Goal: Task Accomplishment & Management: Manage account settings

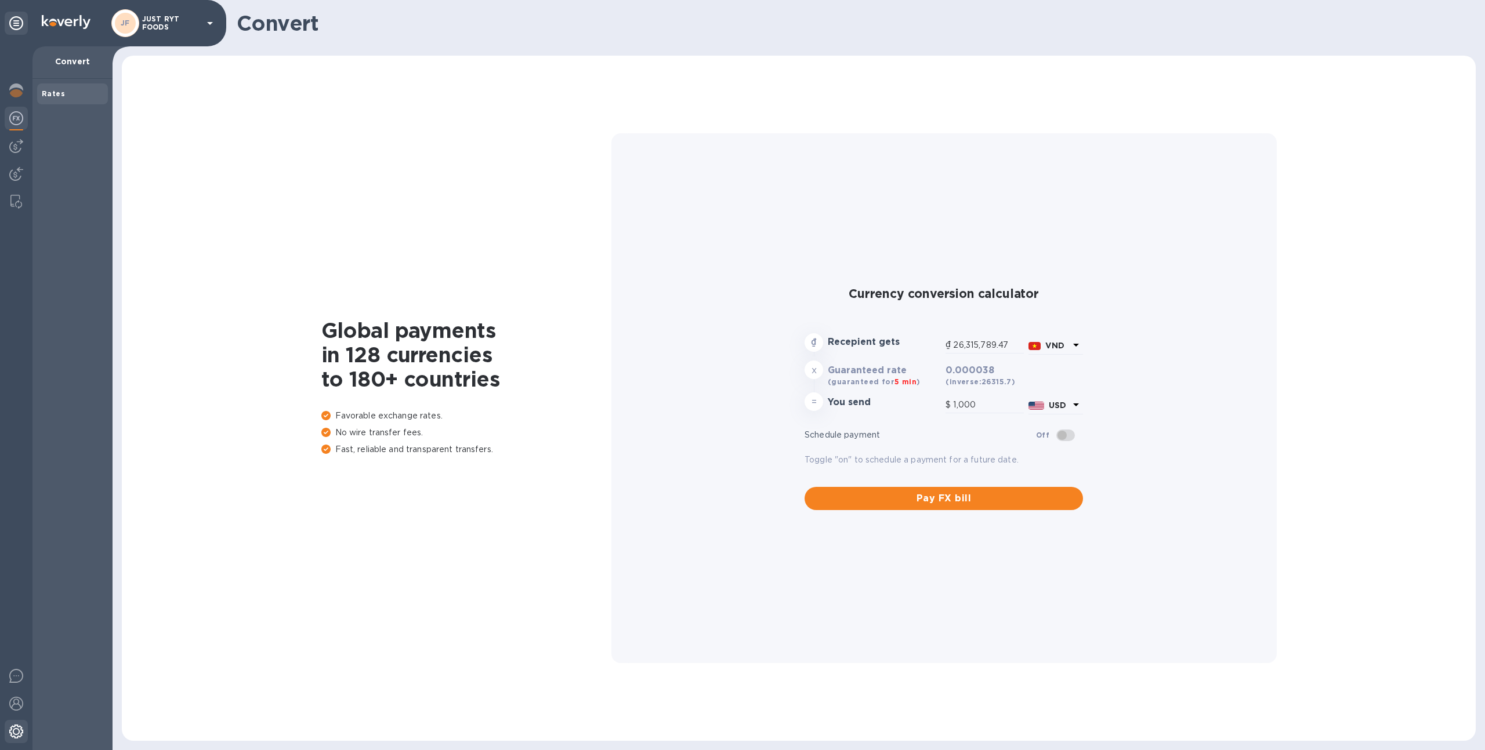
click at [9, 729] on img at bounding box center [16, 732] width 14 height 14
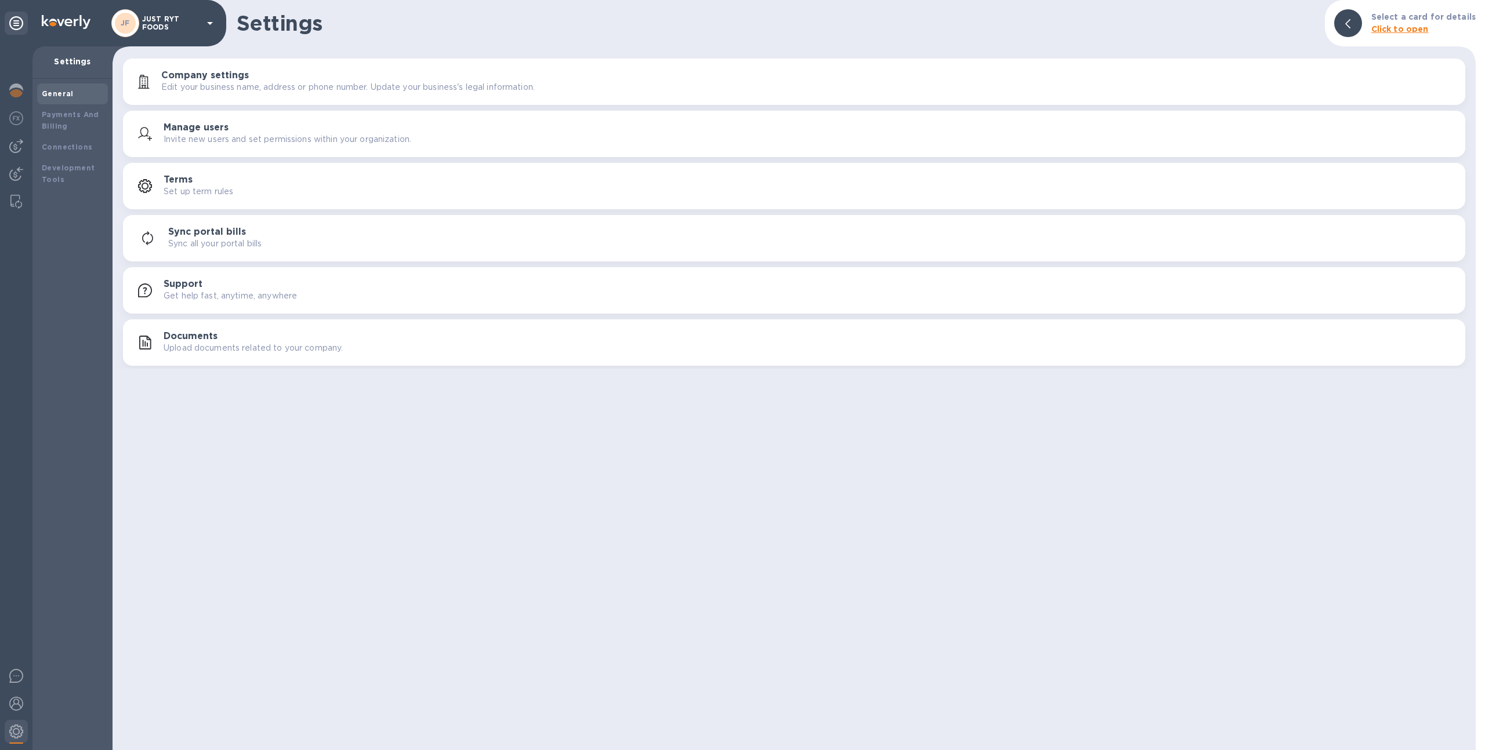
click at [166, 24] on p "JUST RYT FOODS" at bounding box center [171, 23] width 58 height 16
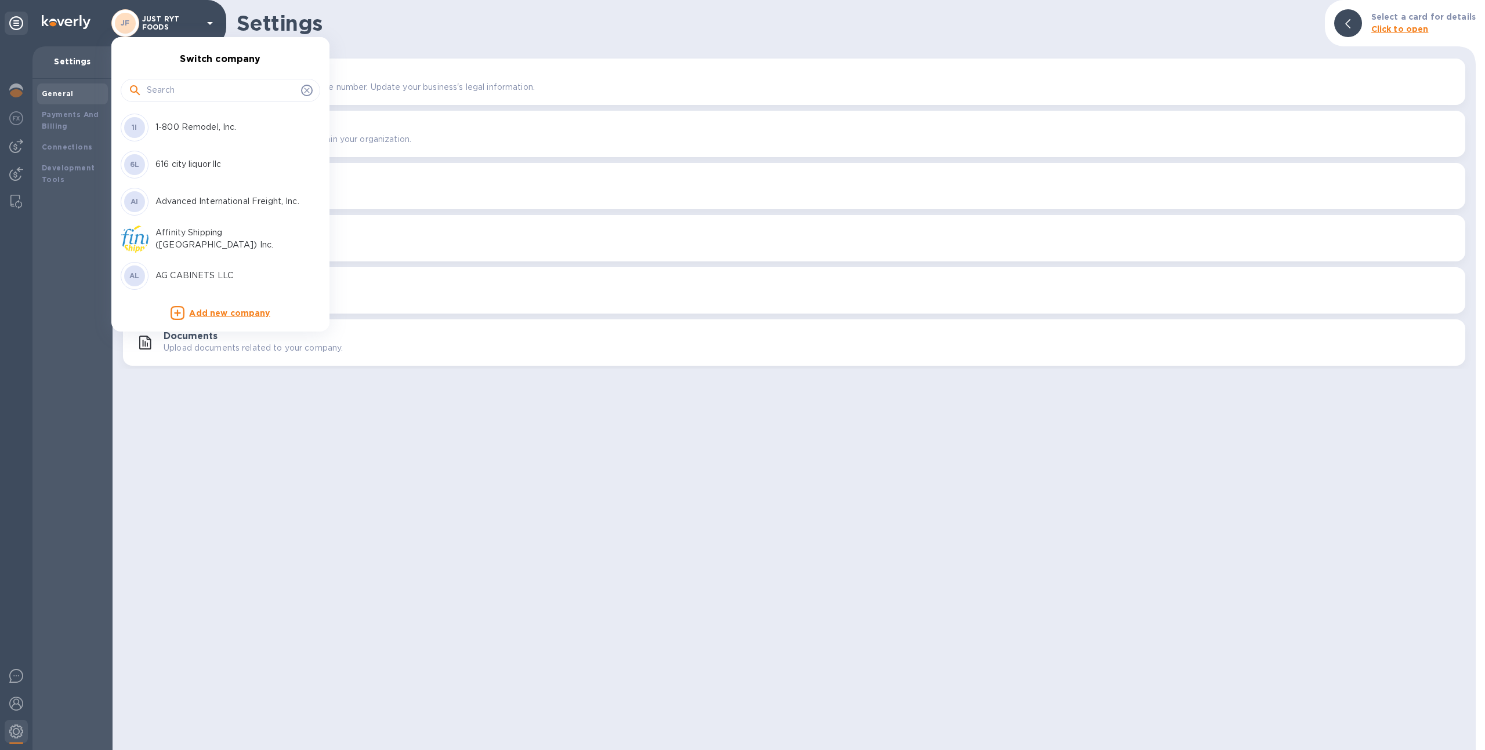
click at [206, 94] on input "text" at bounding box center [222, 90] width 150 height 17
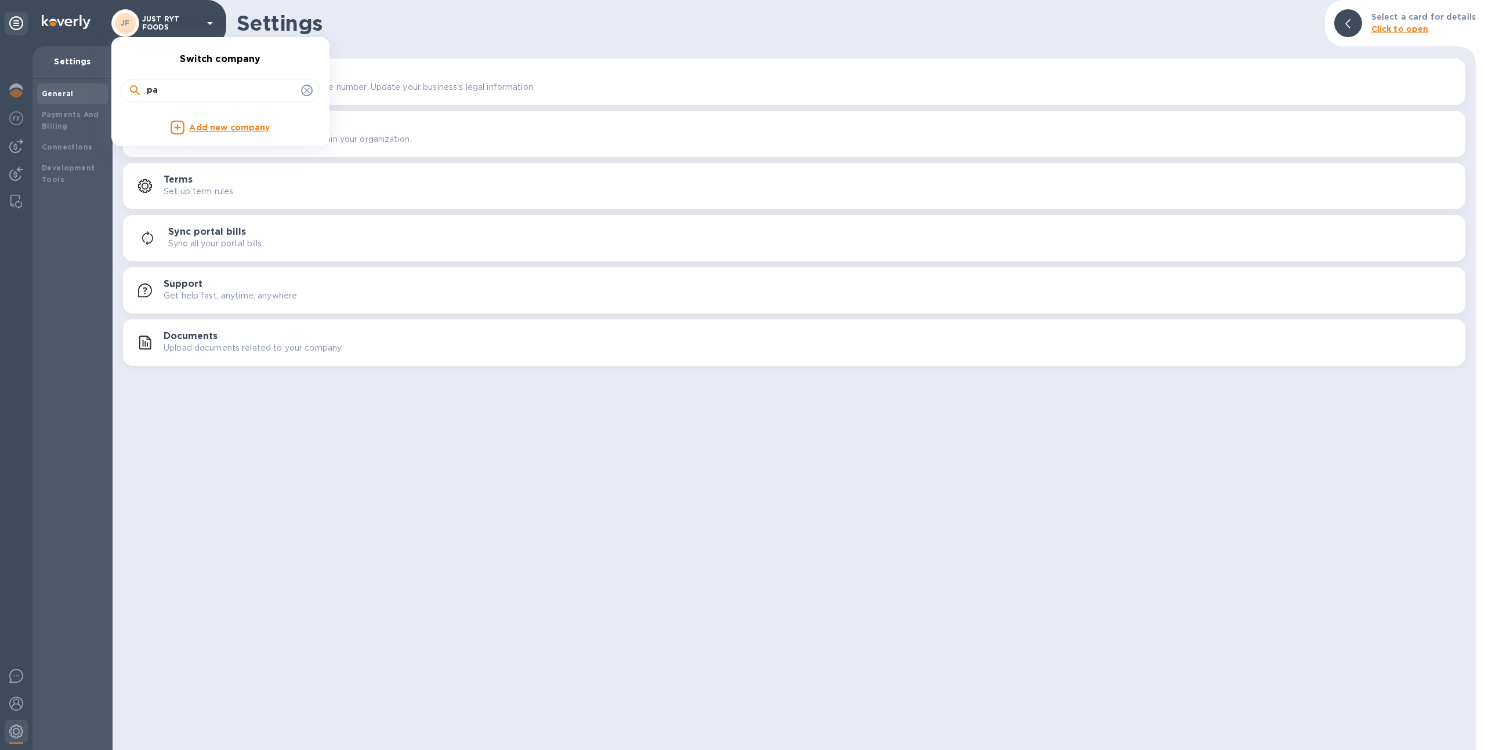
type input "p"
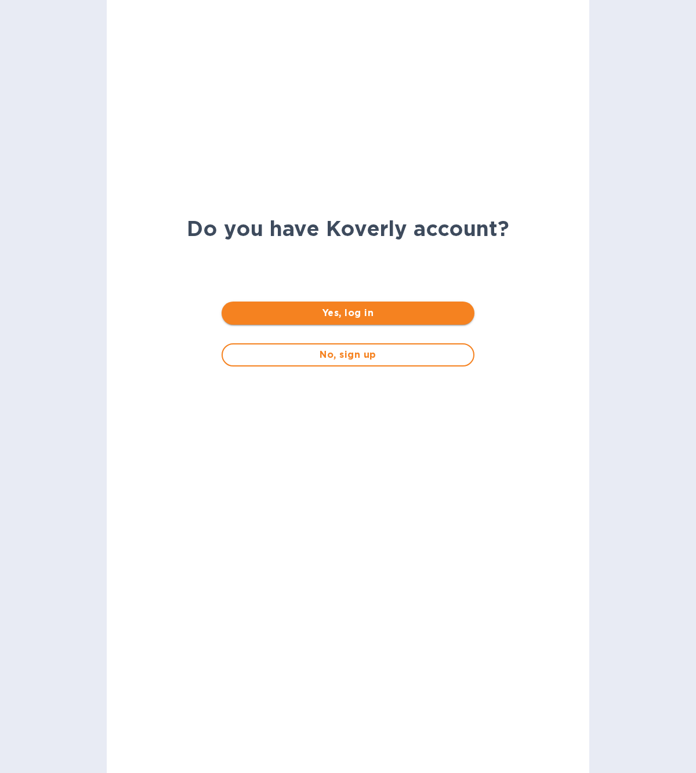
click at [346, 313] on span "Yes, log in" at bounding box center [348, 313] width 234 height 14
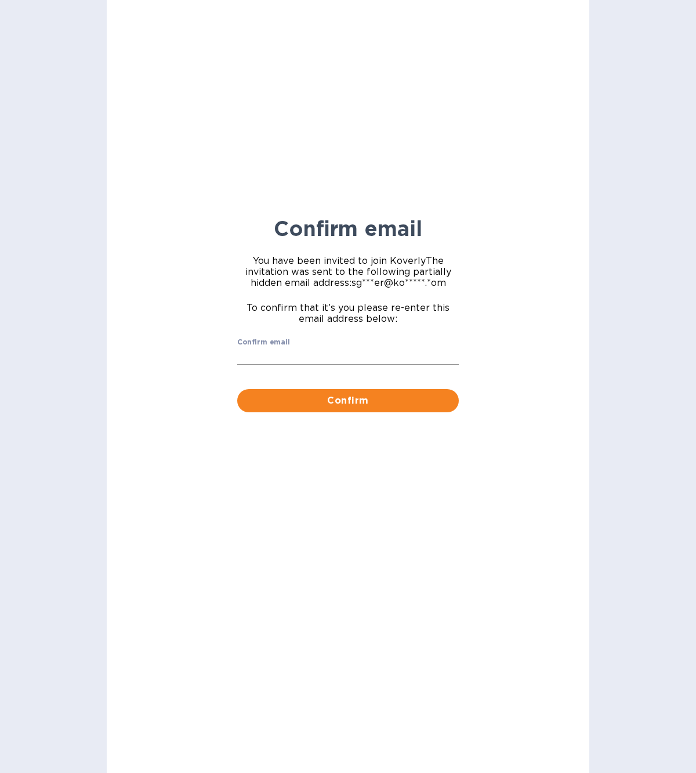
click at [331, 355] on input "Confirm email" at bounding box center [348, 355] width 222 height 17
type input "sgrover@koverly.com"
click at [332, 396] on span "Confirm" at bounding box center [347, 401] width 203 height 14
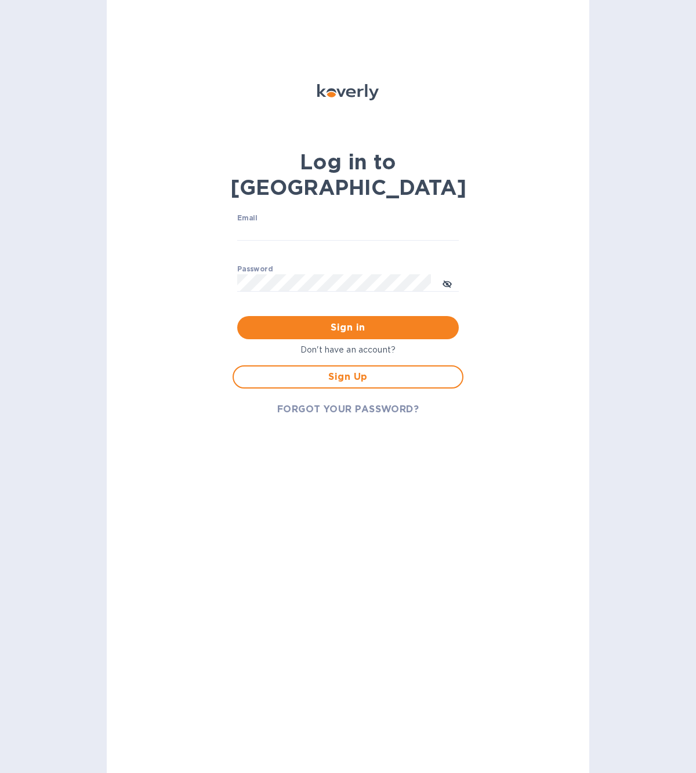
type input "sgrover@koverly.com"
click at [311, 223] on input "sgrover@koverly.com" at bounding box center [348, 231] width 222 height 17
click at [183, 271] on div "Log in to Koverly Email sgrover@koverly.com ​ Password ​ Sign in Don't have an …" at bounding box center [348, 386] width 482 height 773
click at [277, 321] on span "Sign in" at bounding box center [347, 328] width 203 height 14
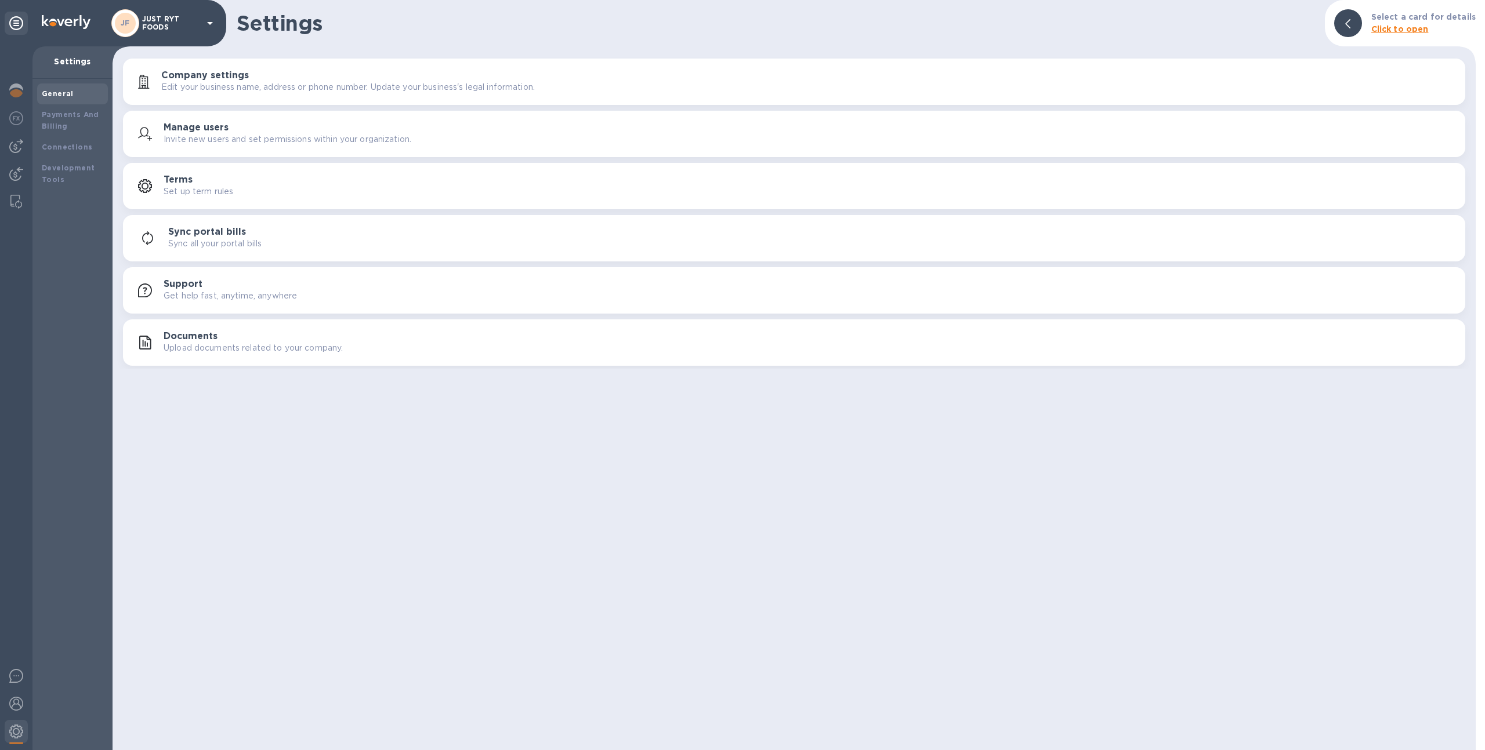
click at [191, 26] on p "JUST RYT FOODS" at bounding box center [171, 23] width 58 height 16
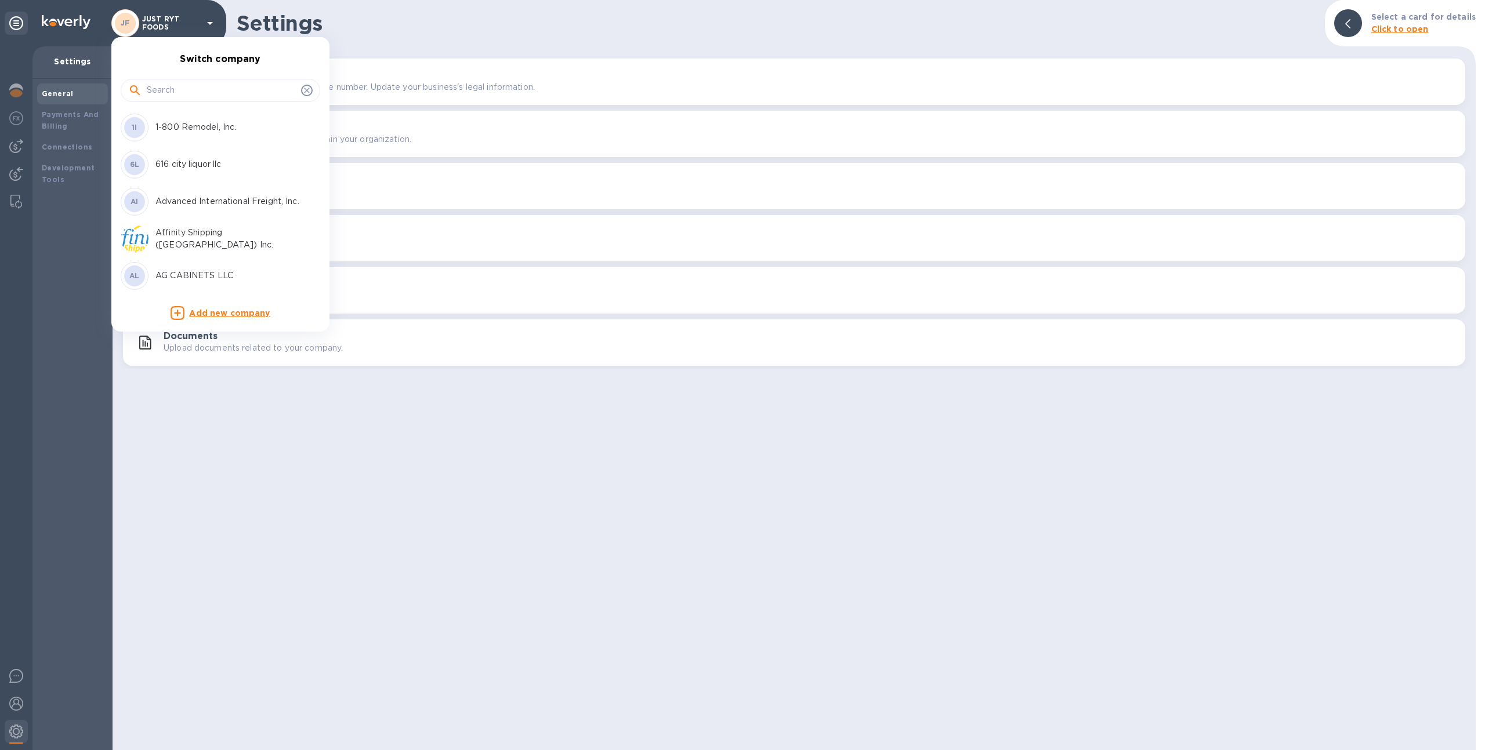
click at [189, 88] on input "text" at bounding box center [222, 90] width 150 height 17
type input "panm"
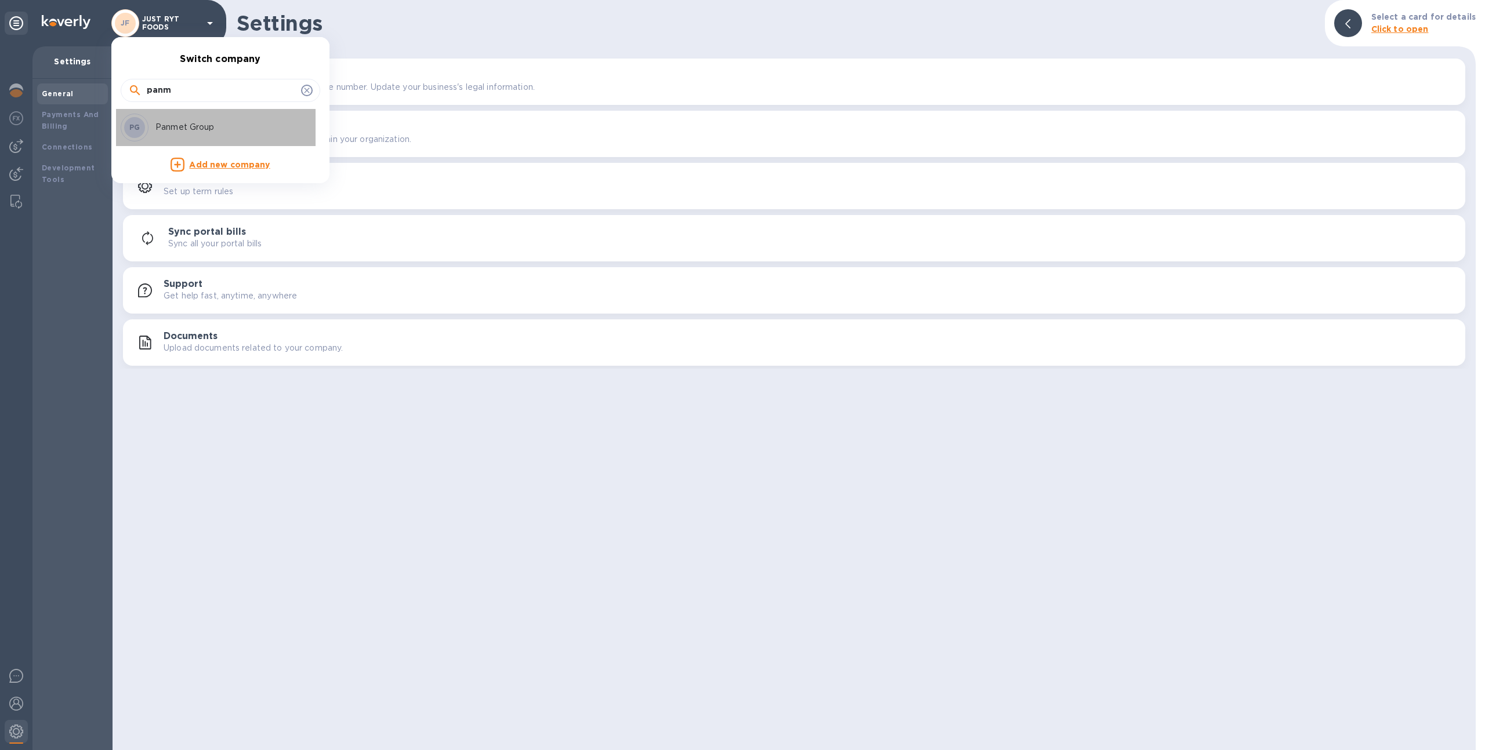
click at [175, 125] on p "Panmet Group" at bounding box center [228, 127] width 146 height 12
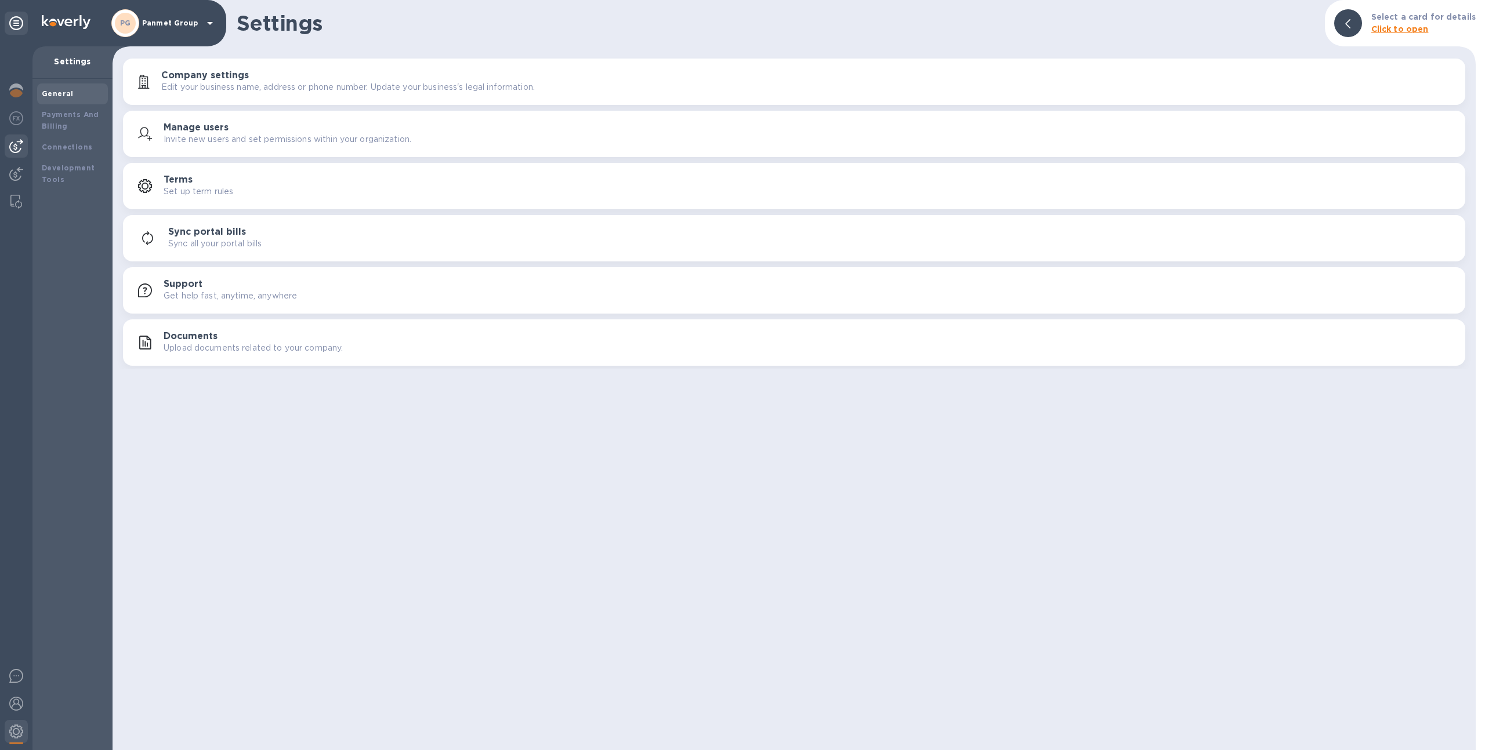
click at [9, 153] on img at bounding box center [16, 146] width 14 height 14
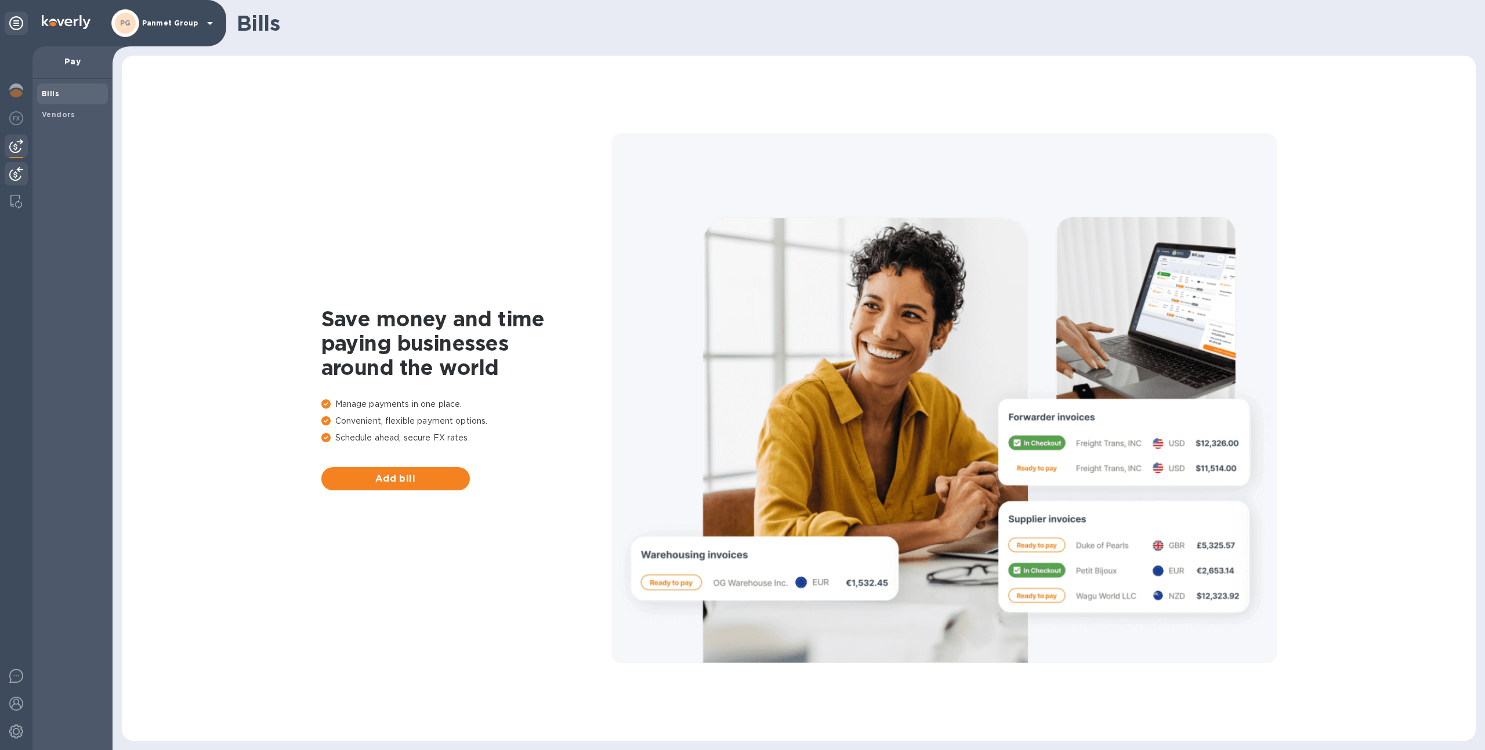
click at [12, 173] on img at bounding box center [16, 174] width 14 height 14
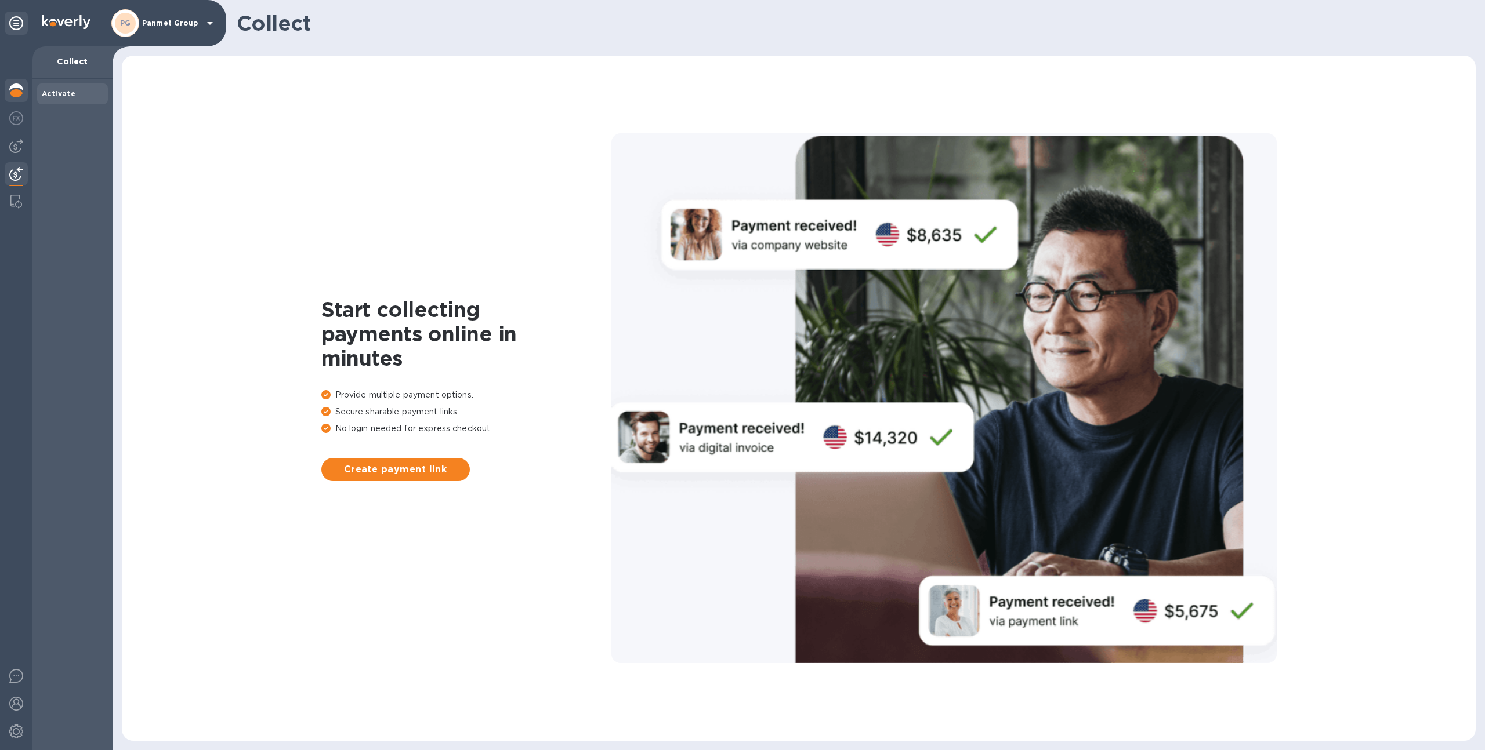
click at [18, 86] on img at bounding box center [16, 91] width 14 height 14
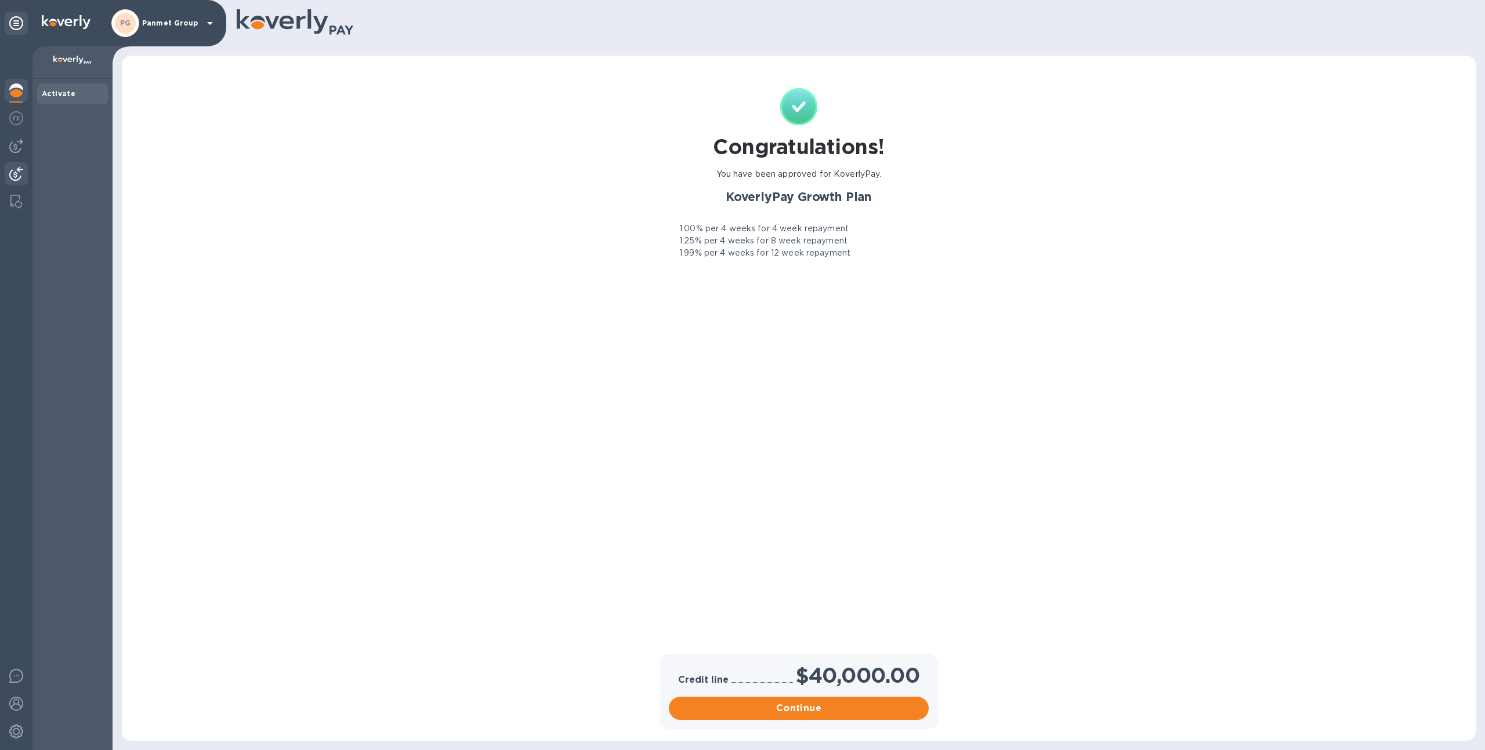
click at [19, 169] on img at bounding box center [16, 174] width 14 height 14
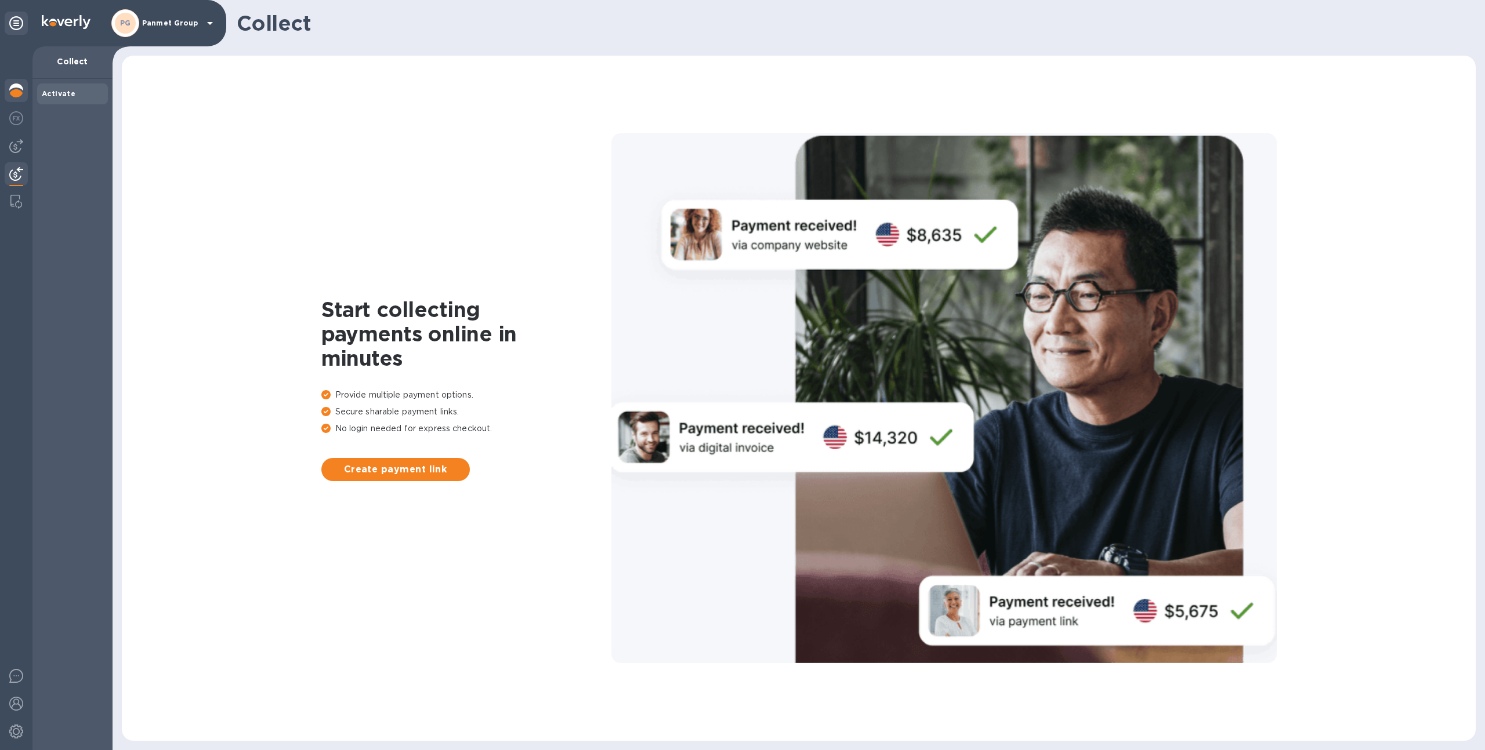
click at [6, 89] on div at bounding box center [16, 92] width 23 height 26
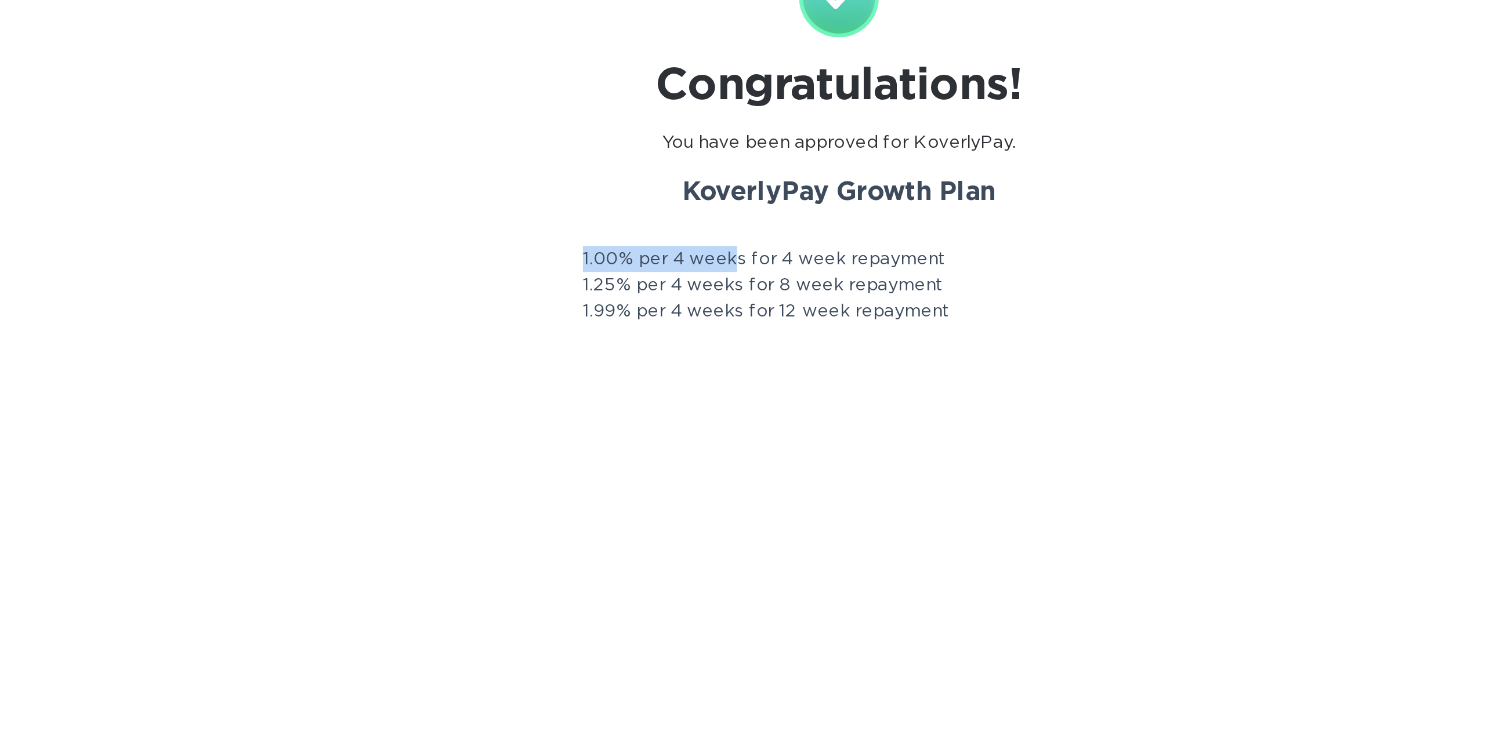
drag, startPoint x: 677, startPoint y: 228, endPoint x: 750, endPoint y: 229, distance: 73.7
click at [750, 229] on div "1.00% per 4 weeks for 4 week repayment" at bounding box center [799, 229] width 274 height 12
click at [716, 241] on p "1.25% per 4 weeks for 8 week repayment" at bounding box center [763, 241] width 168 height 12
click at [770, 240] on p "1.25% per 4 weeks for 8 week repayment" at bounding box center [763, 241] width 168 height 12
click at [771, 242] on p "1.25% per 4 weeks for 8 week repayment" at bounding box center [763, 241] width 168 height 12
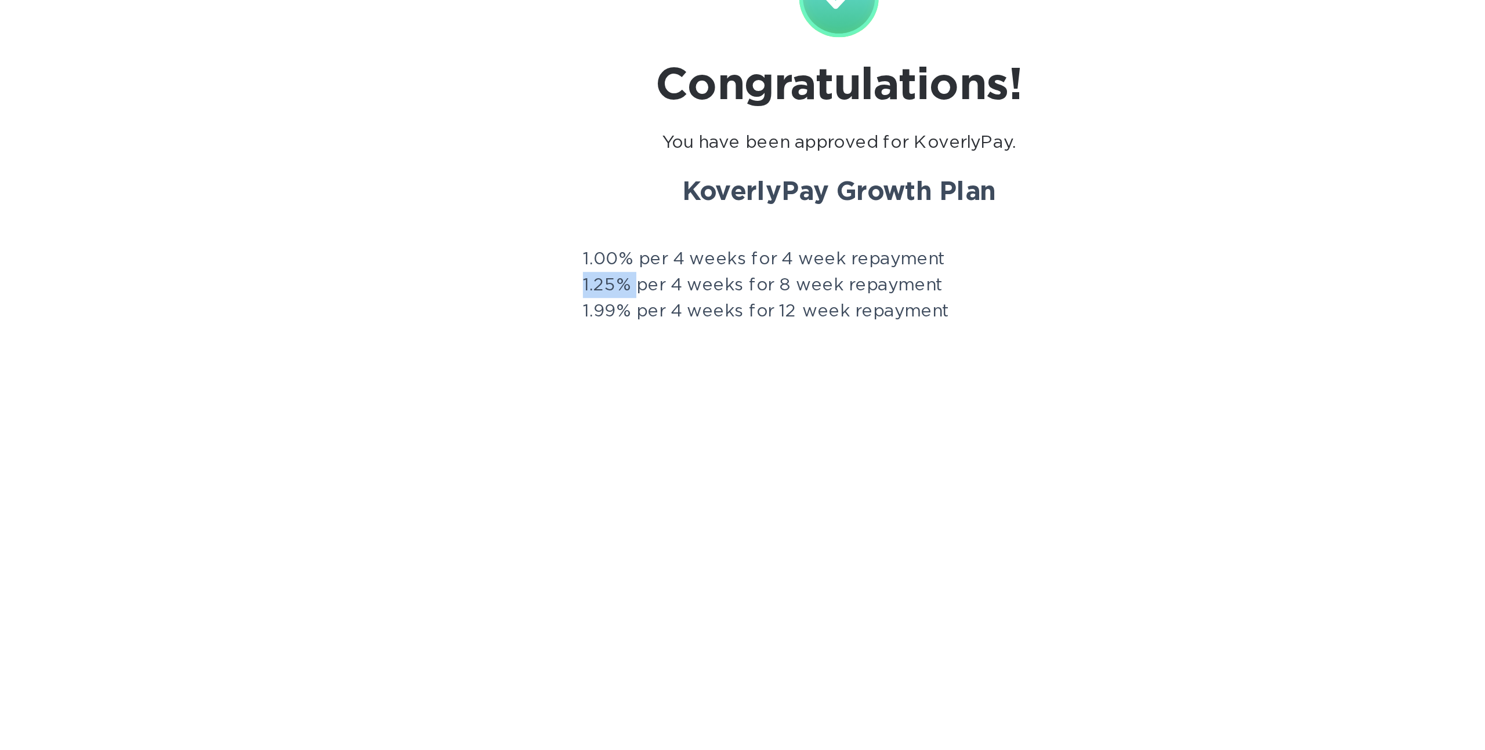
drag, startPoint x: 680, startPoint y: 241, endPoint x: 700, endPoint y: 241, distance: 19.7
click at [700, 241] on p "1.25% per 4 weeks for 8 week repayment" at bounding box center [763, 241] width 168 height 12
drag, startPoint x: 770, startPoint y: 240, endPoint x: 858, endPoint y: 240, distance: 88.7
click at [858, 240] on div "1.25% per 4 weeks for 8 week repayment" at bounding box center [799, 241] width 274 height 12
drag, startPoint x: 771, startPoint y: 255, endPoint x: 848, endPoint y: 255, distance: 77.1
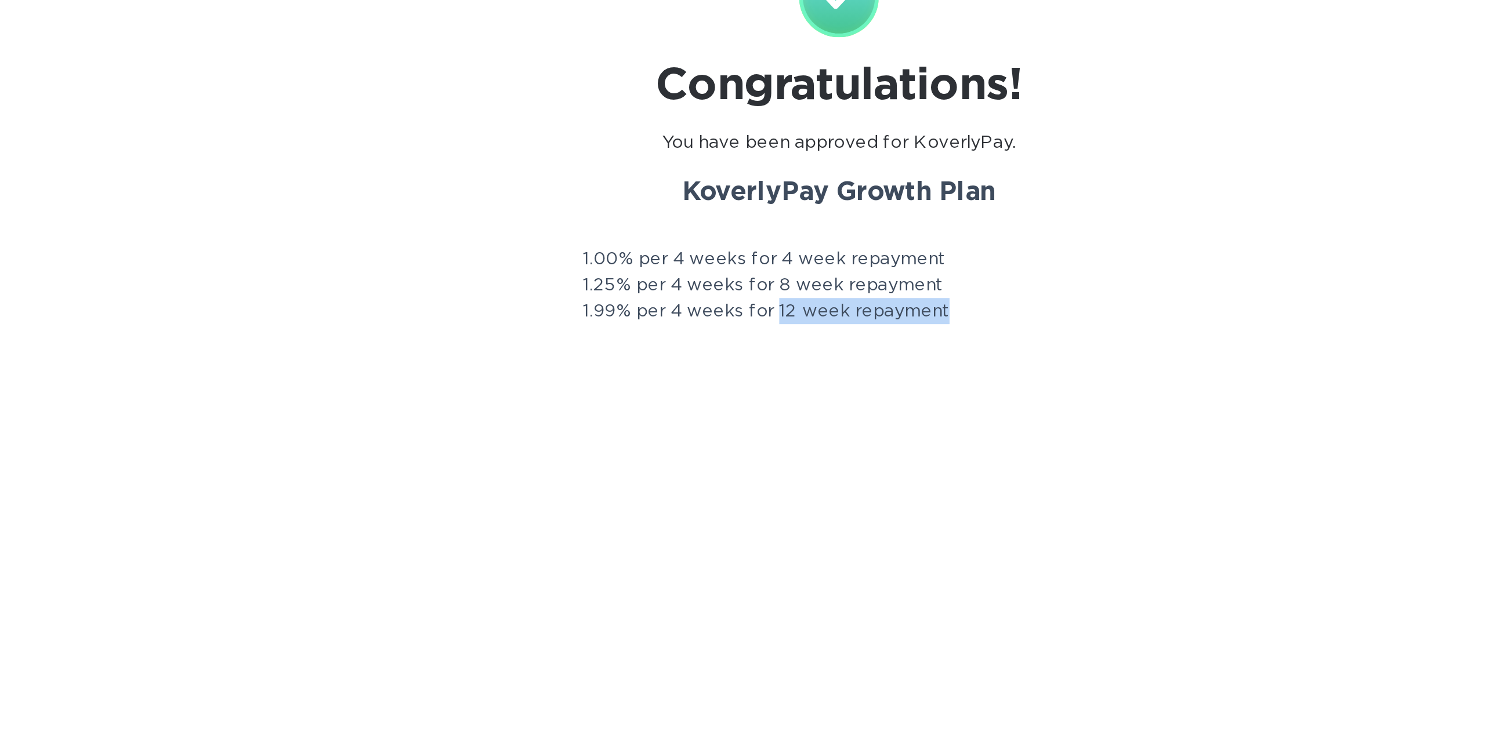
click at [848, 255] on div "1.99% per 4 weeks for 12 week repayment" at bounding box center [799, 253] width 274 height 12
drag, startPoint x: 679, startPoint y: 253, endPoint x: 701, endPoint y: 253, distance: 22.0
click at [701, 253] on p "1.99% per 4 weeks for 12 week repayment" at bounding box center [764, 253] width 171 height 12
drag, startPoint x: 771, startPoint y: 255, endPoint x: 865, endPoint y: 256, distance: 93.4
click at [865, 256] on div "1.99% per 4 weeks for 12 week repayment" at bounding box center [799, 253] width 274 height 12
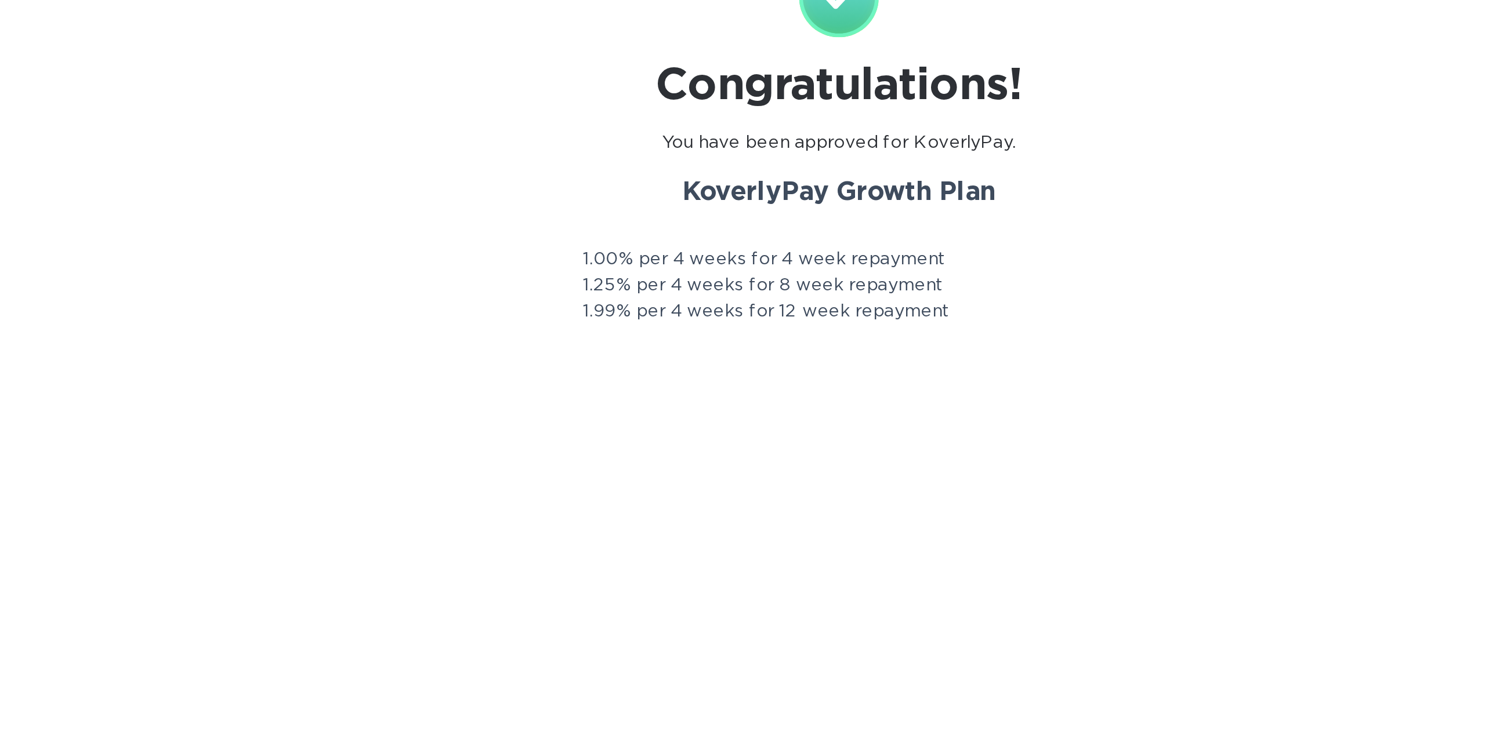
click at [763, 253] on p "1.99% per 4 weeks for 12 week repayment" at bounding box center [764, 253] width 171 height 12
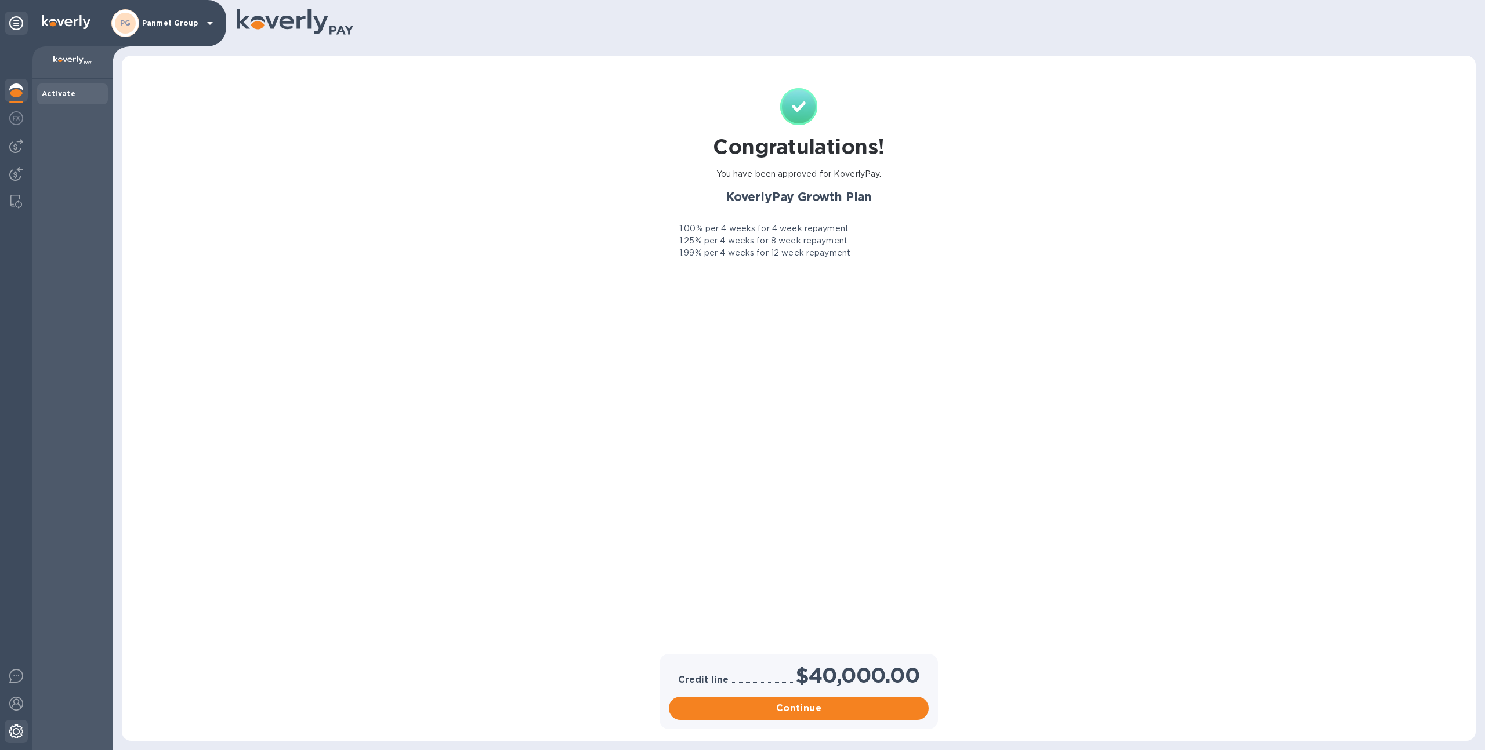
click at [7, 739] on div at bounding box center [16, 733] width 23 height 26
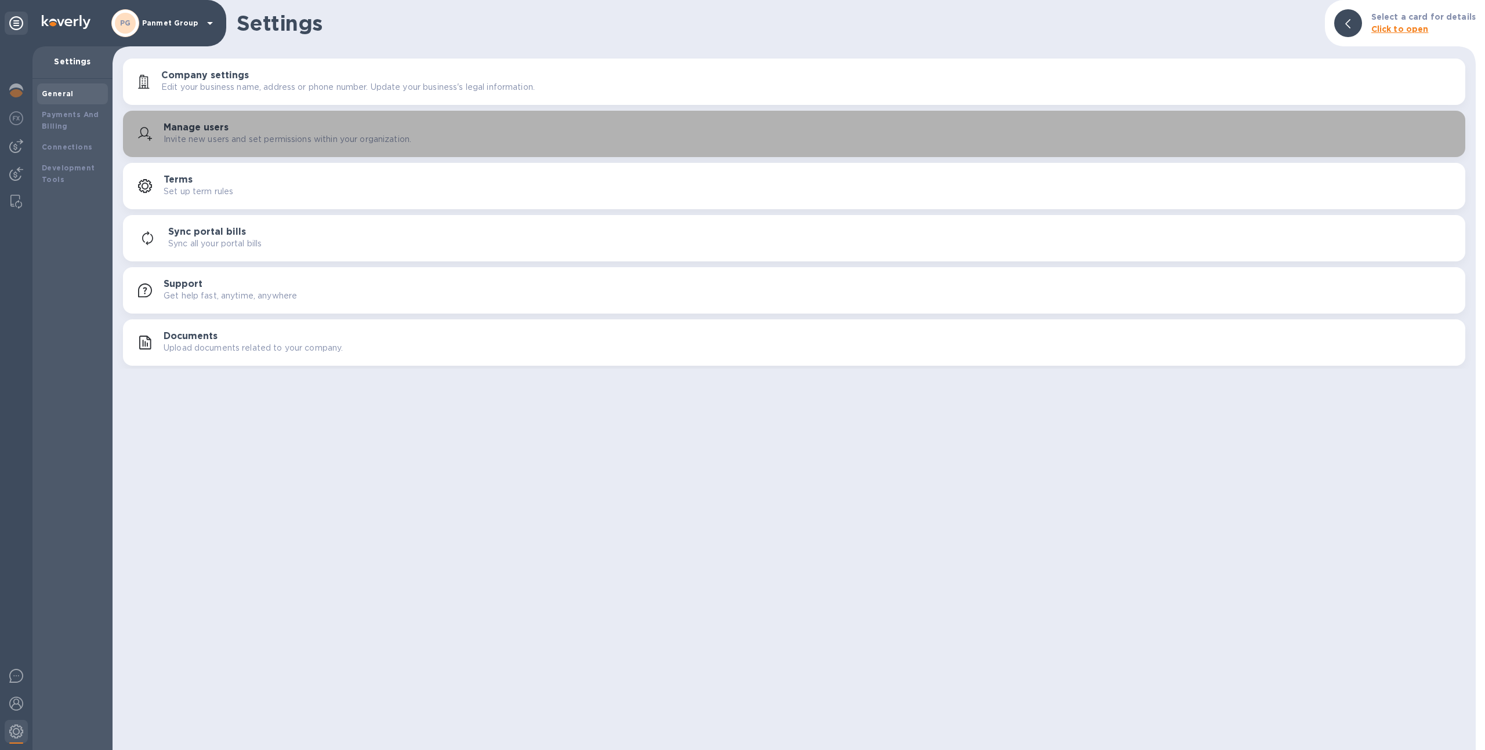
click at [180, 117] on button "Manage users Invite new users and set permissions within your organization." at bounding box center [794, 134] width 1342 height 46
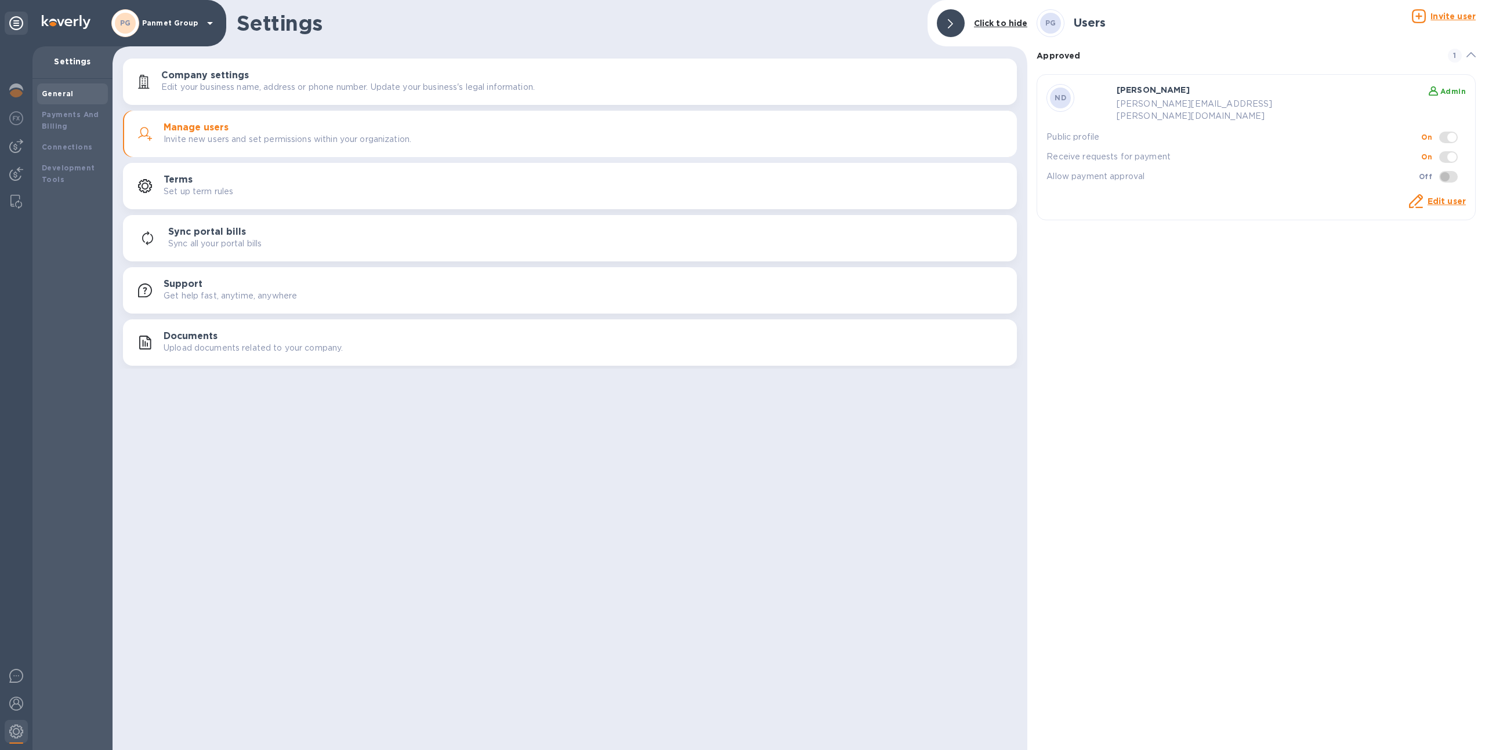
click at [1438, 19] on u "Invite user" at bounding box center [1452, 16] width 45 height 9
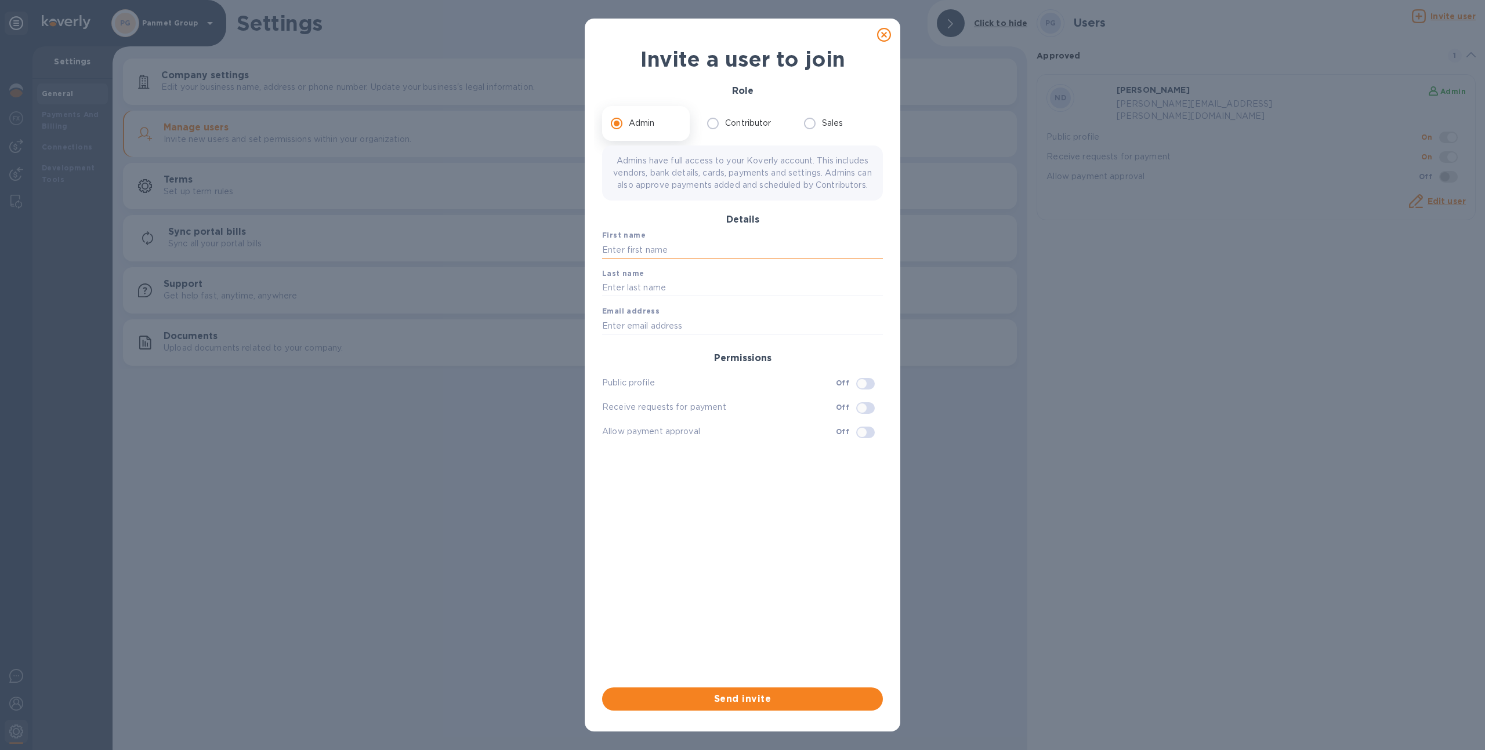
click at [687, 259] on input "text" at bounding box center [742, 249] width 281 height 17
click at [627, 335] on input "text" at bounding box center [742, 325] width 281 height 17
paste input "jessica.parlagreco@panmet.com"
type input "jessica.parlagreco@panmet.com"
click at [641, 259] on input "text" at bounding box center [742, 249] width 281 height 17
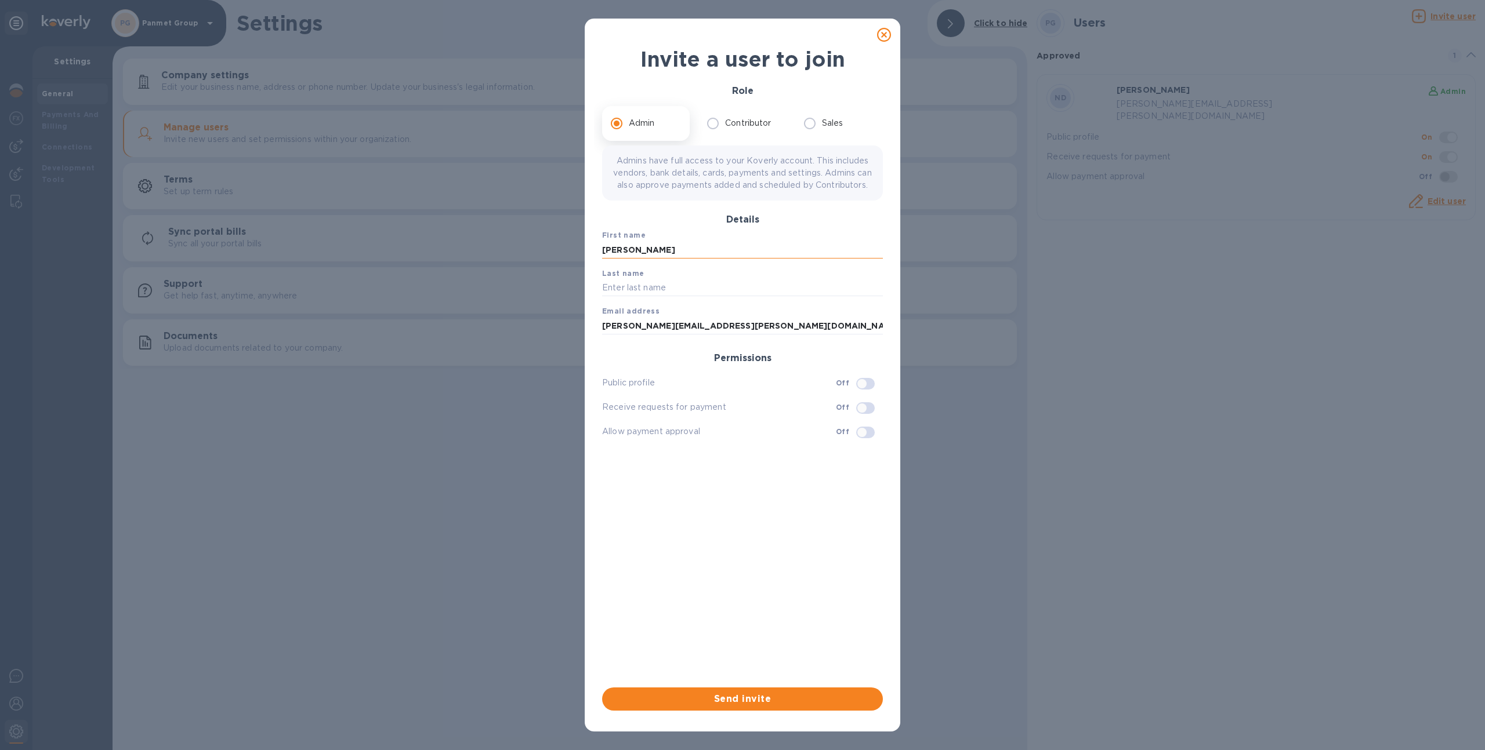
type input "Jessica"
type input "Parlagreco"
click at [862, 390] on input "checkbox" at bounding box center [861, 384] width 59 height 20
checkbox input "true"
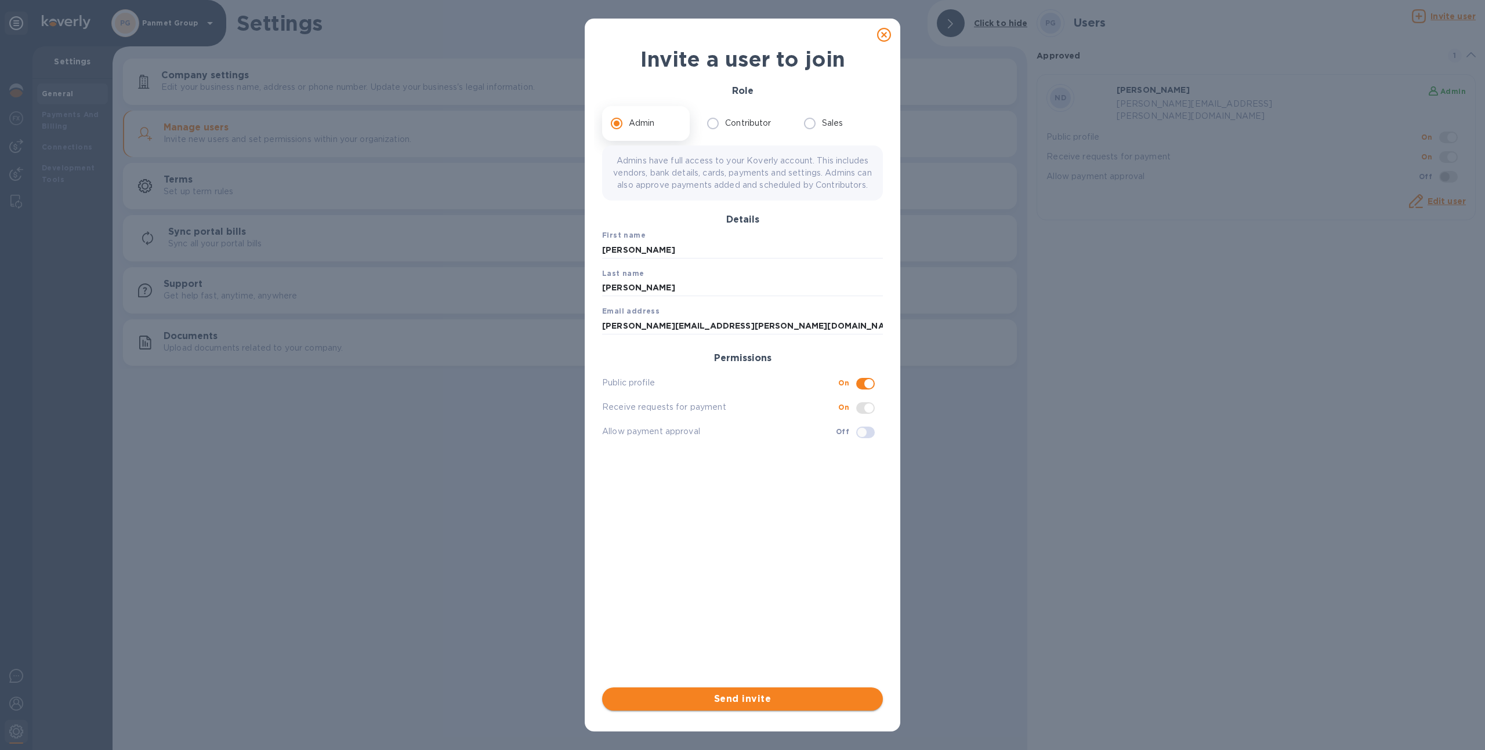
click at [798, 703] on span "Send invite" at bounding box center [742, 699] width 262 height 14
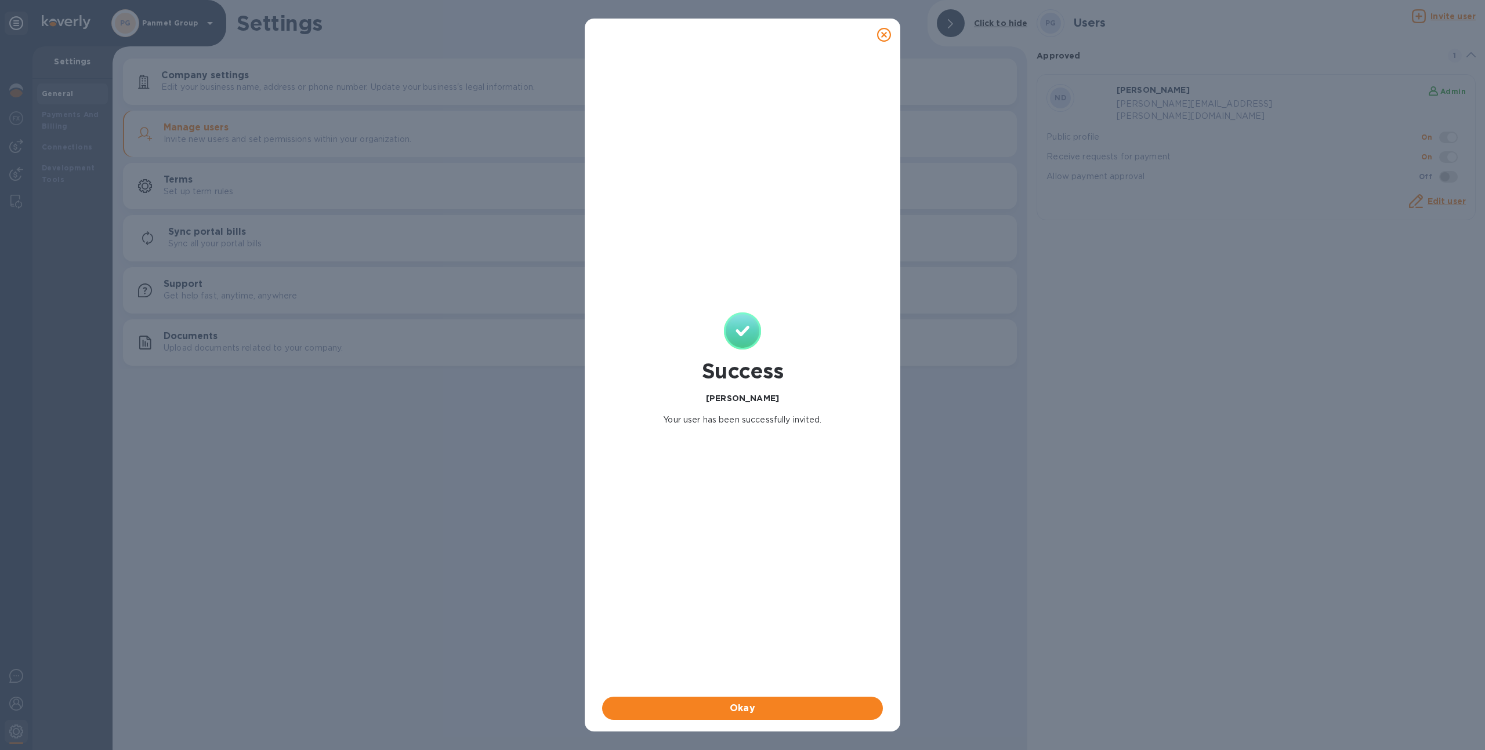
checkbox input "false"
click at [770, 706] on span "Okay" at bounding box center [742, 709] width 262 height 14
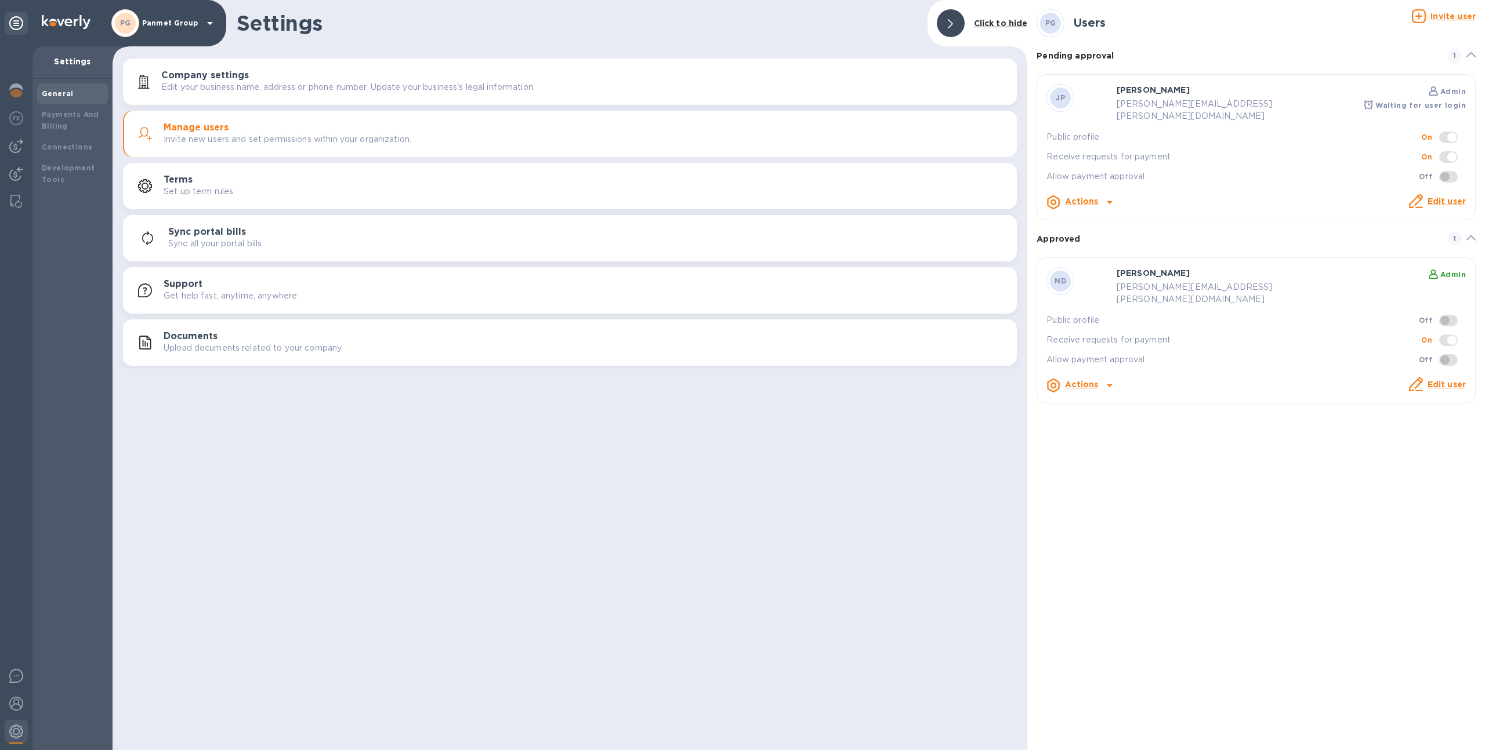
click at [1023, 274] on div "Company settings Edit your business name, address or phone number. Update your …" at bounding box center [570, 212] width 915 height 313
click at [66, 111] on b "Payments And Billing" at bounding box center [70, 120] width 57 height 20
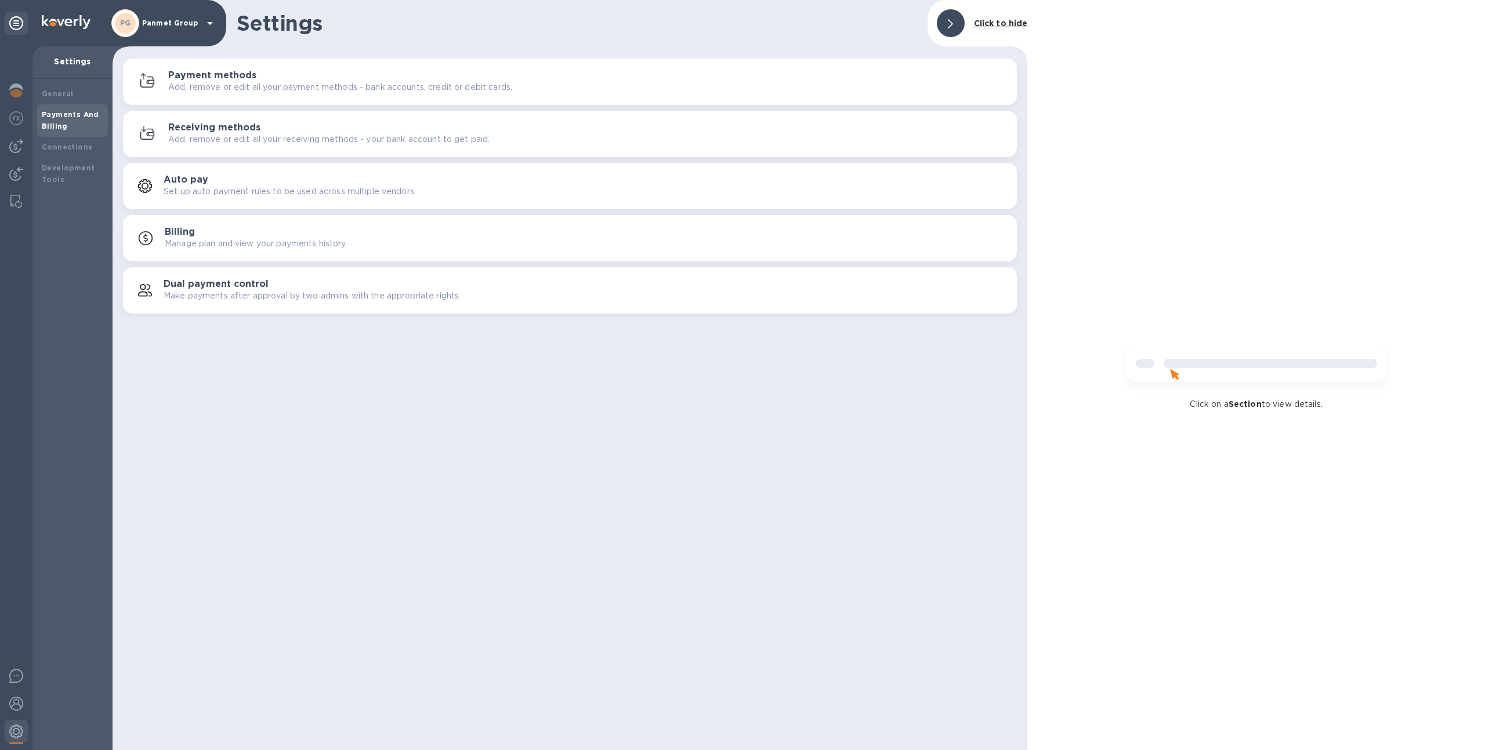
click at [260, 125] on div "Receiving methods Add, remove or edit all your receiving methods - your bank ac…" at bounding box center [587, 133] width 839 height 23
click at [369, 75] on div "Payment methods Add, remove or edit all your payment methods - bank accounts, c…" at bounding box center [587, 81] width 839 height 23
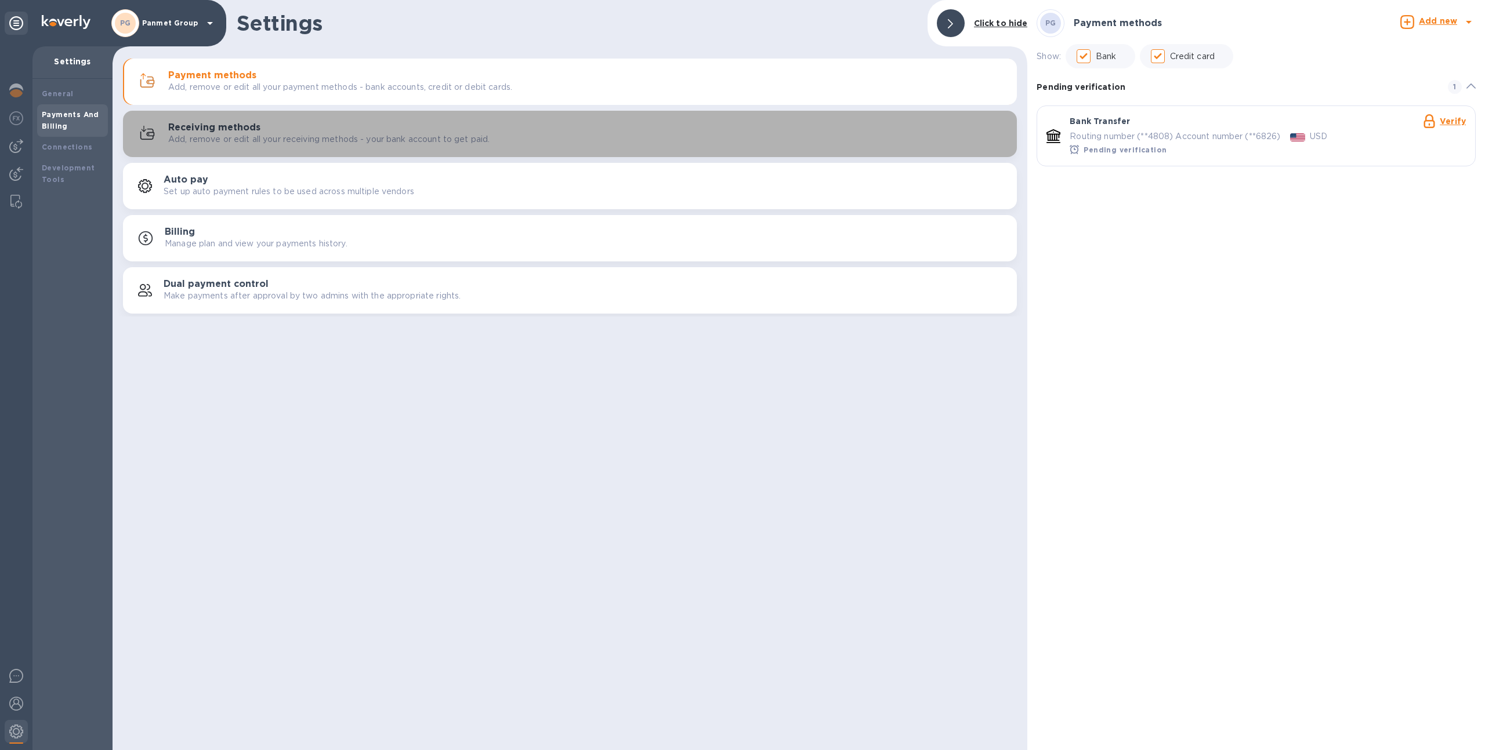
click at [373, 136] on p "Add, remove or edit all your receiving methods - your bank account to get paid." at bounding box center [328, 139] width 321 height 12
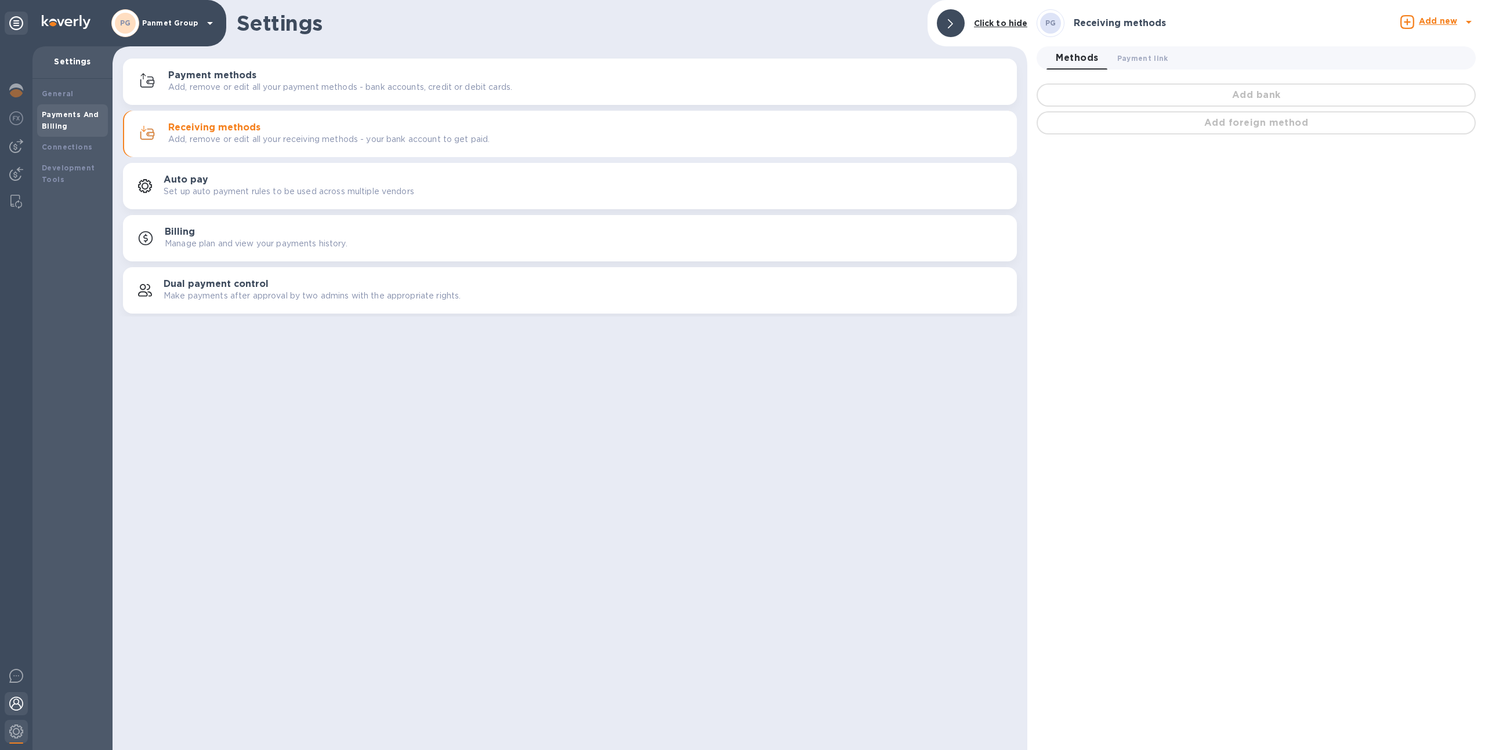
click at [9, 710] on img at bounding box center [16, 704] width 14 height 14
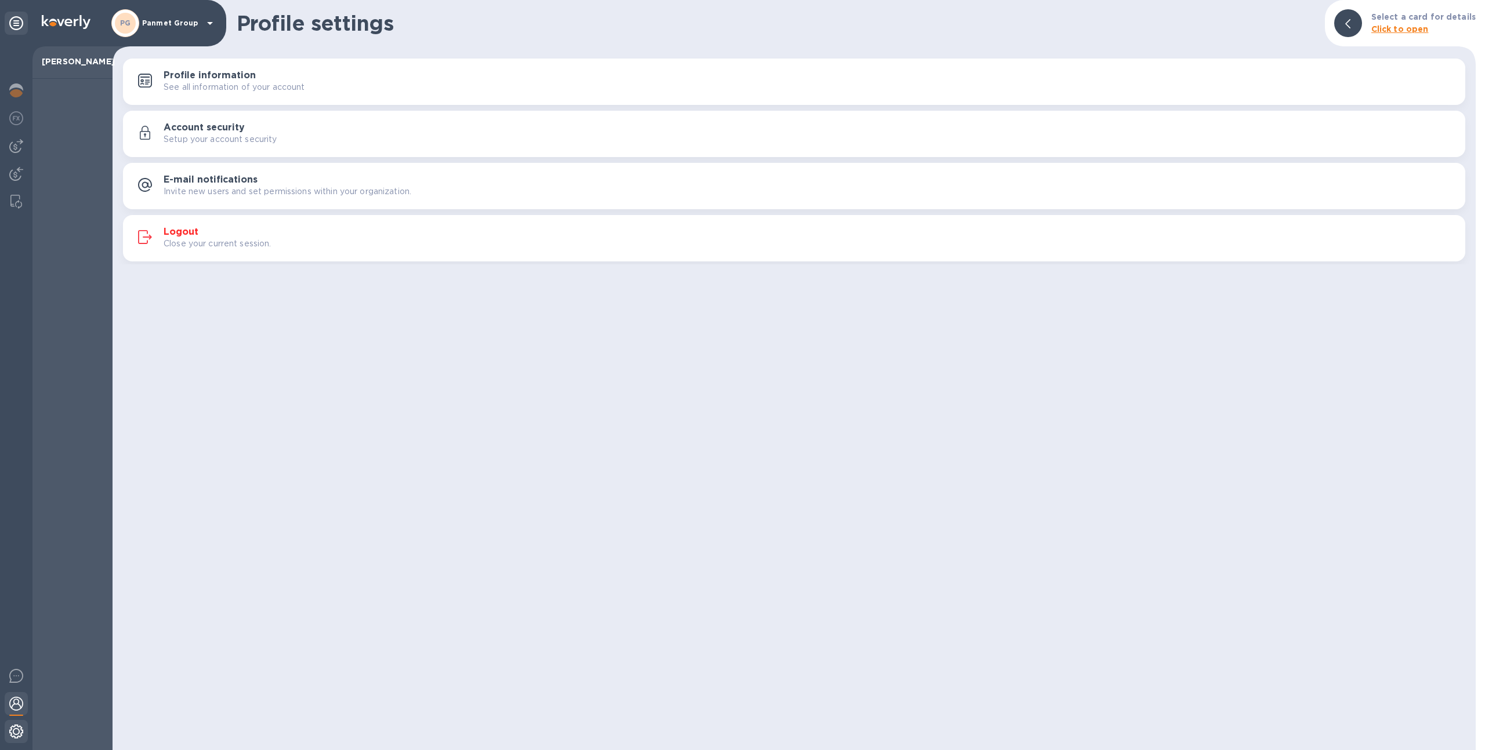
click at [13, 732] on img at bounding box center [16, 732] width 14 height 14
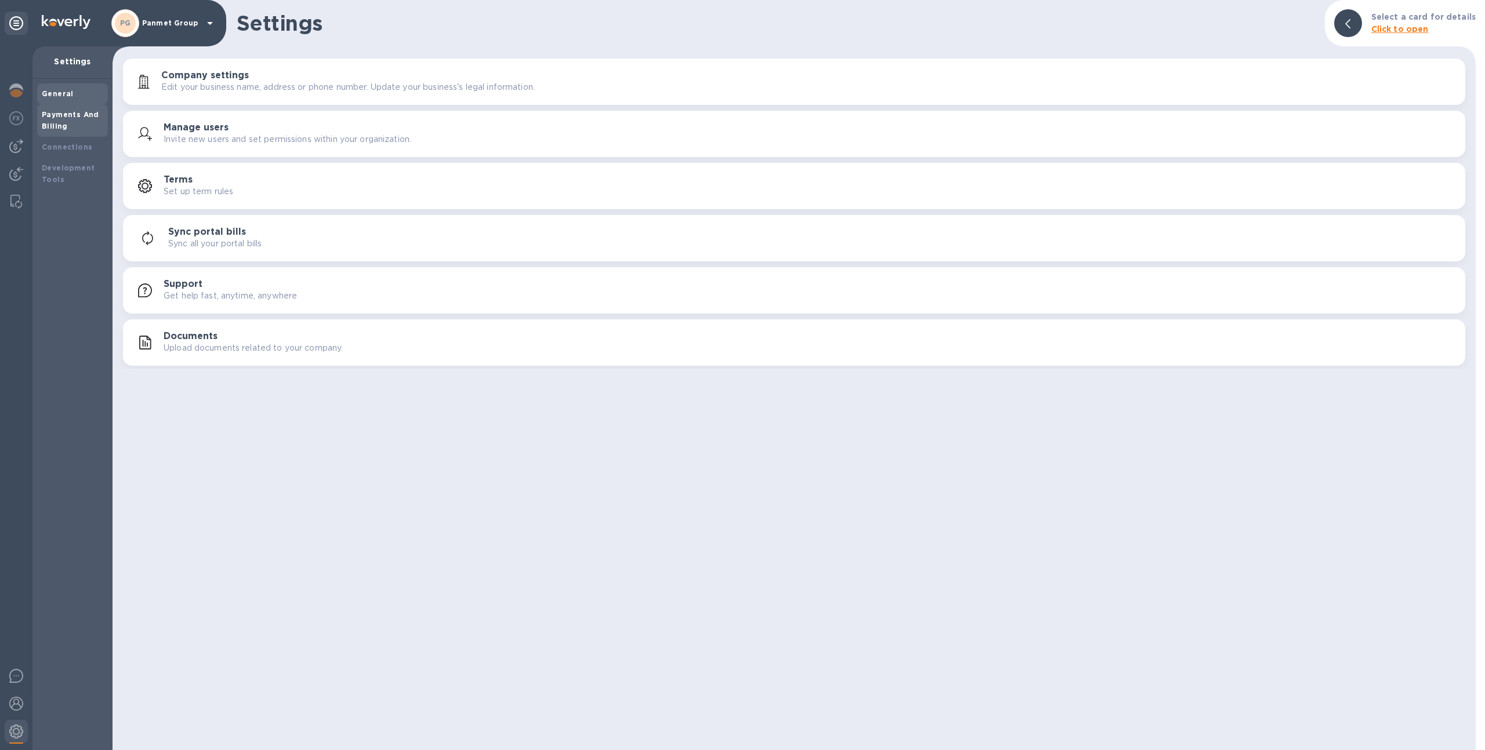
click at [89, 116] on b "Payments And Billing" at bounding box center [70, 120] width 57 height 20
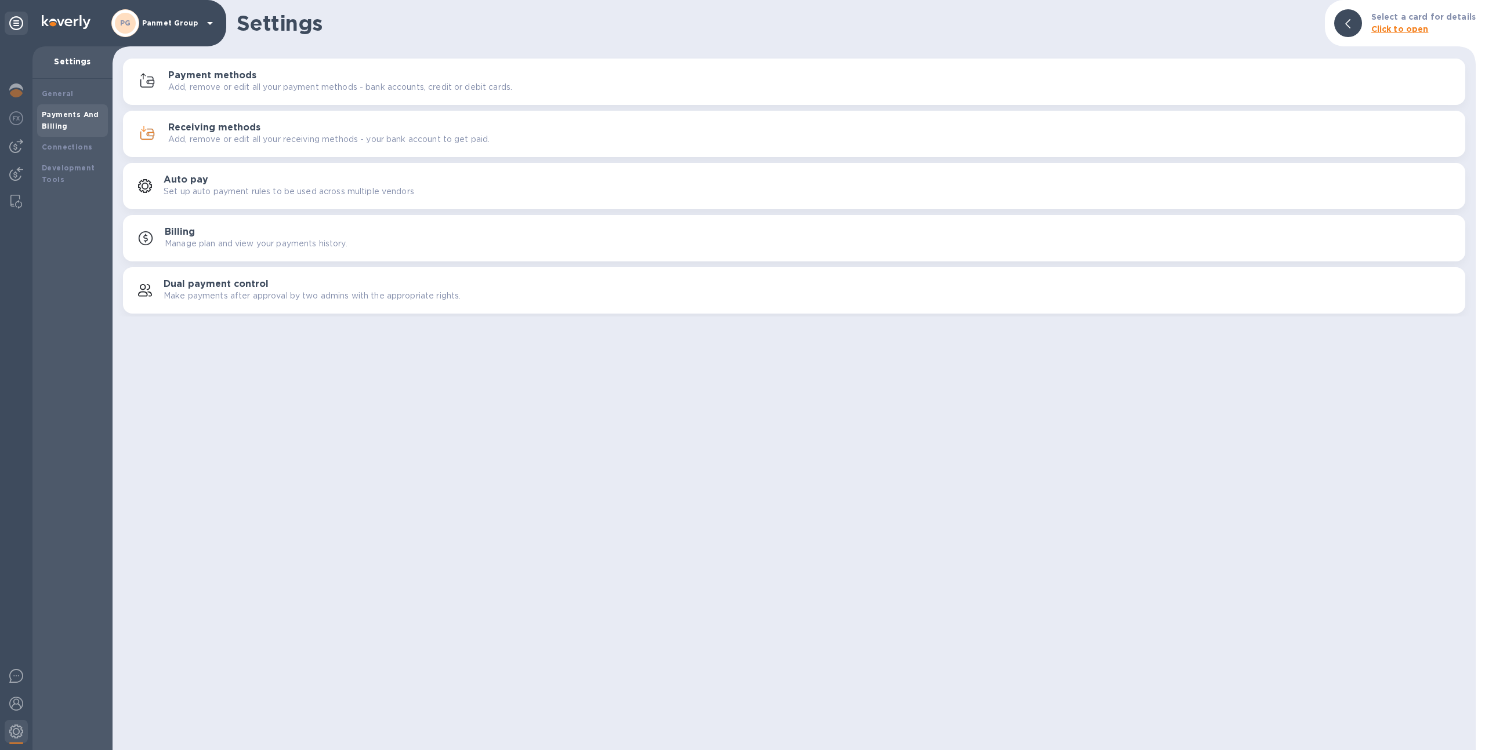
click at [161, 72] on div "button" at bounding box center [150, 81] width 36 height 19
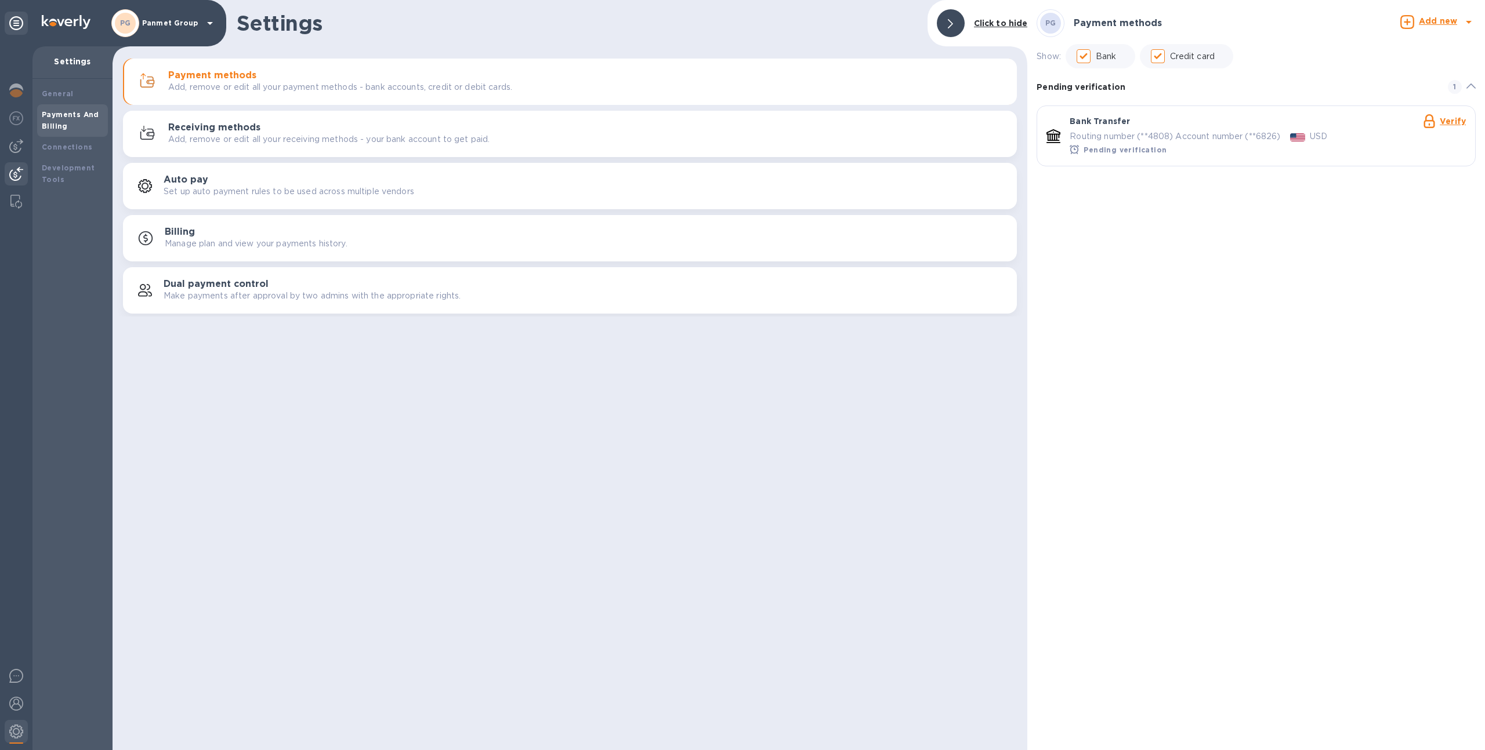
click at [6, 173] on div at bounding box center [16, 175] width 23 height 26
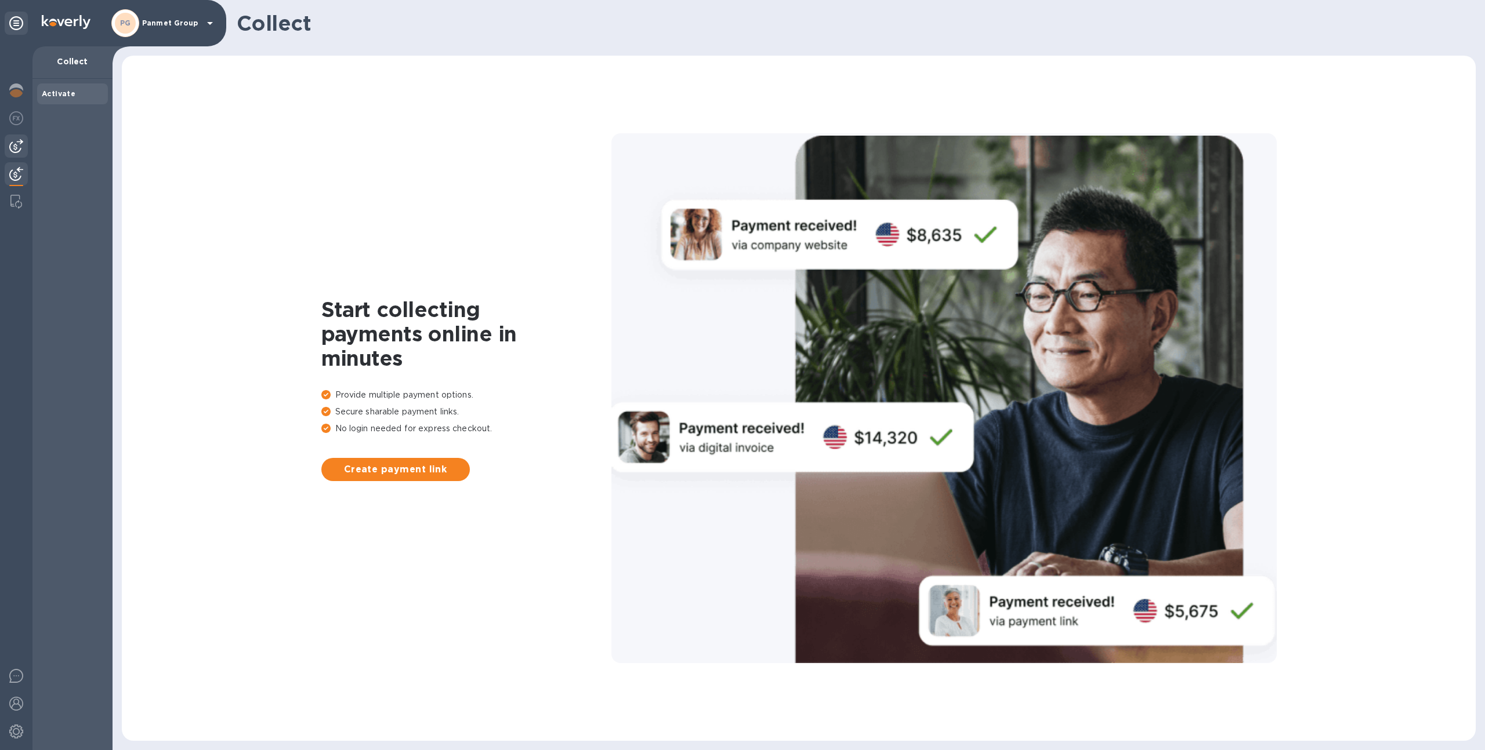
click at [12, 147] on img at bounding box center [16, 146] width 14 height 14
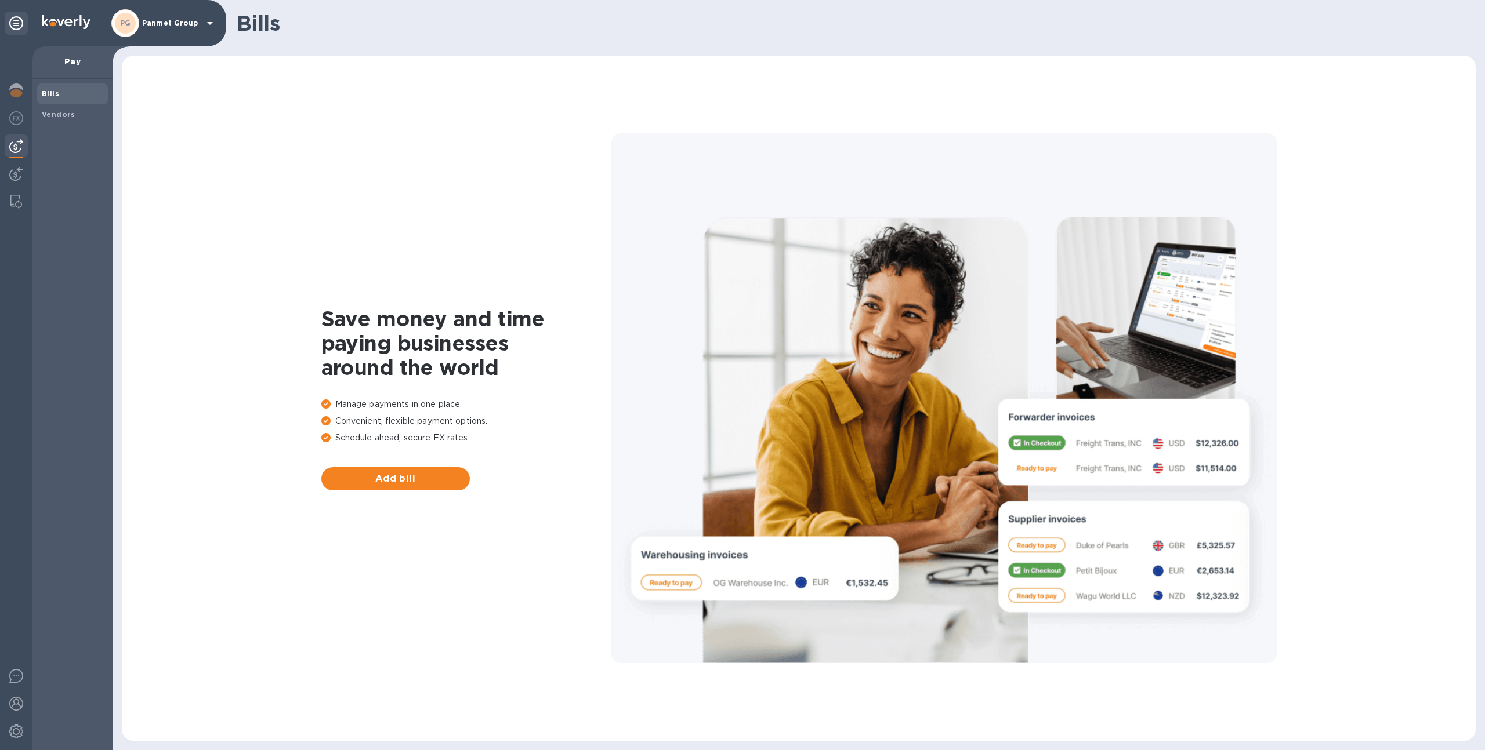
click at [66, 126] on div "Bills Vendors" at bounding box center [72, 415] width 80 height 672
click at [63, 121] on div "Vendors" at bounding box center [72, 114] width 71 height 21
click at [15, 172] on img at bounding box center [16, 174] width 14 height 14
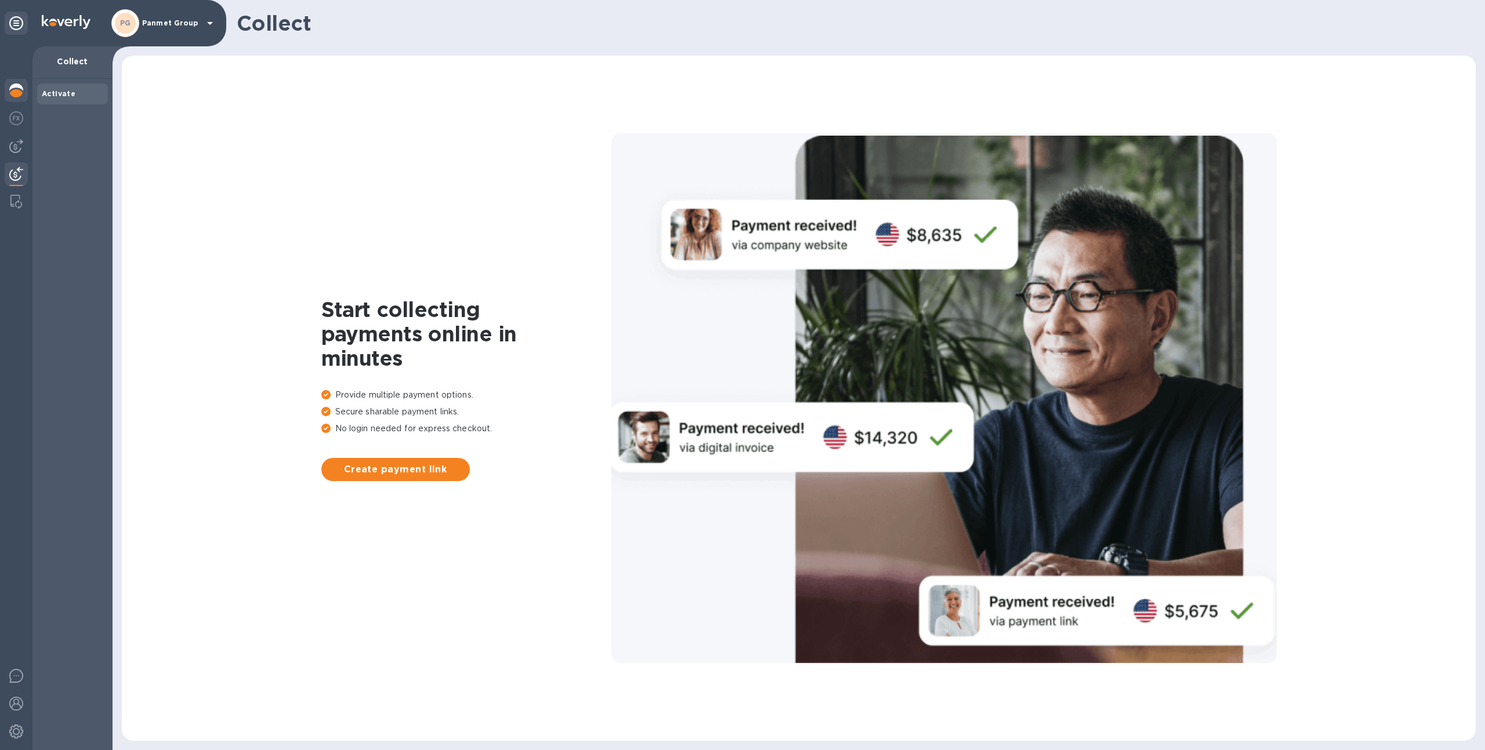
click at [12, 88] on img at bounding box center [16, 91] width 14 height 14
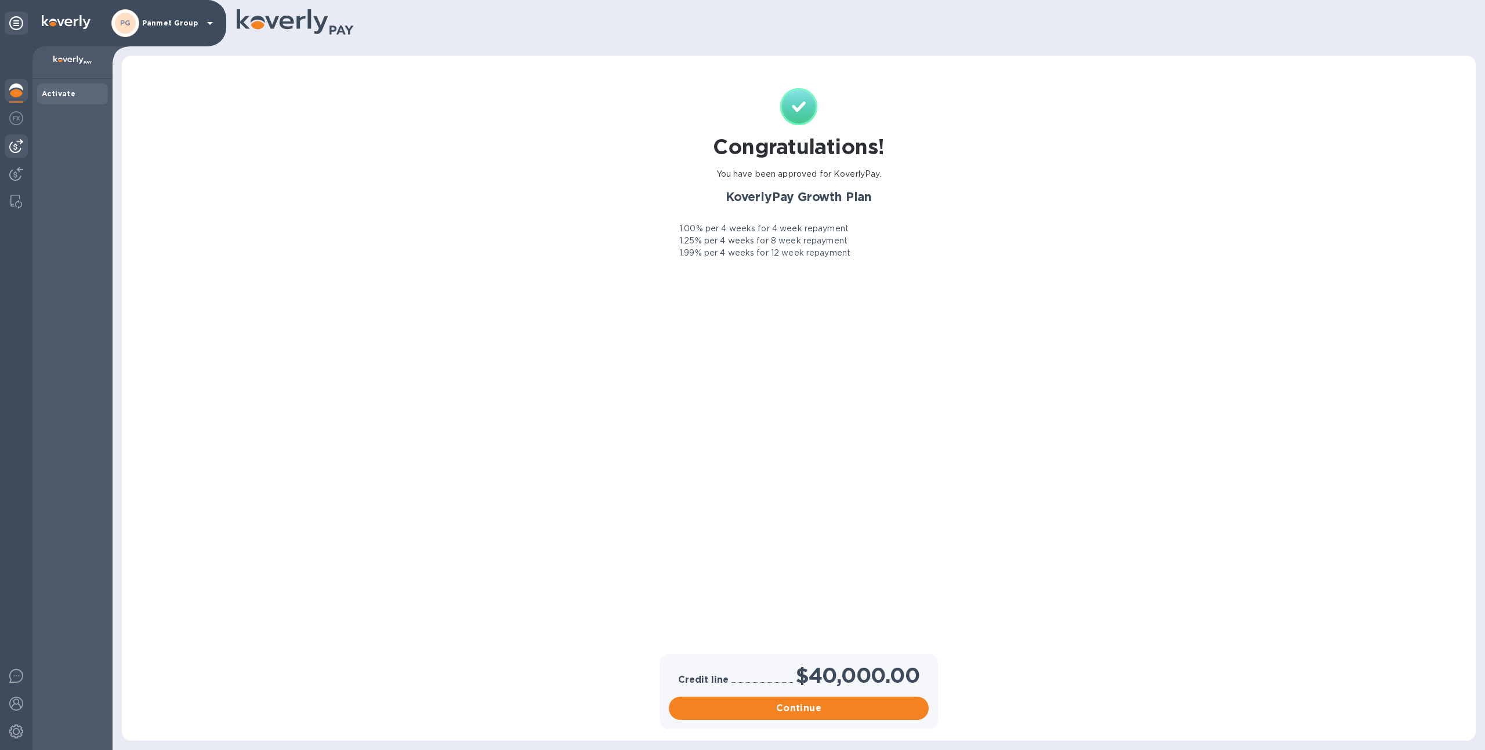
click at [21, 146] on img at bounding box center [16, 146] width 14 height 14
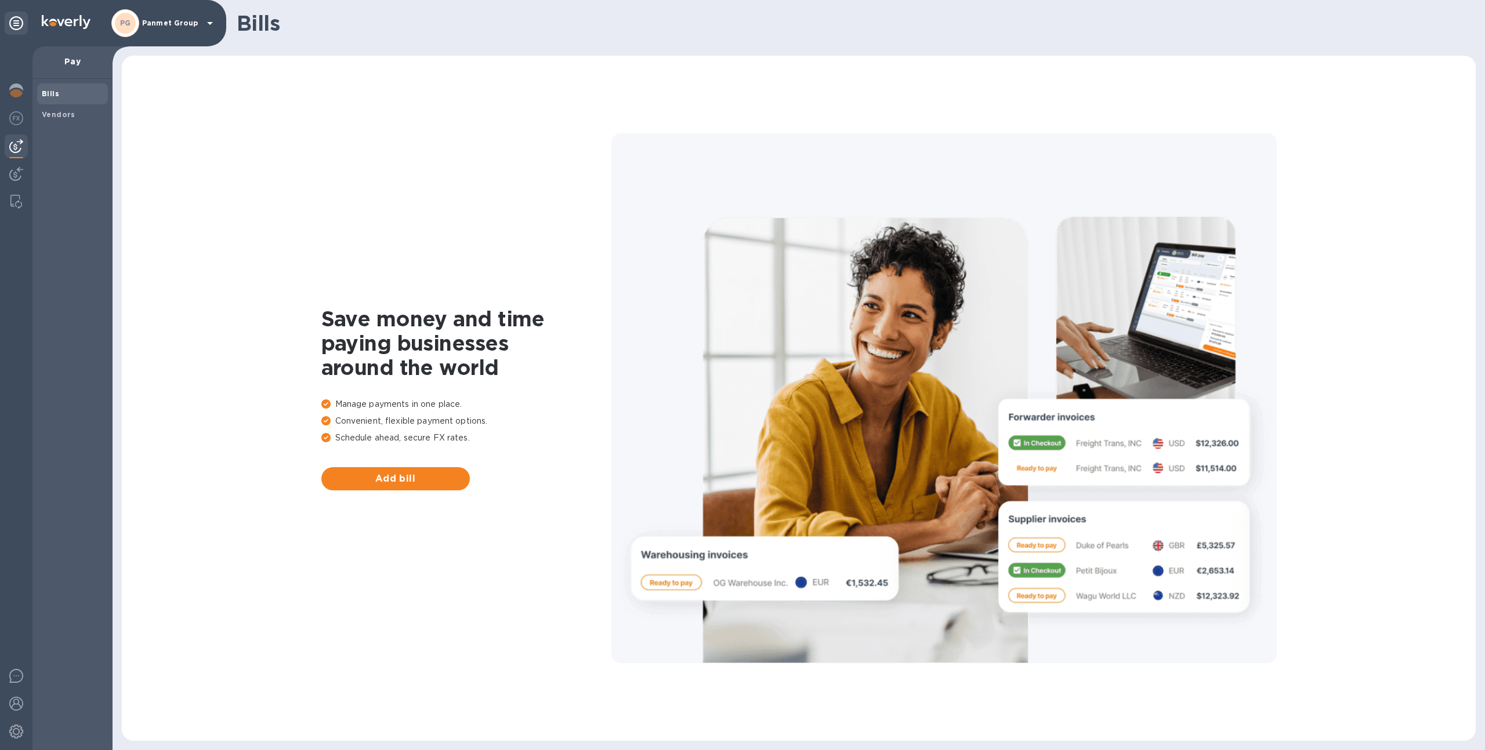
click at [146, 24] on p "Panmet Group" at bounding box center [171, 23] width 58 height 8
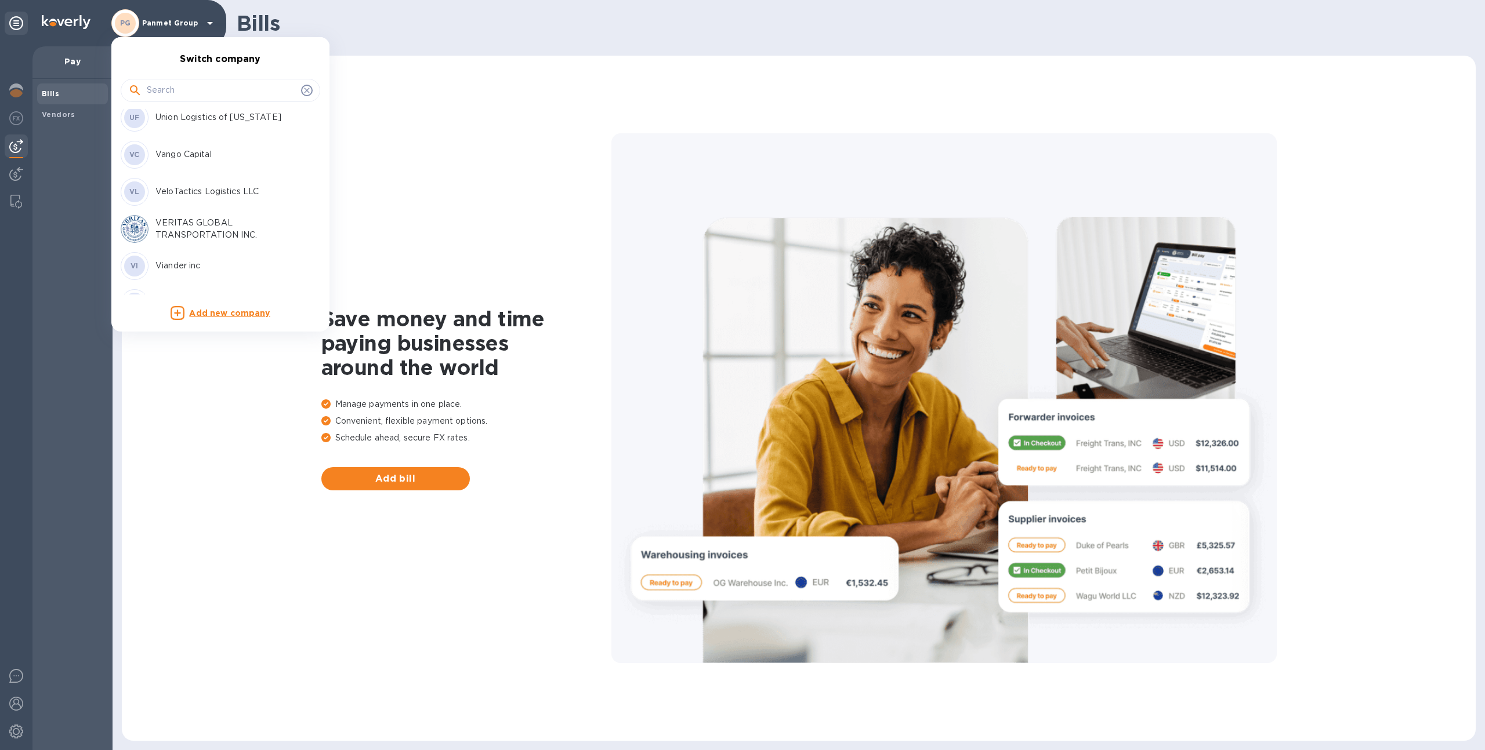
scroll to position [5270, 0]
click at [383, 156] on div at bounding box center [742, 375] width 1485 height 750
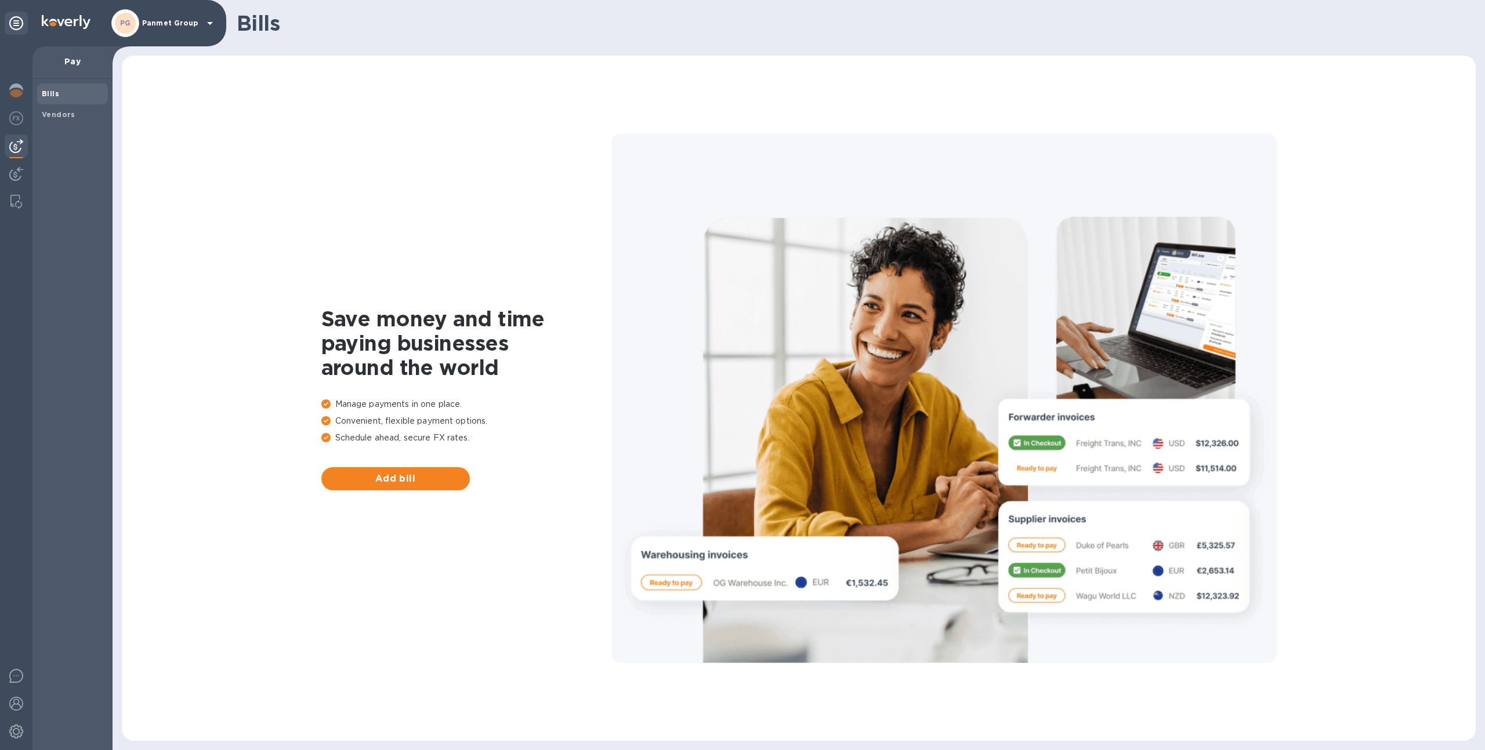
click at [18, 719] on div at bounding box center [16, 732] width 23 height 28
click at [18, 728] on img at bounding box center [16, 732] width 14 height 14
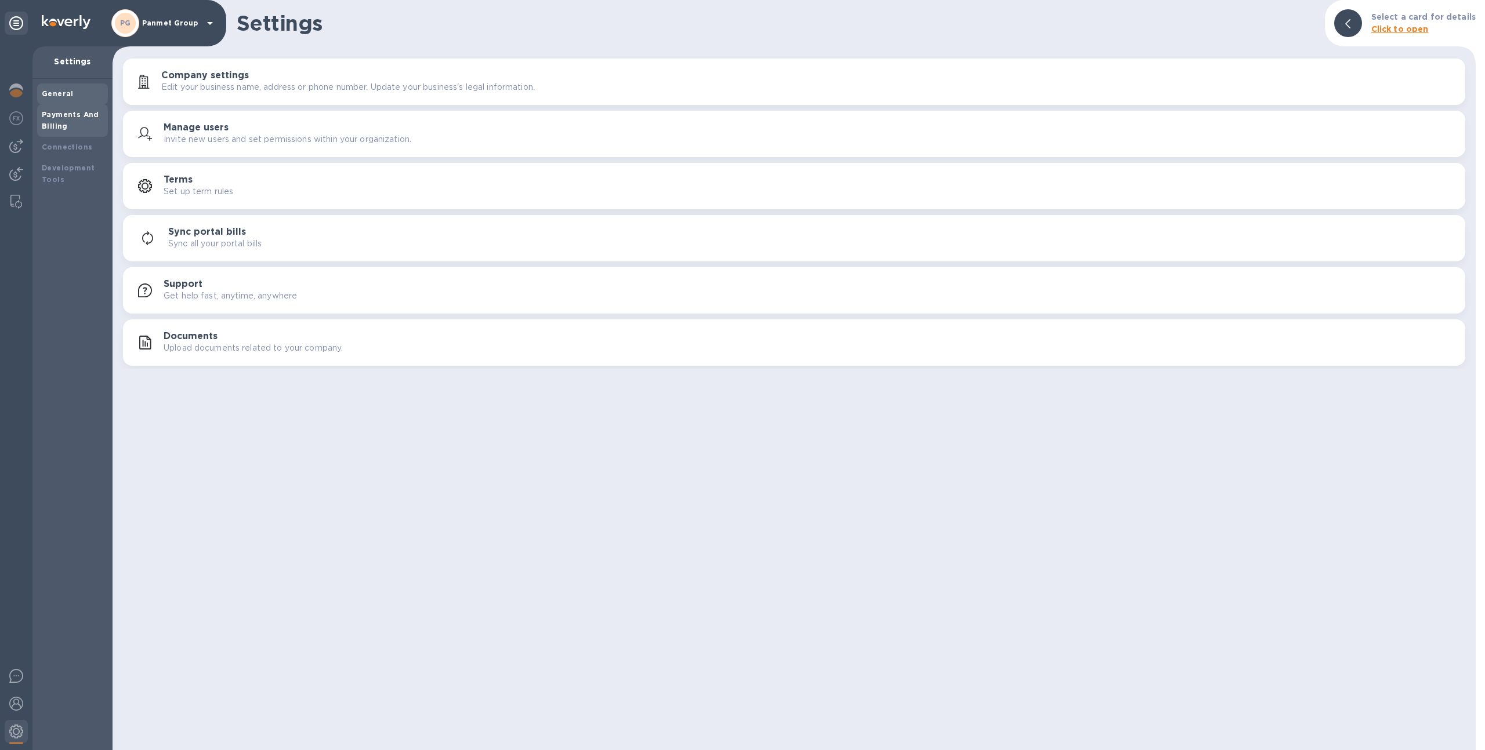
click at [90, 122] on div "Payments And Billing" at bounding box center [72, 120] width 61 height 23
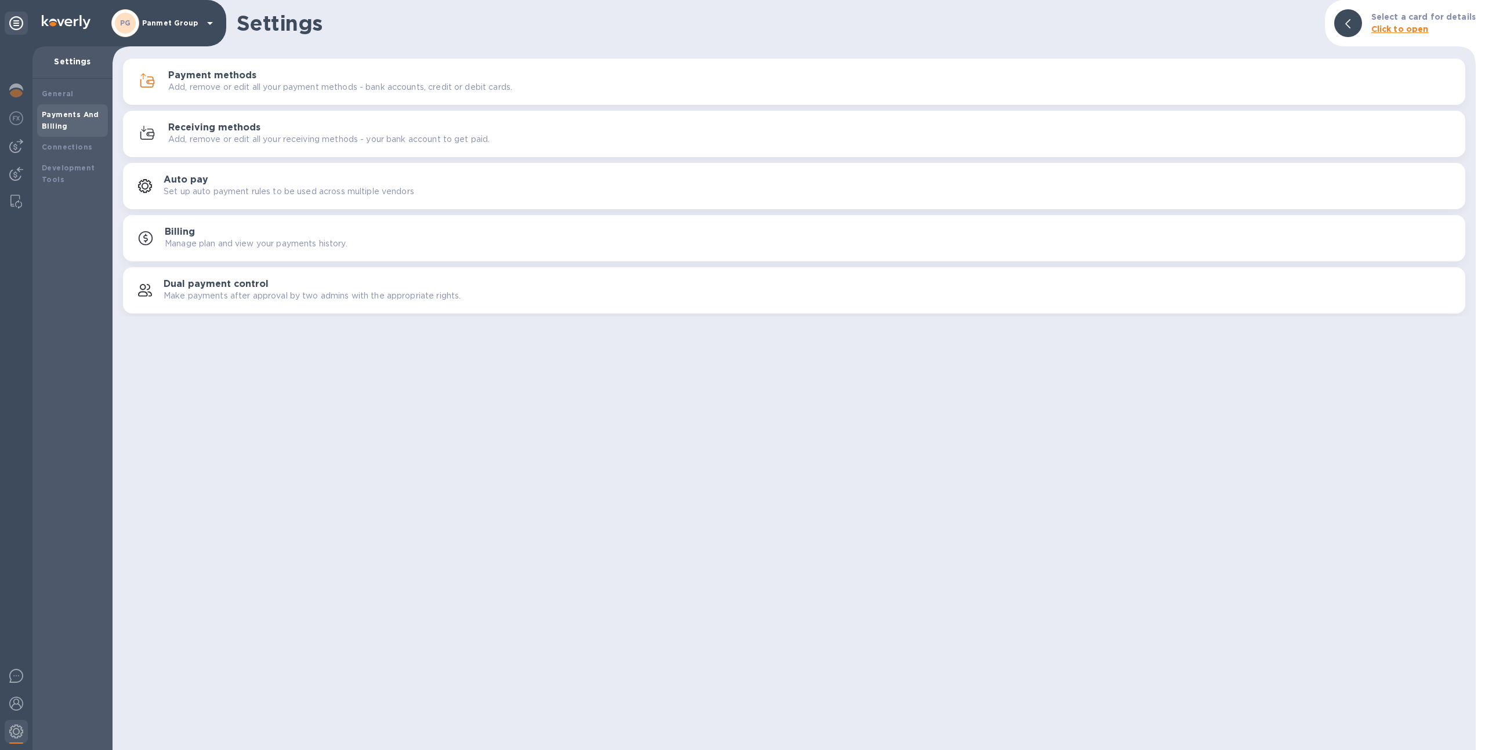
click at [231, 82] on p "Add, remove or edit all your payment methods - bank accounts, credit or debit c…" at bounding box center [340, 87] width 344 height 12
click at [280, 127] on div "Receiving methods Add, remove or edit all your receiving methods - your bank ac…" at bounding box center [811, 133] width 1287 height 23
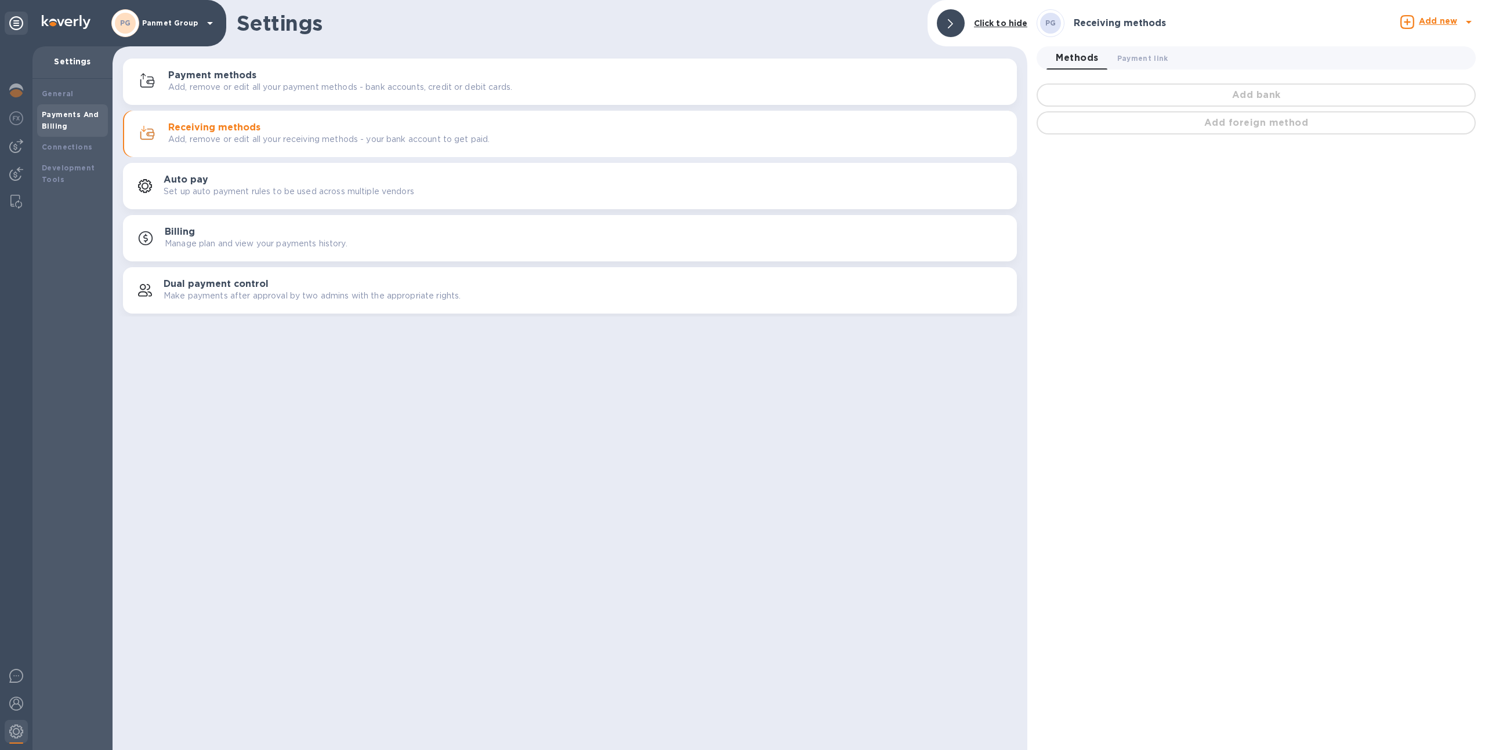
click at [603, 83] on div "Payment methods Add, remove or edit all your payment methods - bank accounts, c…" at bounding box center [587, 81] width 839 height 23
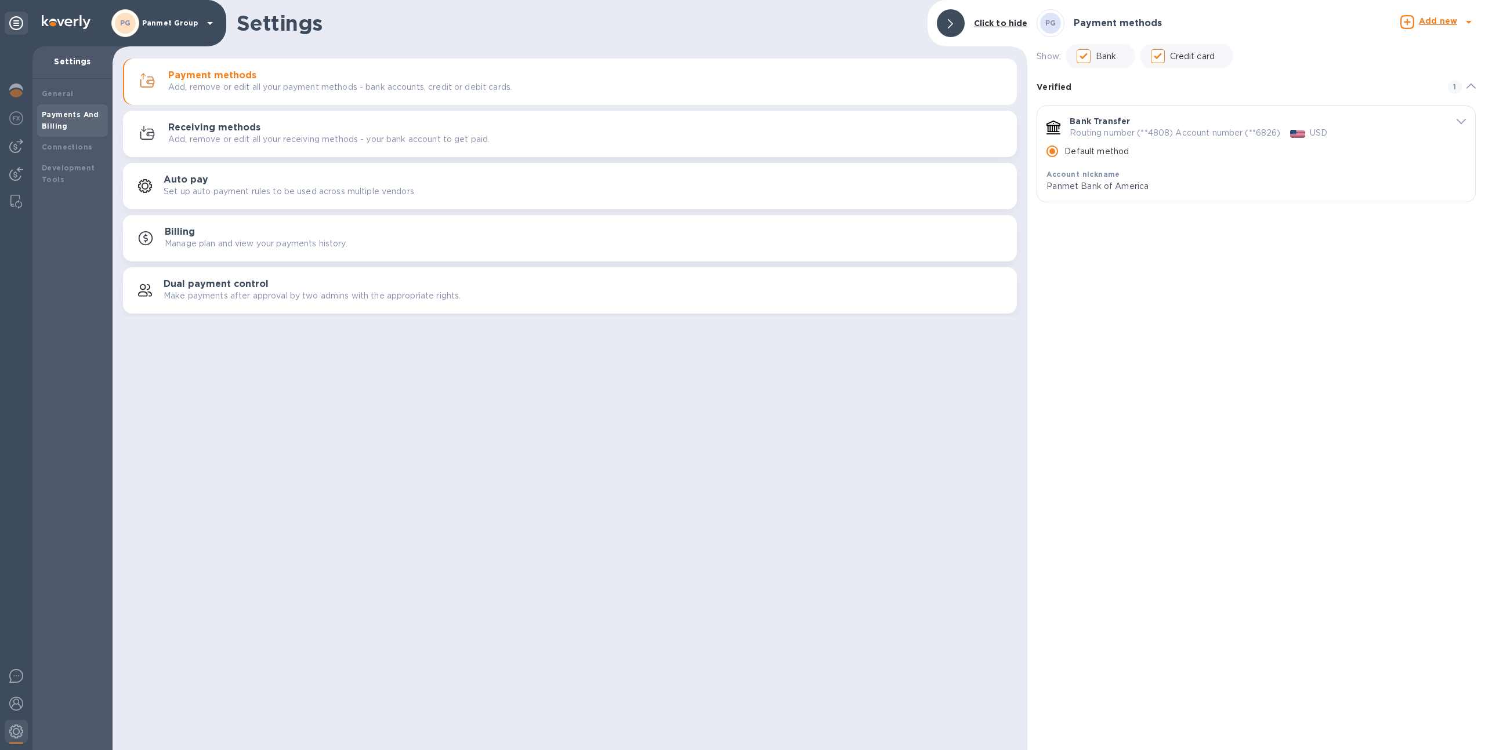
click at [1460, 121] on icon "default-method" at bounding box center [1460, 121] width 9 height 5
click at [511, 126] on div "Receiving methods Add, remove or edit all your receiving methods - your bank ac…" at bounding box center [587, 133] width 839 height 23
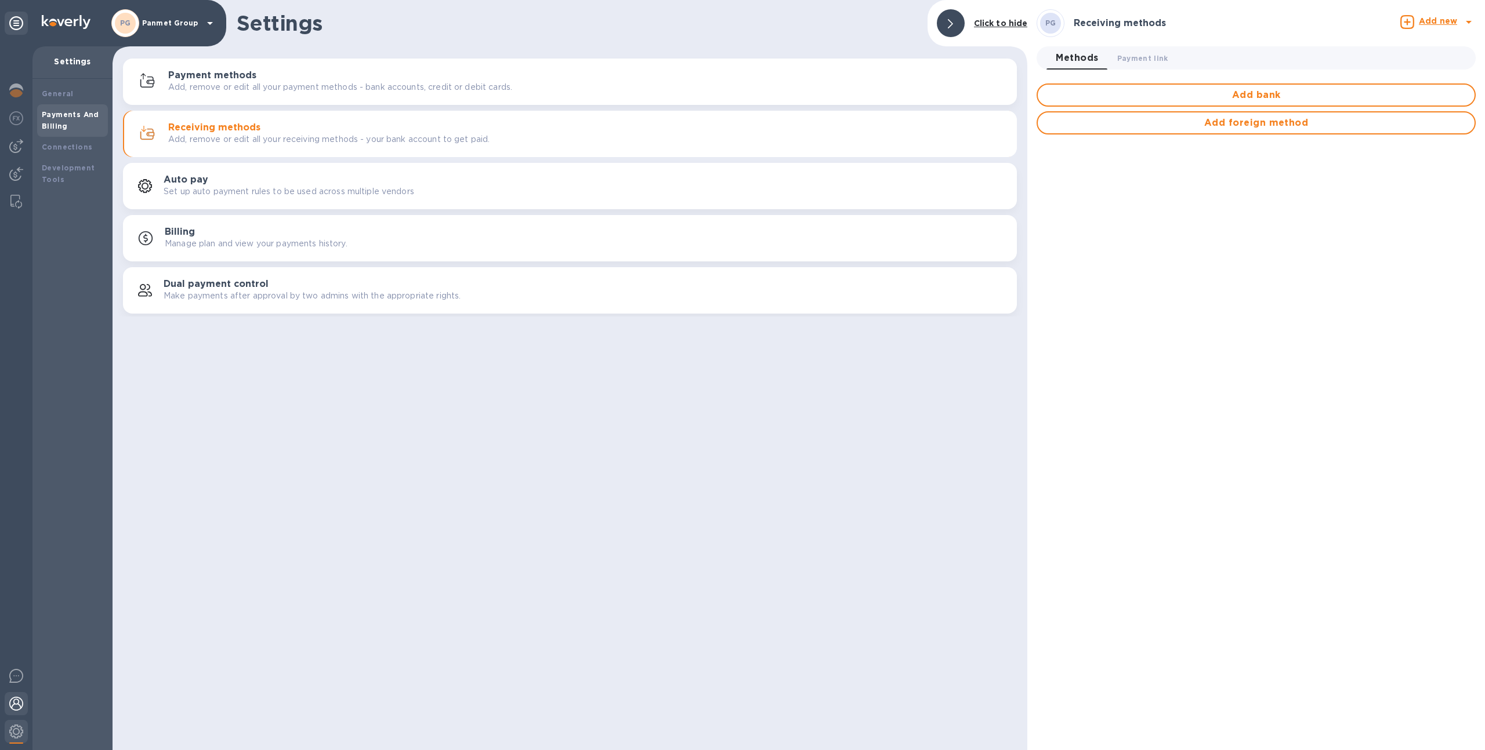
click at [15, 704] on img at bounding box center [16, 704] width 14 height 14
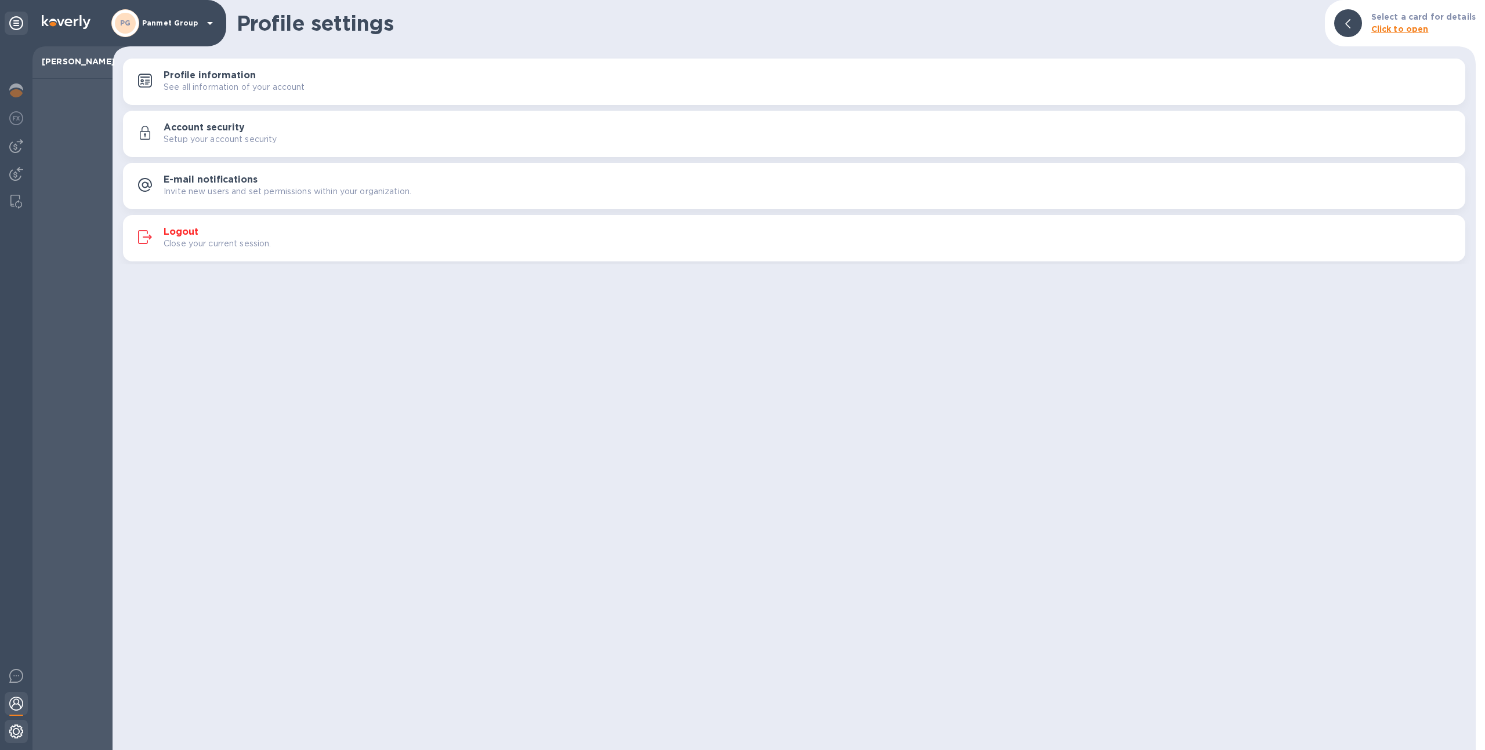
click at [15, 727] on img at bounding box center [16, 732] width 14 height 14
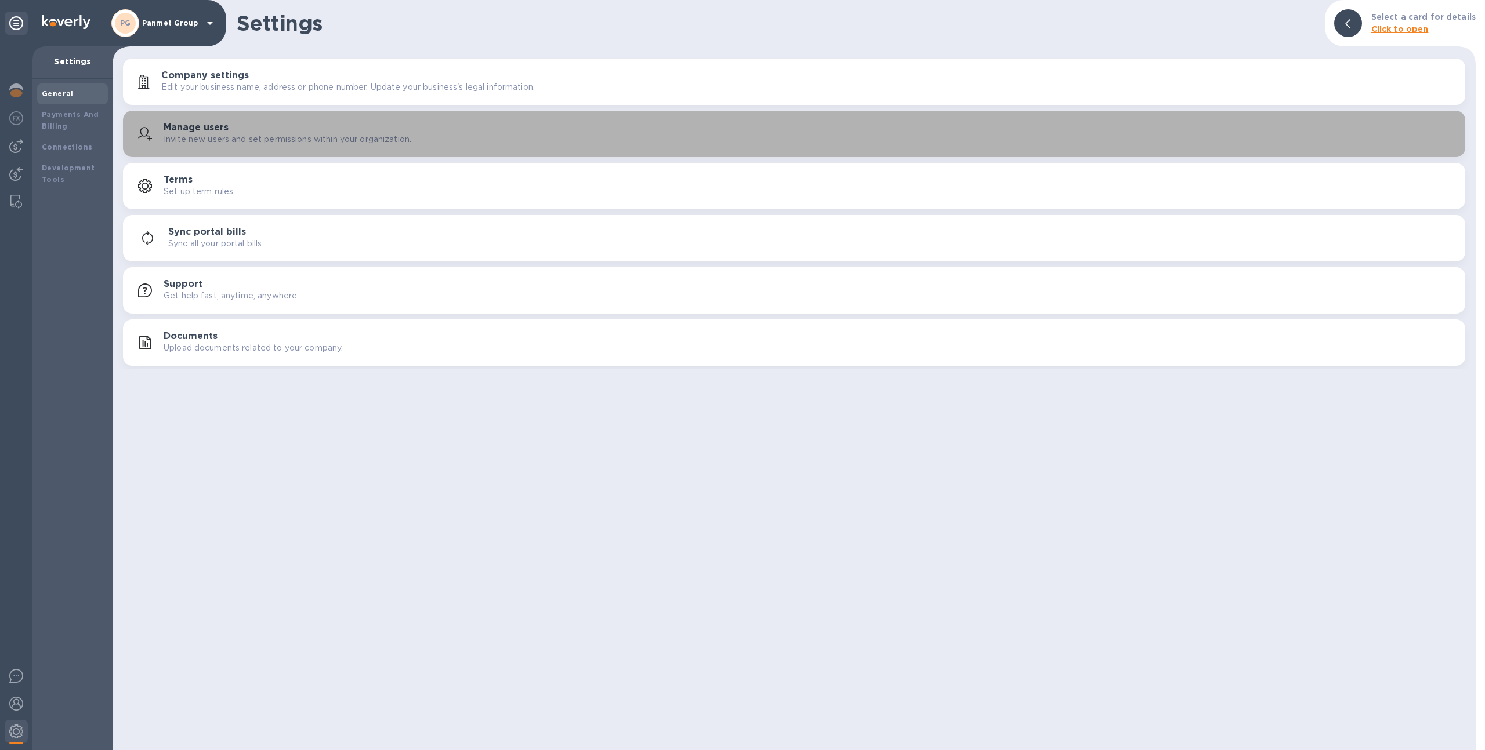
click at [232, 127] on div "Manage users Invite new users and set permissions within your organization." at bounding box center [810, 133] width 1292 height 23
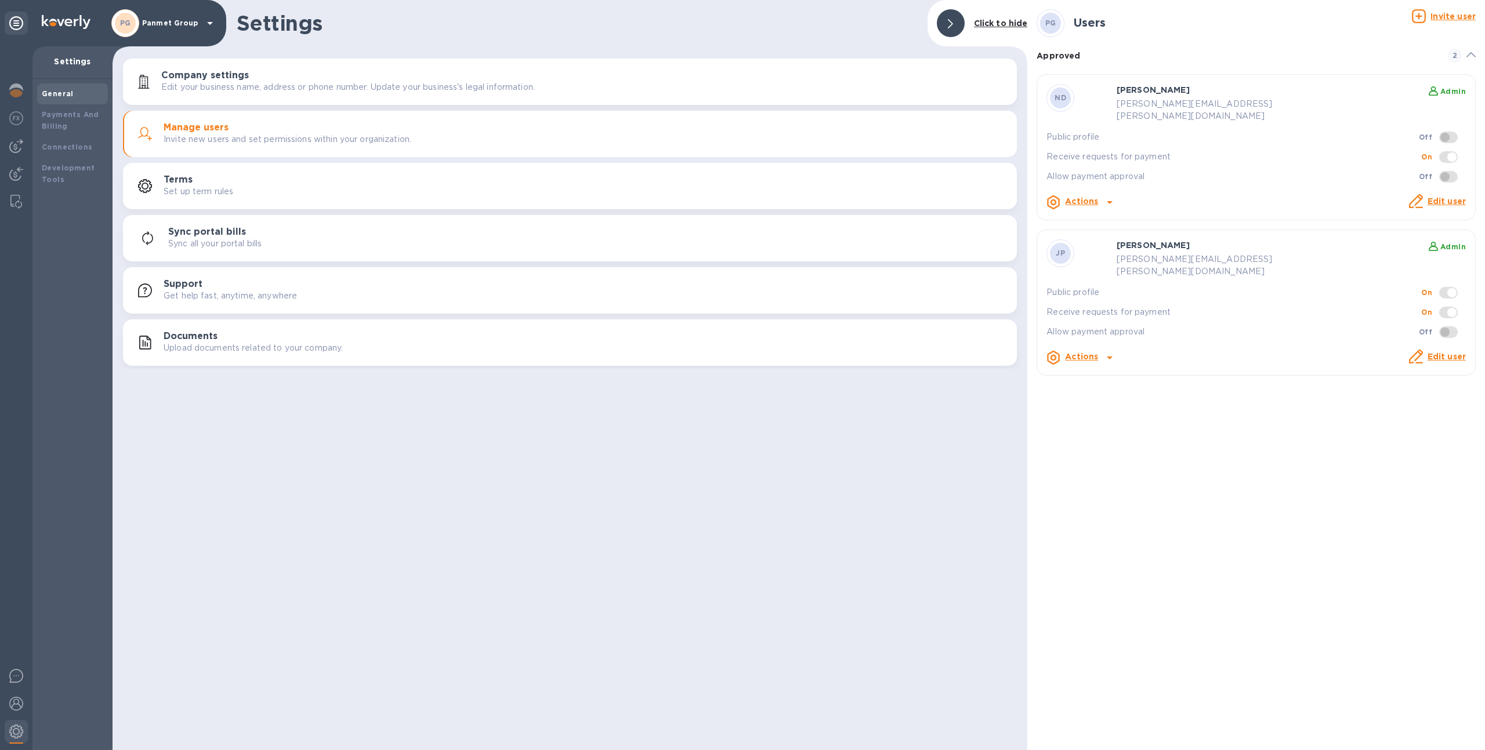
click at [1442, 195] on p "Edit user" at bounding box center [1446, 201] width 38 height 12
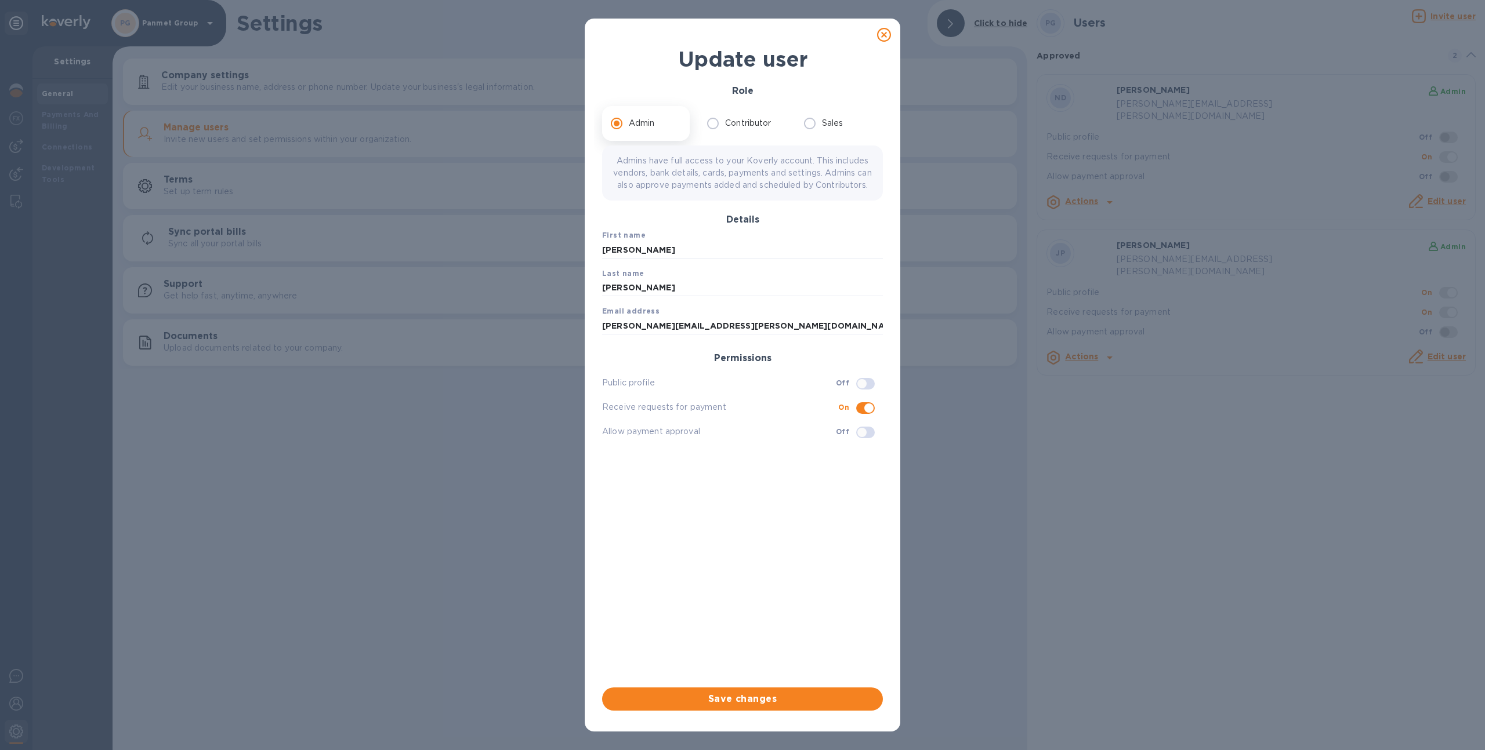
click at [866, 394] on input "checkbox" at bounding box center [861, 384] width 59 height 20
checkbox input "true"
click at [792, 703] on span "Save changes" at bounding box center [742, 699] width 262 height 14
checkbox input "true"
checkbox input "false"
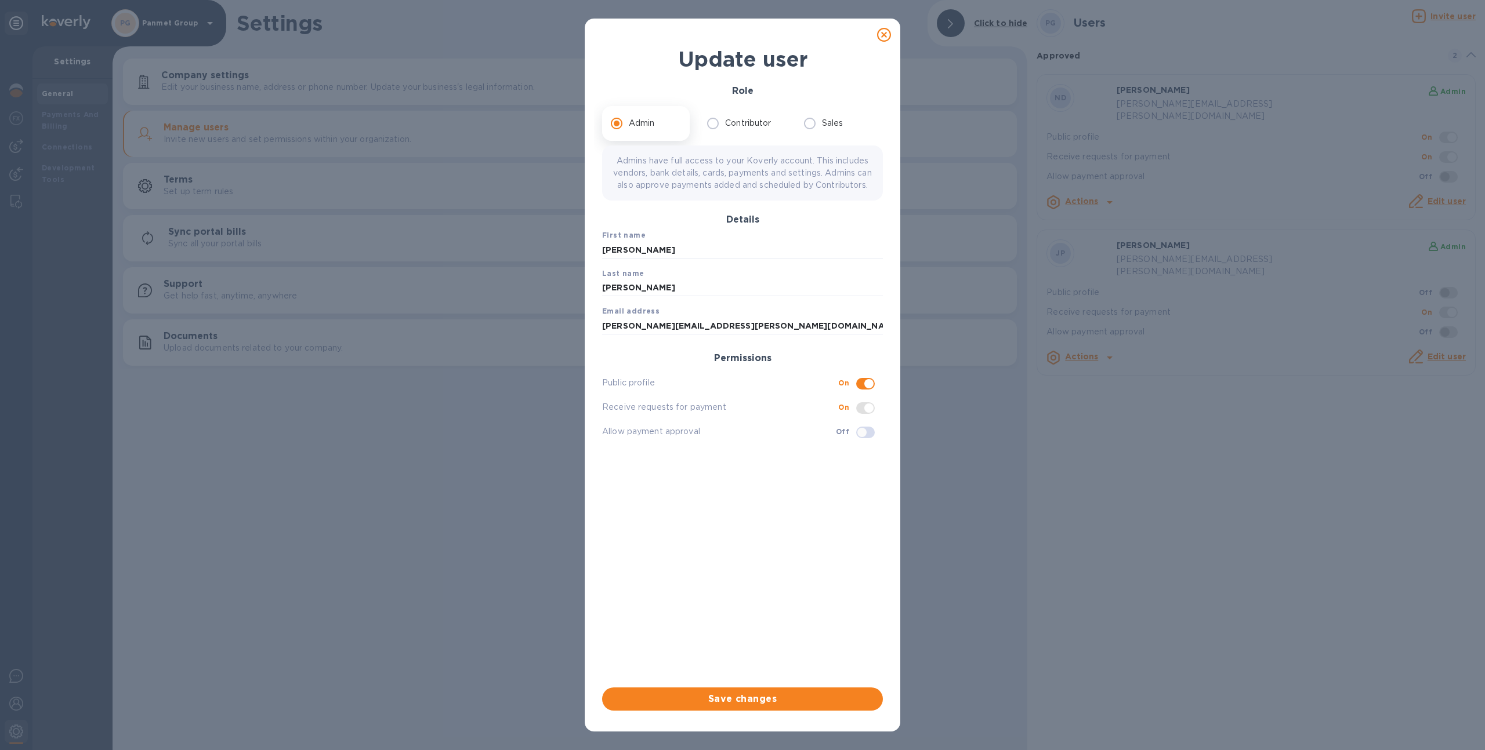
click at [881, 34] on icon at bounding box center [884, 35] width 14 height 14
checkbox input "false"
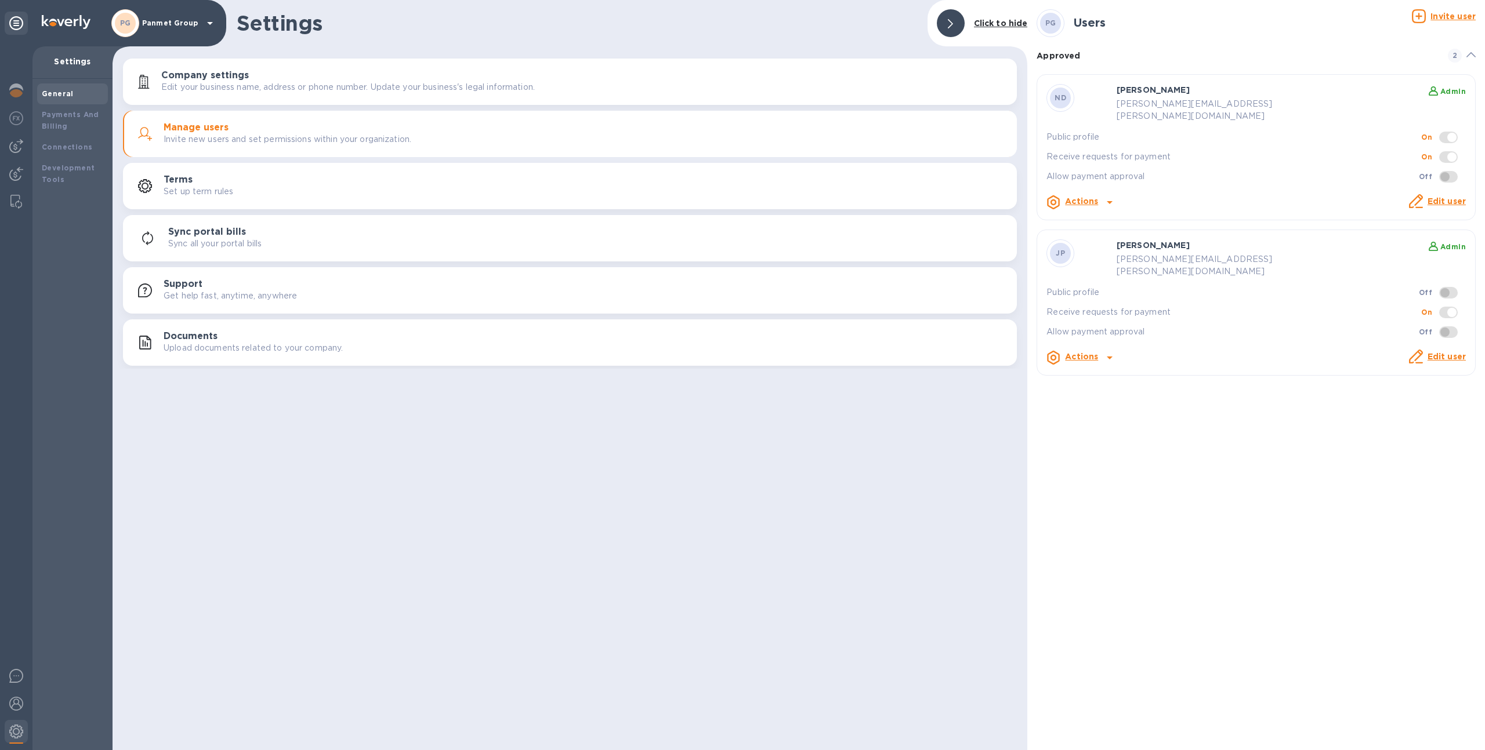
drag, startPoint x: 1247, startPoint y: 100, endPoint x: 1134, endPoint y: 105, distance: 113.8
click at [1133, 105] on p "natalie.dunlap@panmet.com" at bounding box center [1218, 110] width 204 height 24
drag, startPoint x: 1248, startPoint y: 248, endPoint x: 1144, endPoint y: 256, distance: 104.2
click at [1144, 257] on div "JP Jessica Parlagreco Admin jessica.parlagreco@panmet.com Public profile Off Re…" at bounding box center [1255, 303] width 419 height 126
click at [671, 512] on div "Settings Click to hide Company settings Edit your business name, address or pho…" at bounding box center [570, 375] width 915 height 750
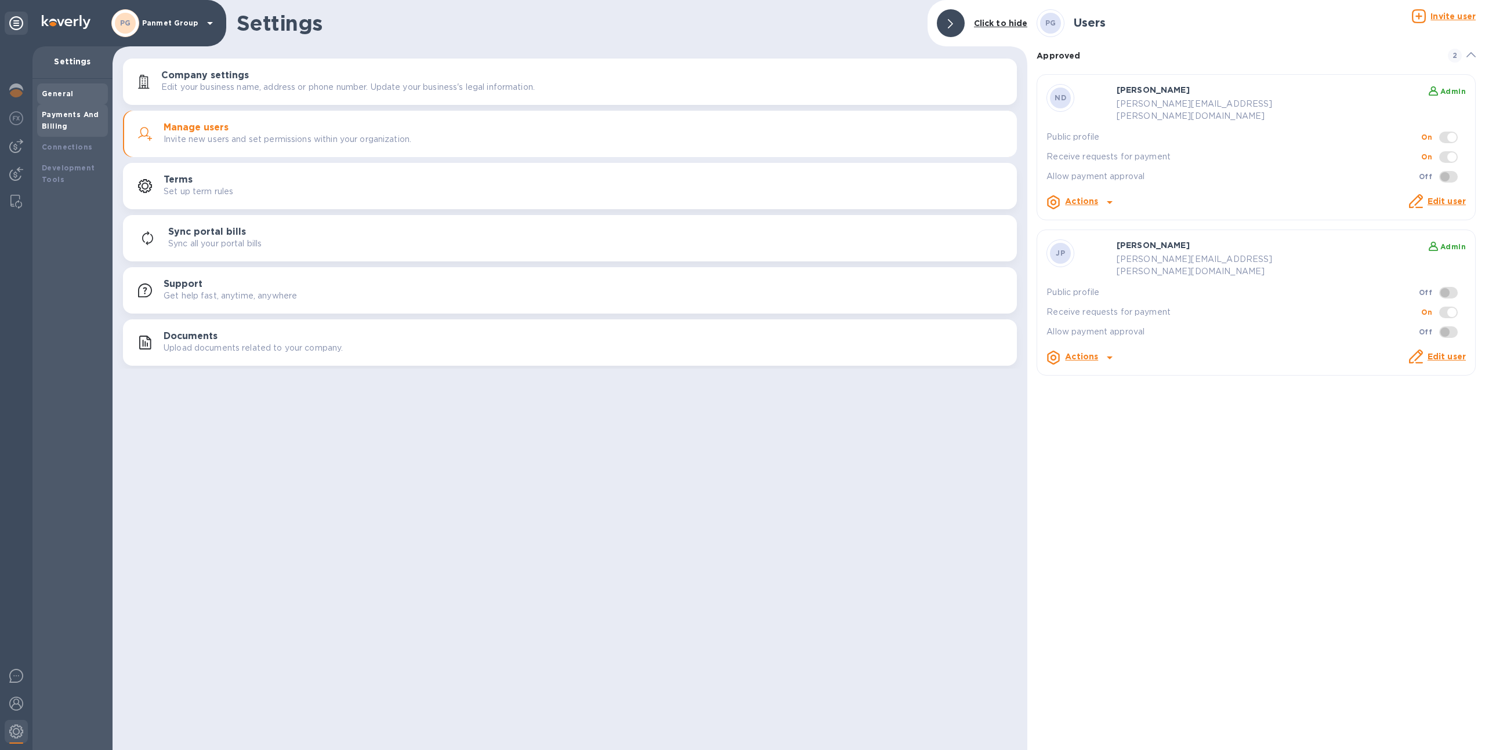
click at [86, 121] on div "Payments And Billing" at bounding box center [72, 120] width 61 height 23
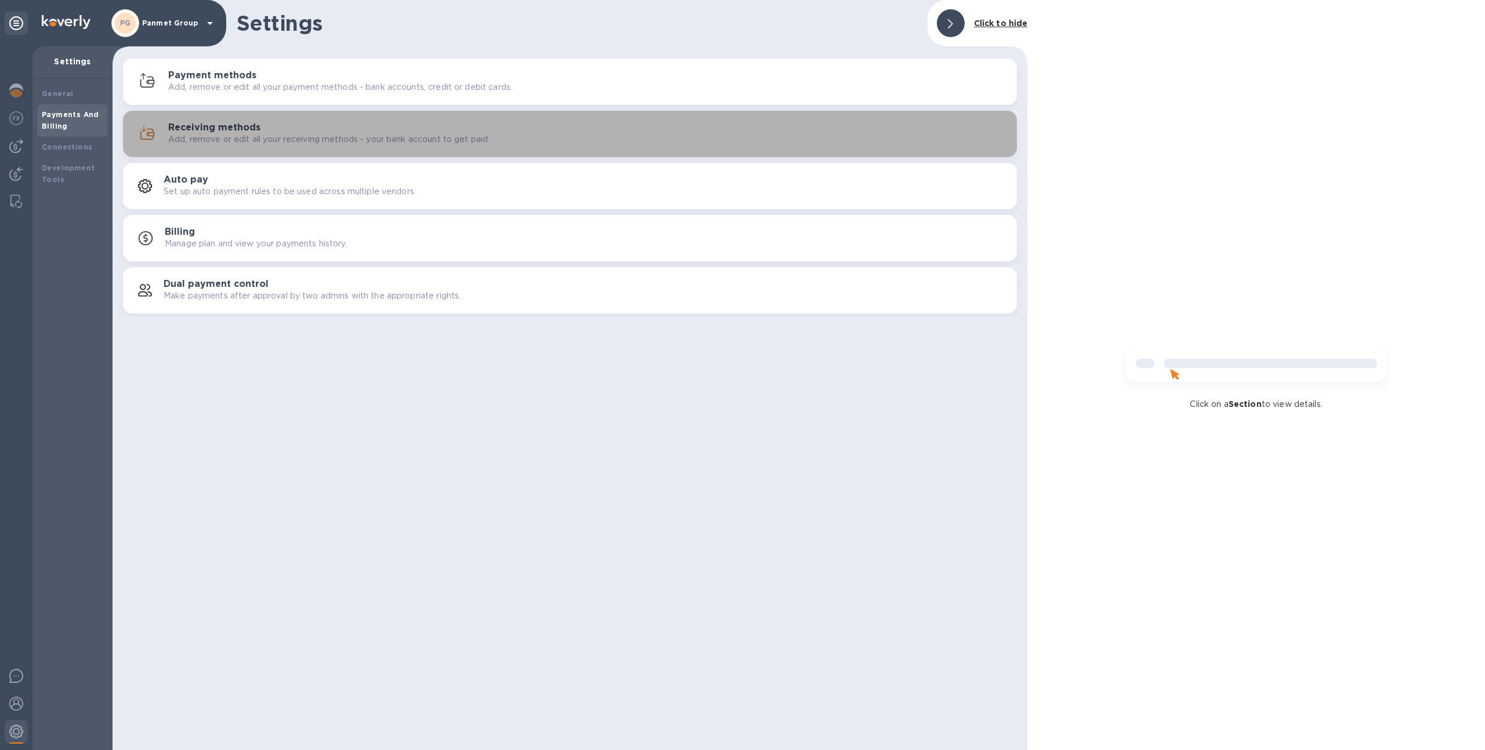
click at [261, 146] on div "Receiving methods Add, remove or edit all your receiving methods - your bank ac…" at bounding box center [570, 134] width 880 height 28
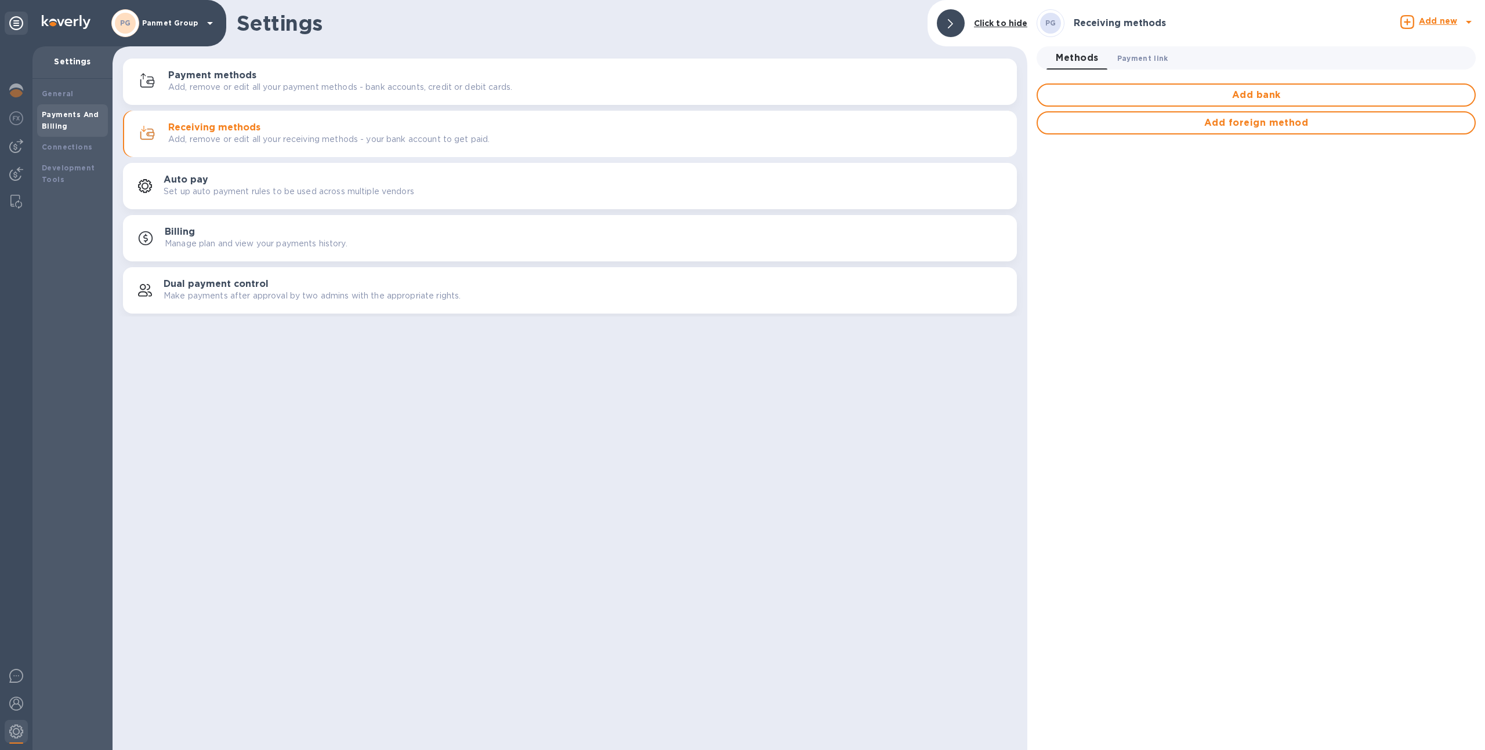
click at [1130, 49] on button "Payment link 0" at bounding box center [1143, 57] width 70 height 23
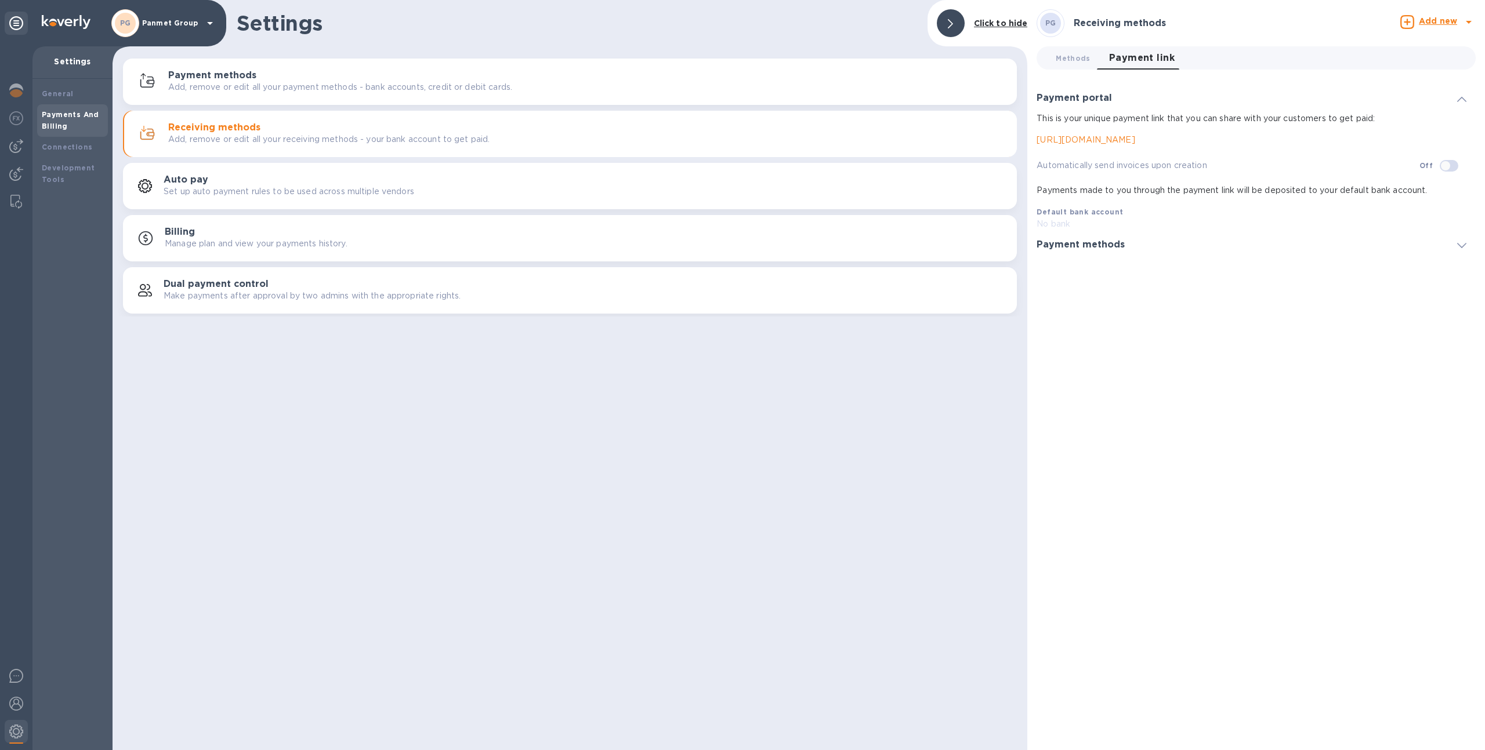
click at [1166, 233] on div "Payment methods" at bounding box center [1255, 244] width 439 height 29
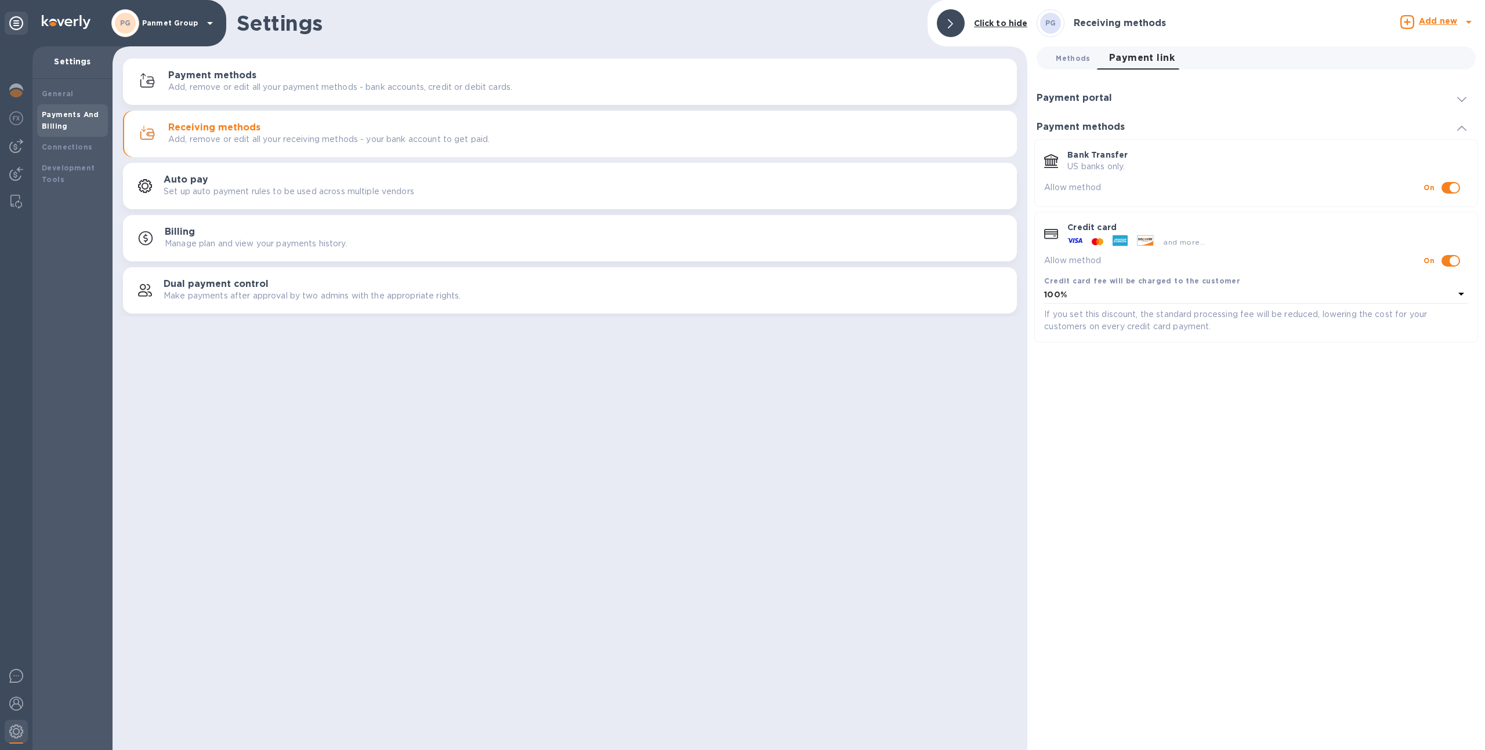
click at [1084, 61] on span "Methods 0" at bounding box center [1072, 58] width 34 height 12
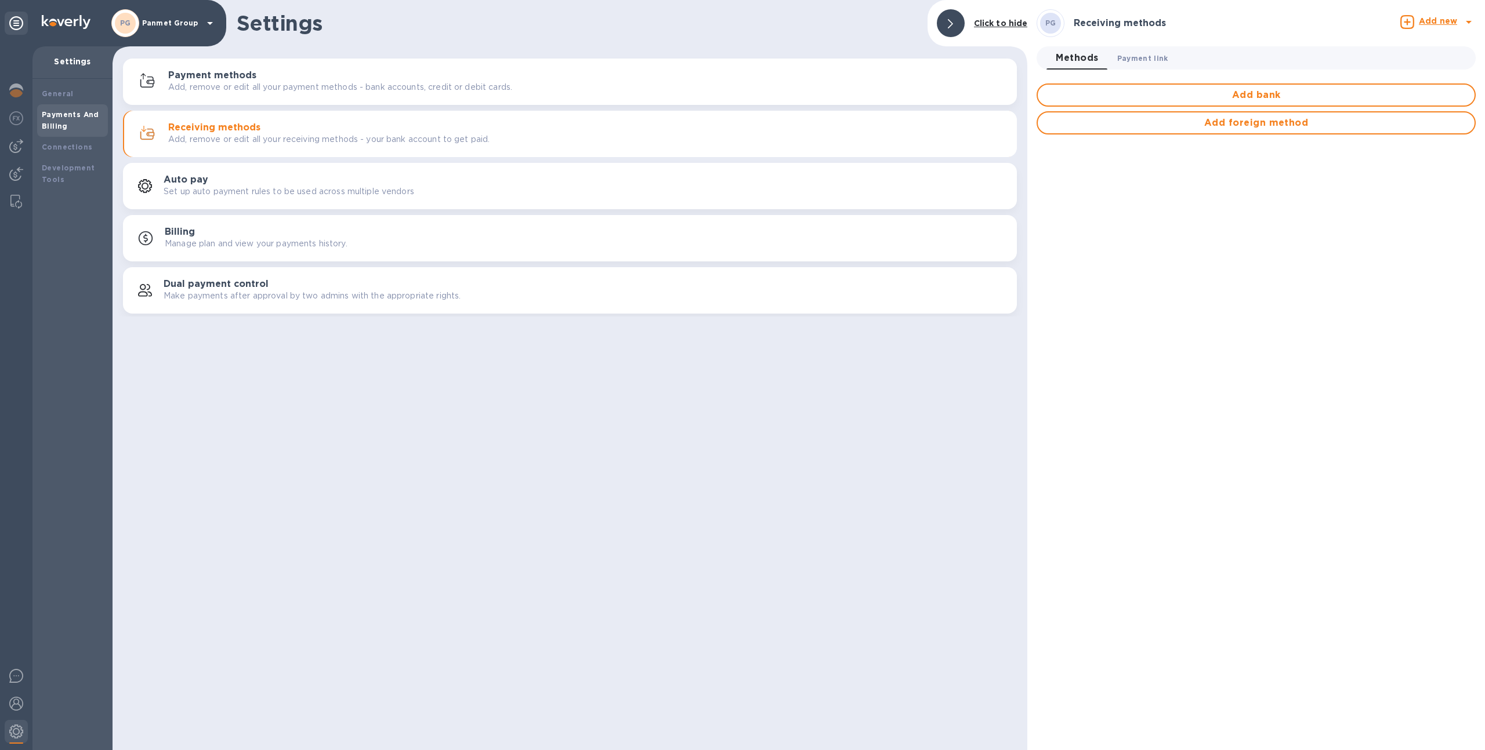
click at [1137, 56] on span "Payment link 0" at bounding box center [1142, 58] width 51 height 12
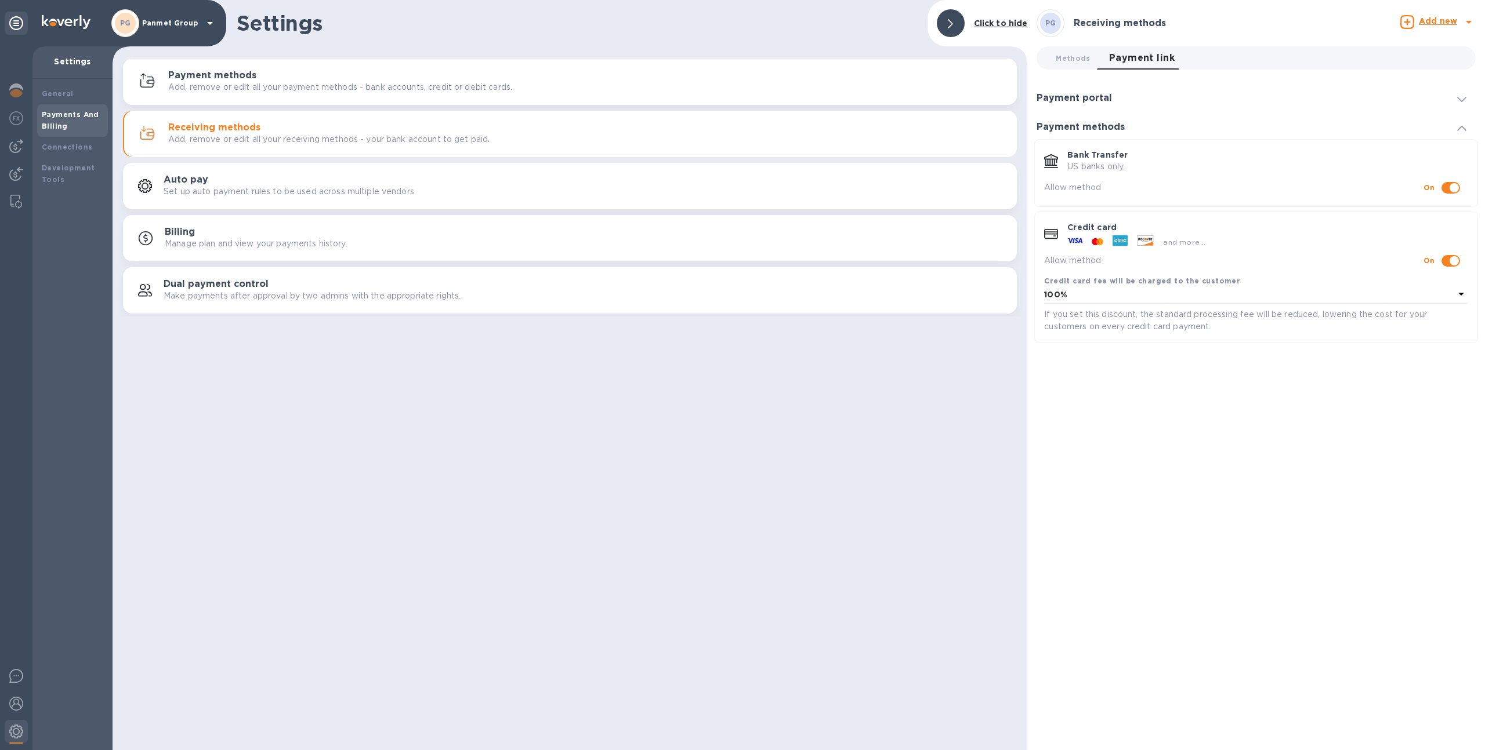
click at [1153, 96] on div "Payment portal" at bounding box center [1255, 98] width 439 height 29
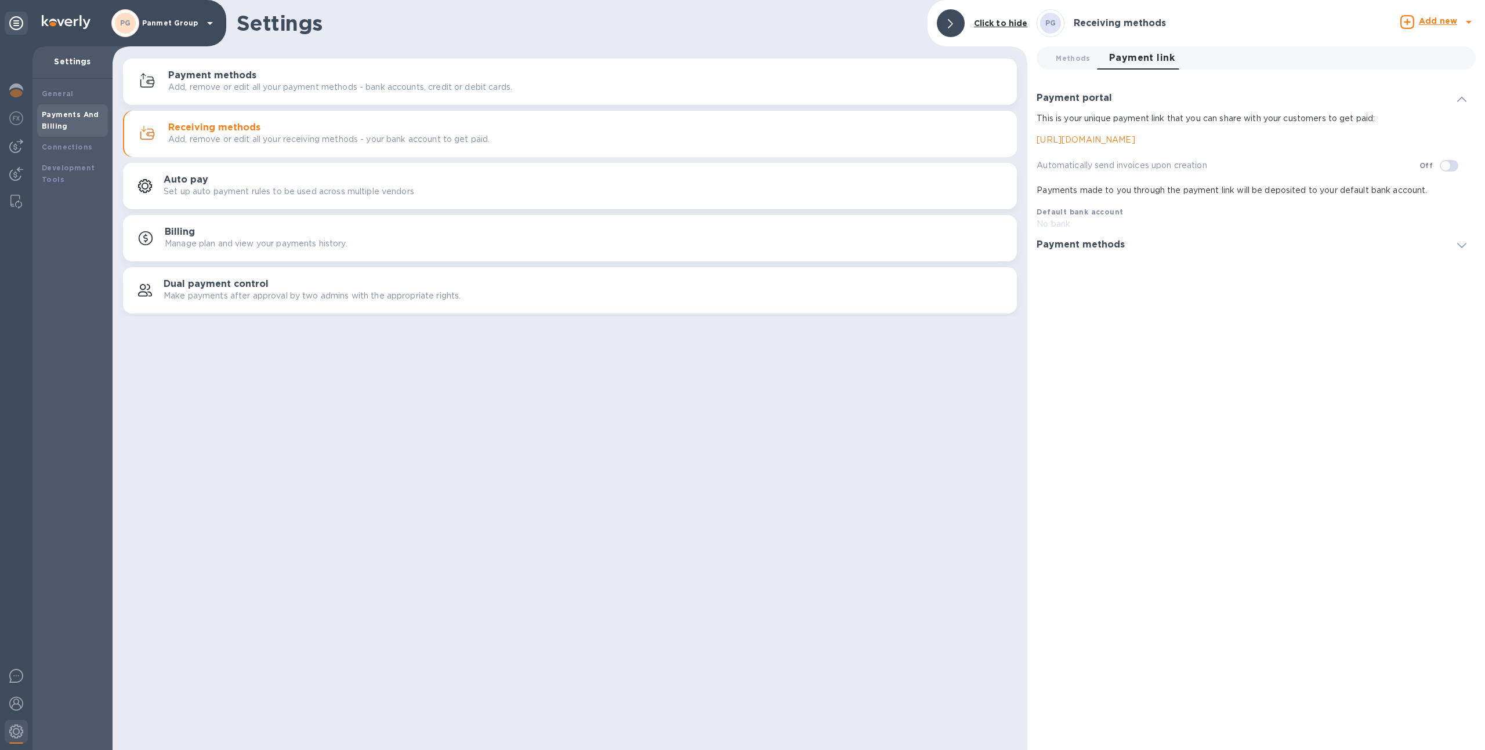
click at [1113, 256] on div "Payment methods" at bounding box center [1255, 244] width 439 height 29
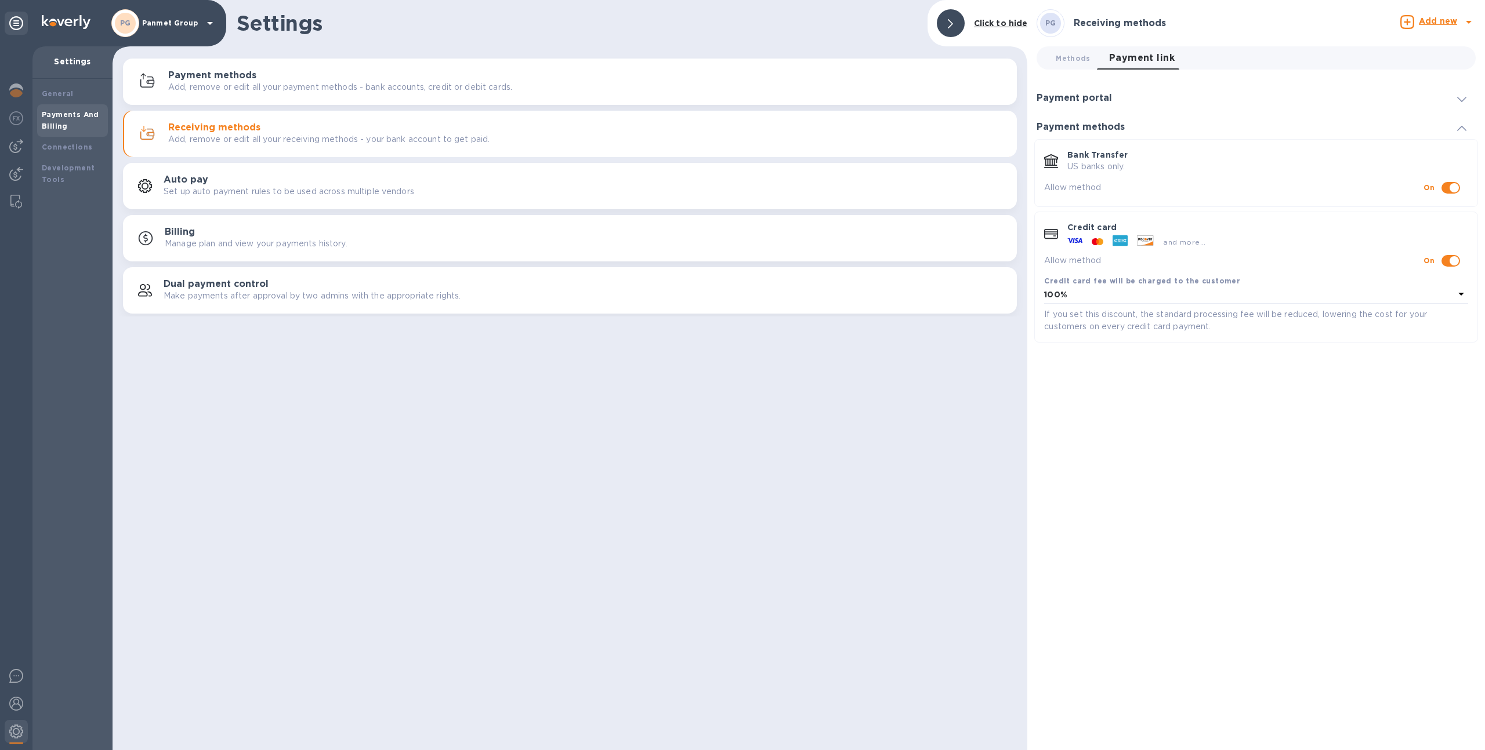
click at [1123, 174] on div "Bank Transfer US banks only." at bounding box center [1267, 160] width 410 height 33
click at [1097, 155] on p "Bank Transfer" at bounding box center [1267, 155] width 401 height 12
click at [1288, 101] on div "Payment portal" at bounding box center [1255, 98] width 439 height 29
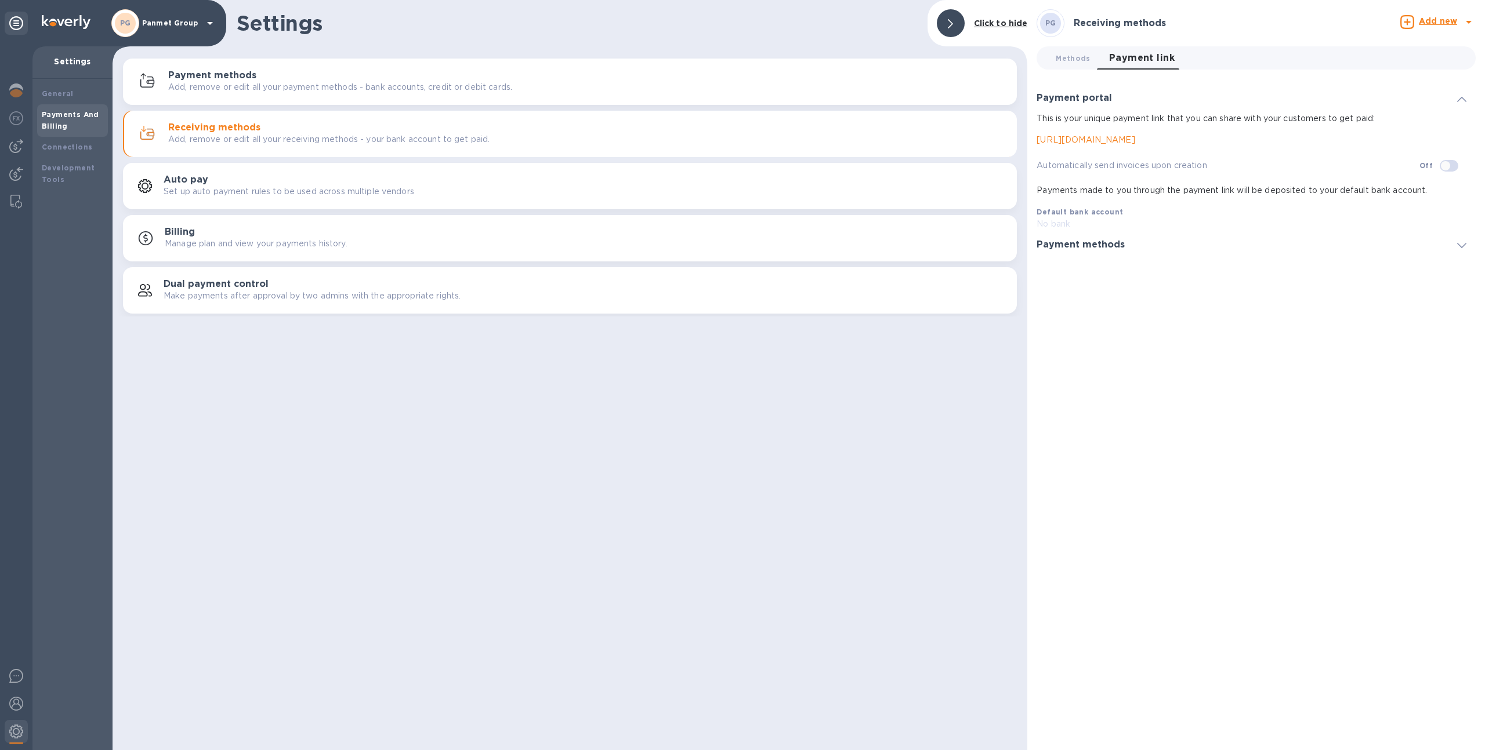
click at [1126, 246] on div "Payment methods" at bounding box center [1084, 245] width 97 height 11
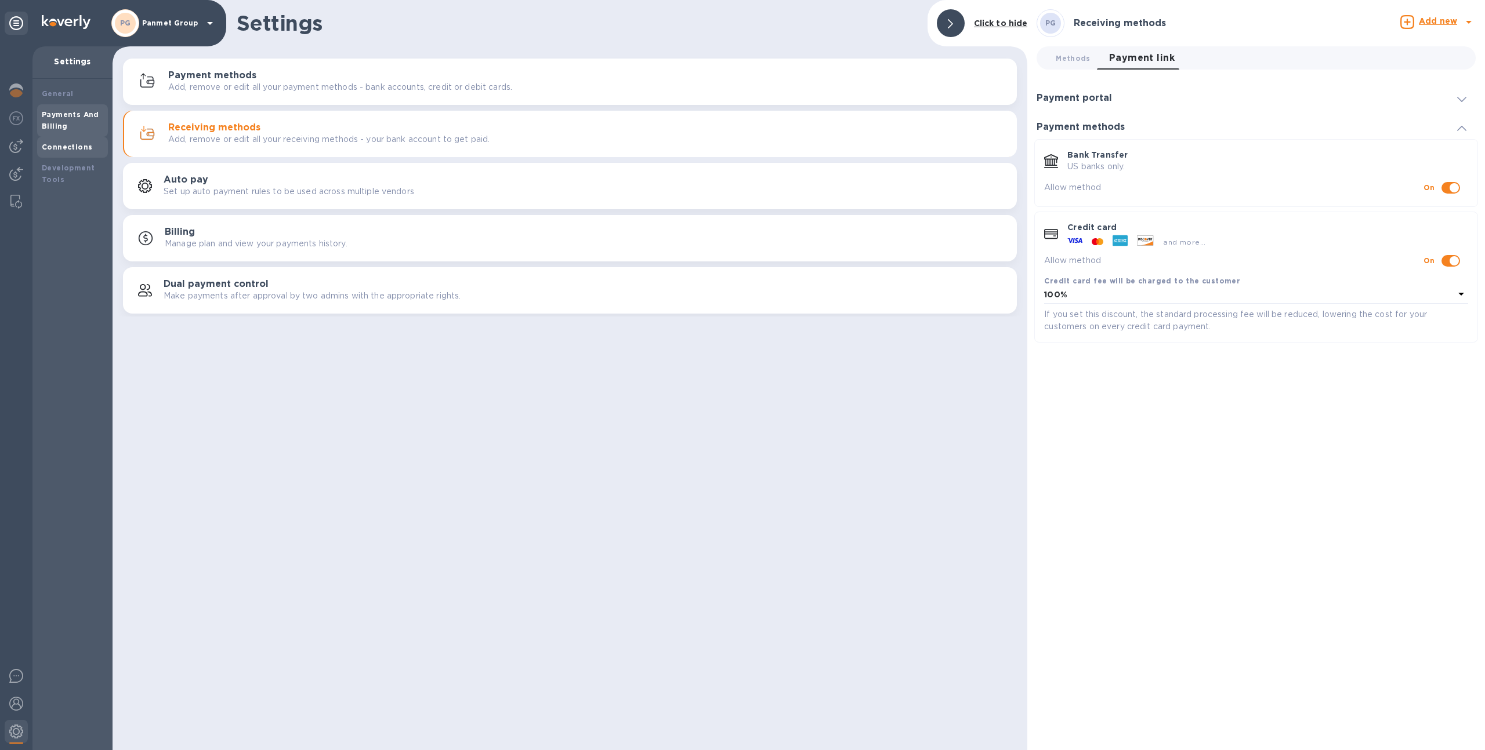
click at [57, 145] on b "Connections" at bounding box center [67, 147] width 50 height 9
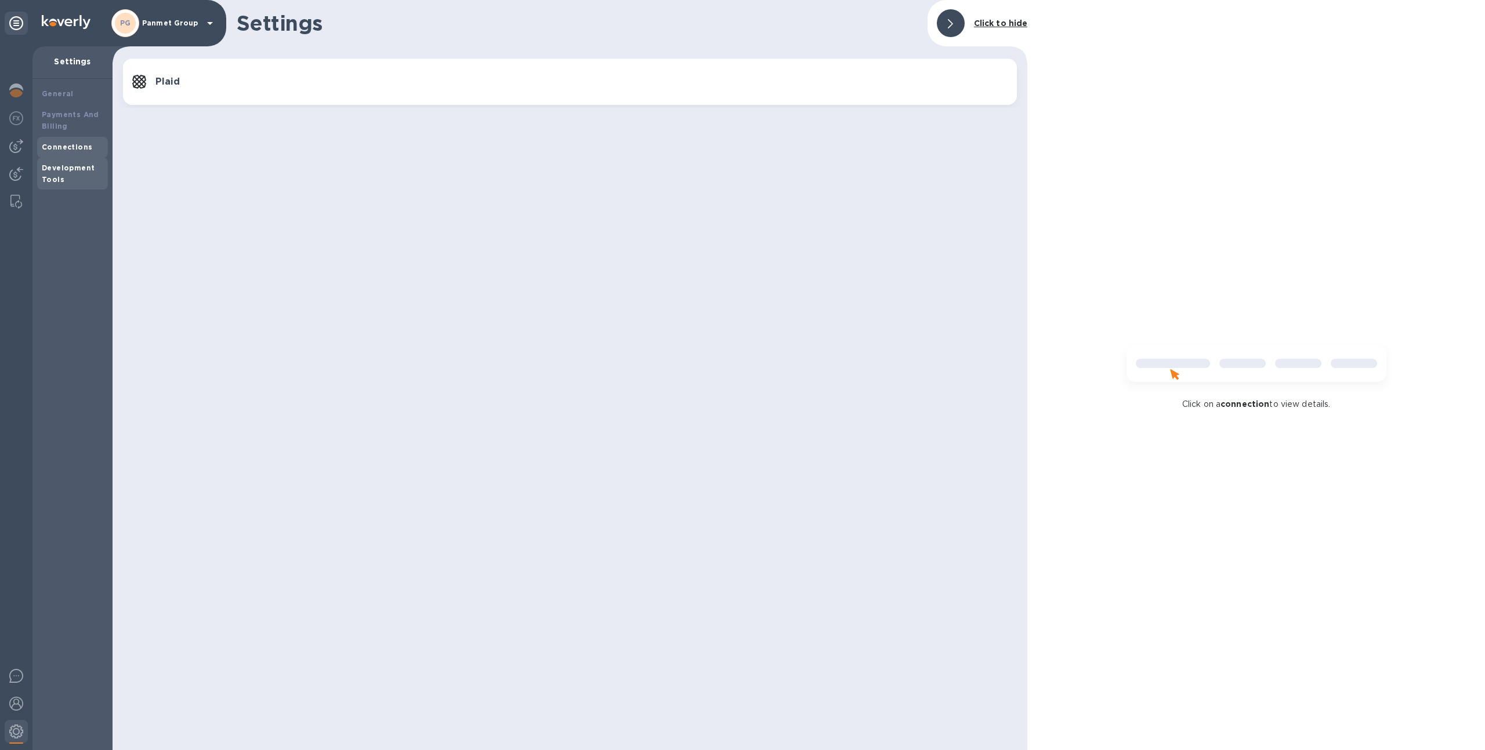
click at [67, 172] on div "Development Tools" at bounding box center [72, 173] width 61 height 23
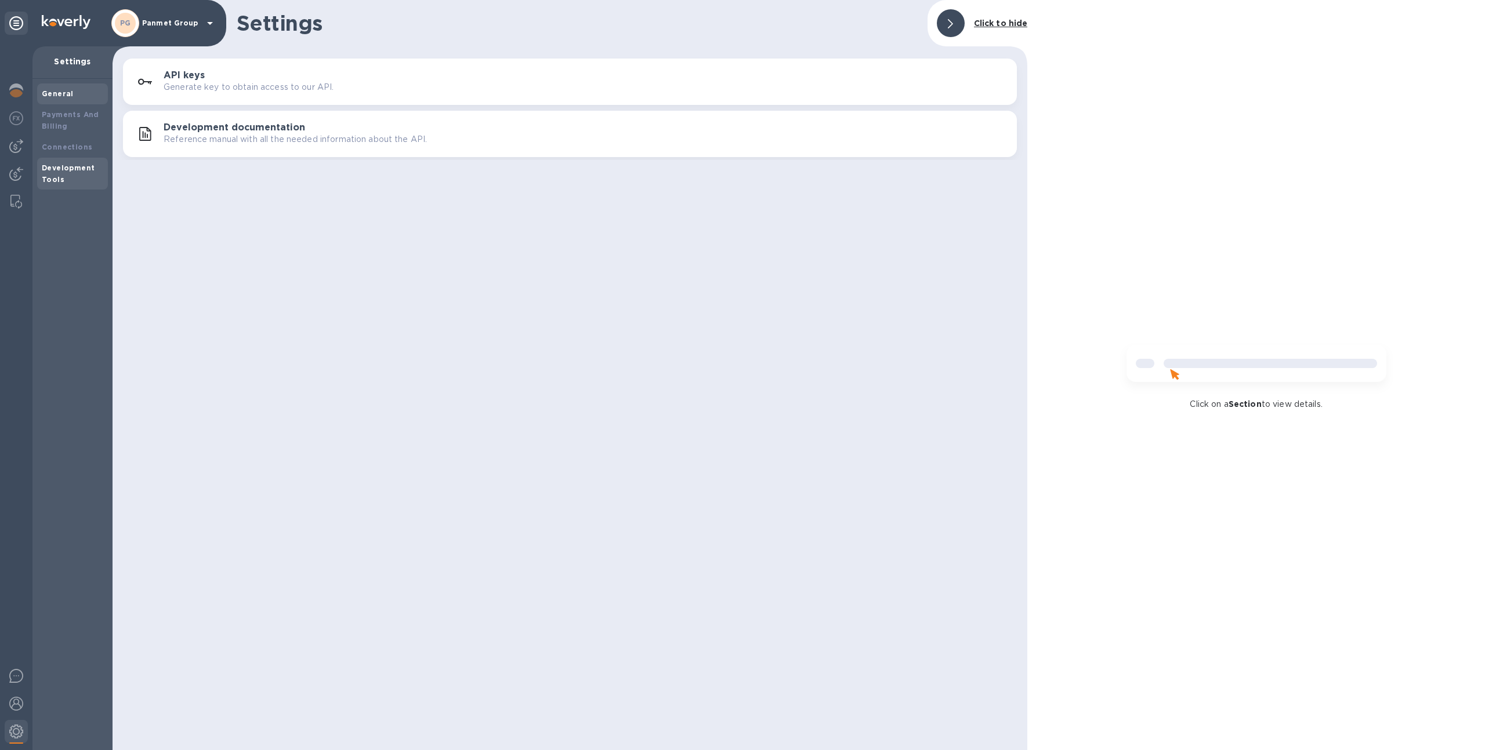
click at [77, 98] on div "General" at bounding box center [72, 94] width 61 height 12
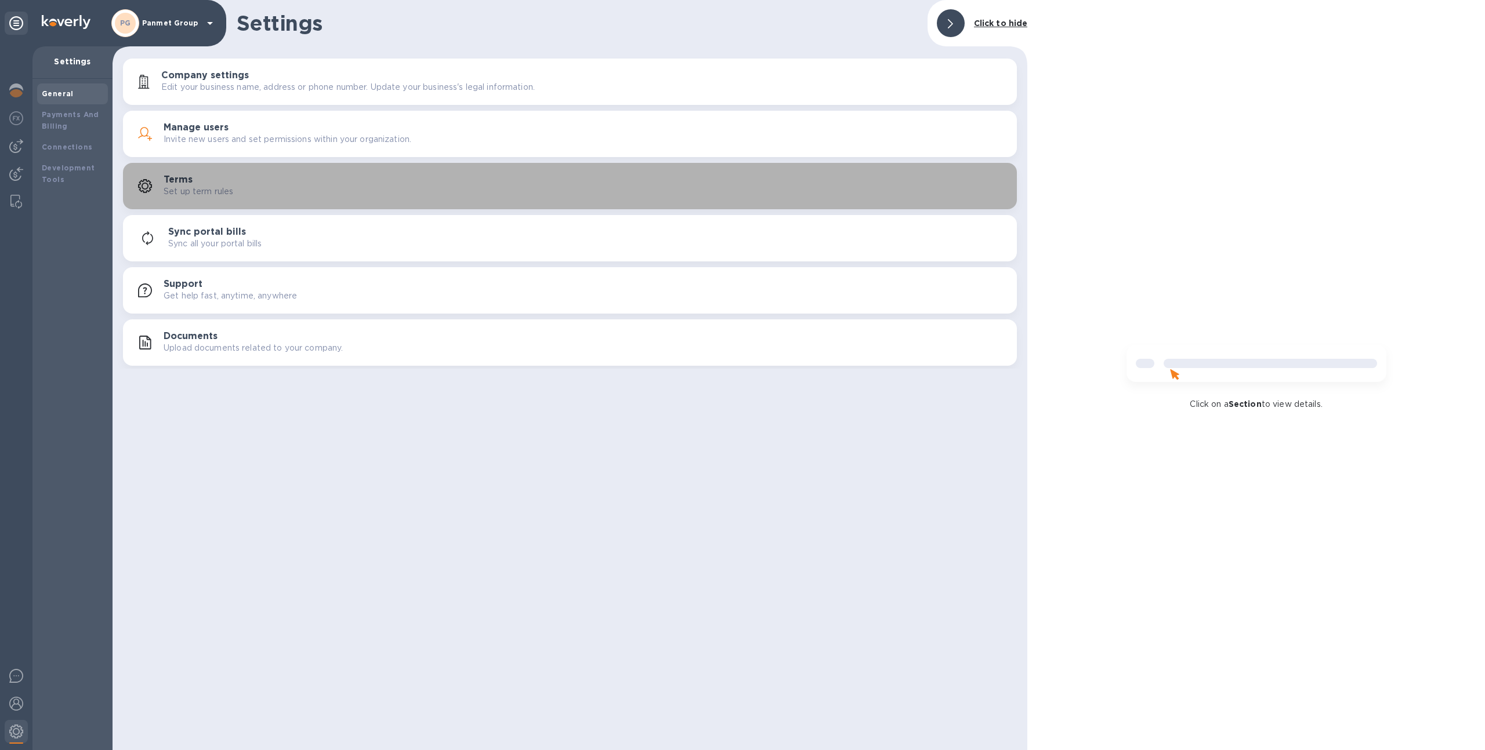
click at [231, 194] on p "Set up term rules" at bounding box center [199, 192] width 70 height 12
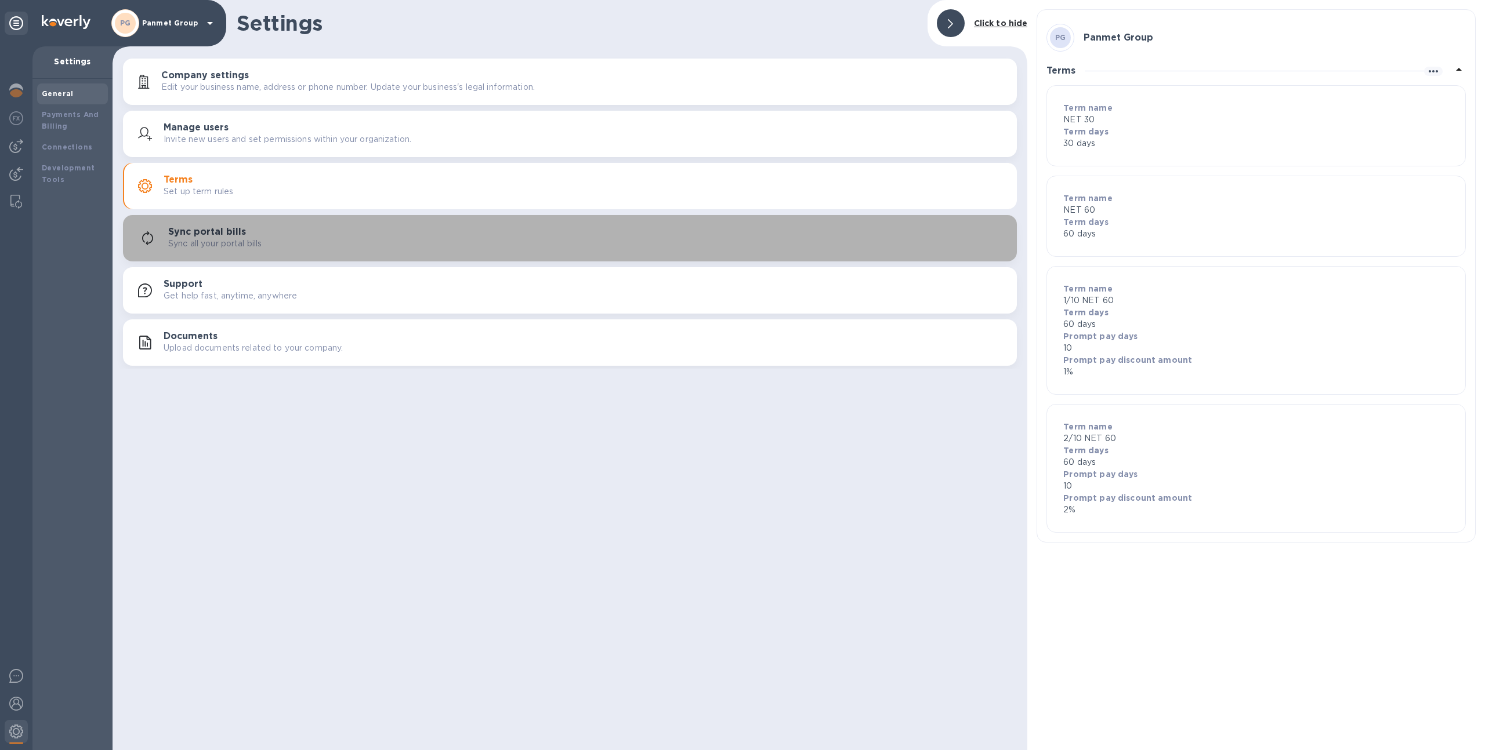
click at [243, 238] on p "Sync all your portal bills" at bounding box center [214, 244] width 93 height 12
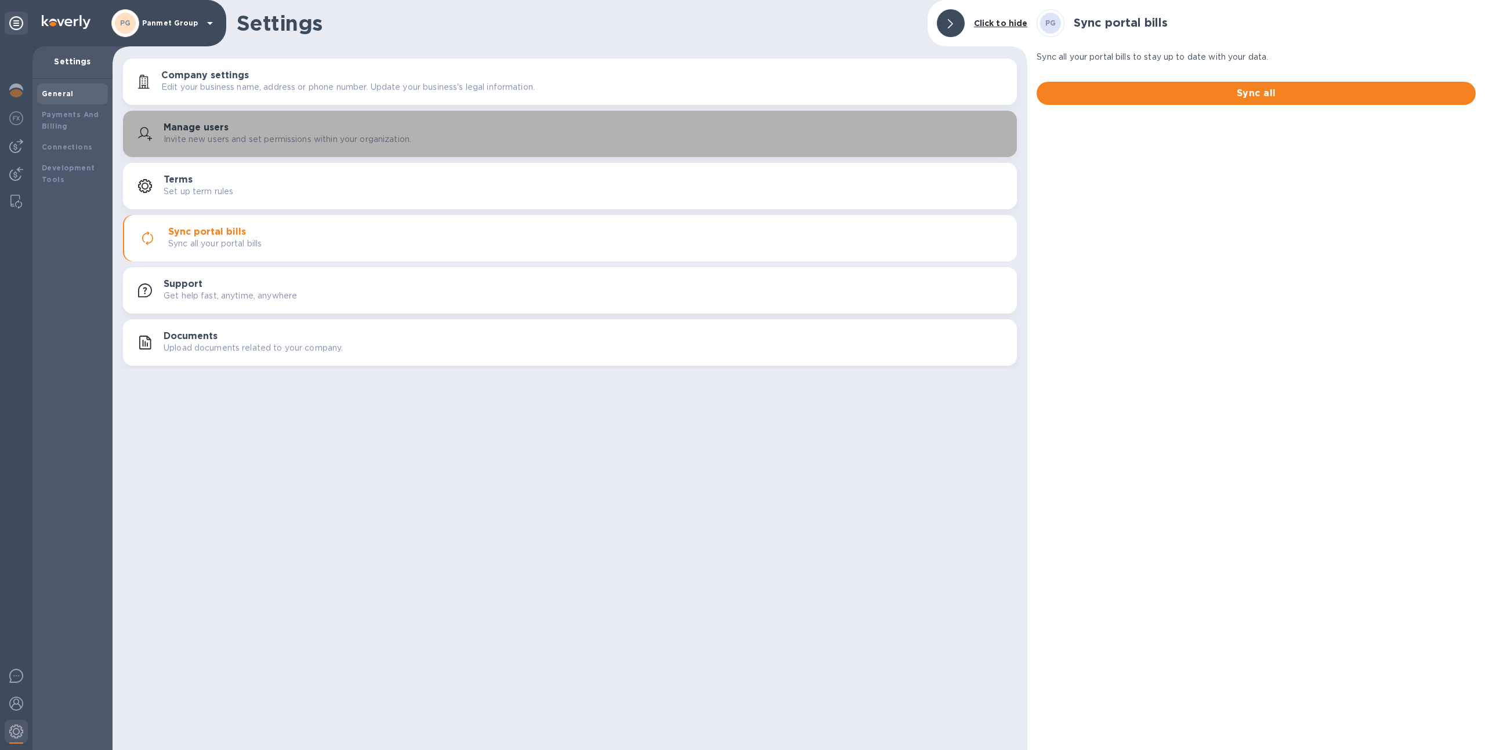
click at [234, 110] on div "Company settings Edit your business name, address or phone number. Update your …" at bounding box center [570, 212] width 915 height 313
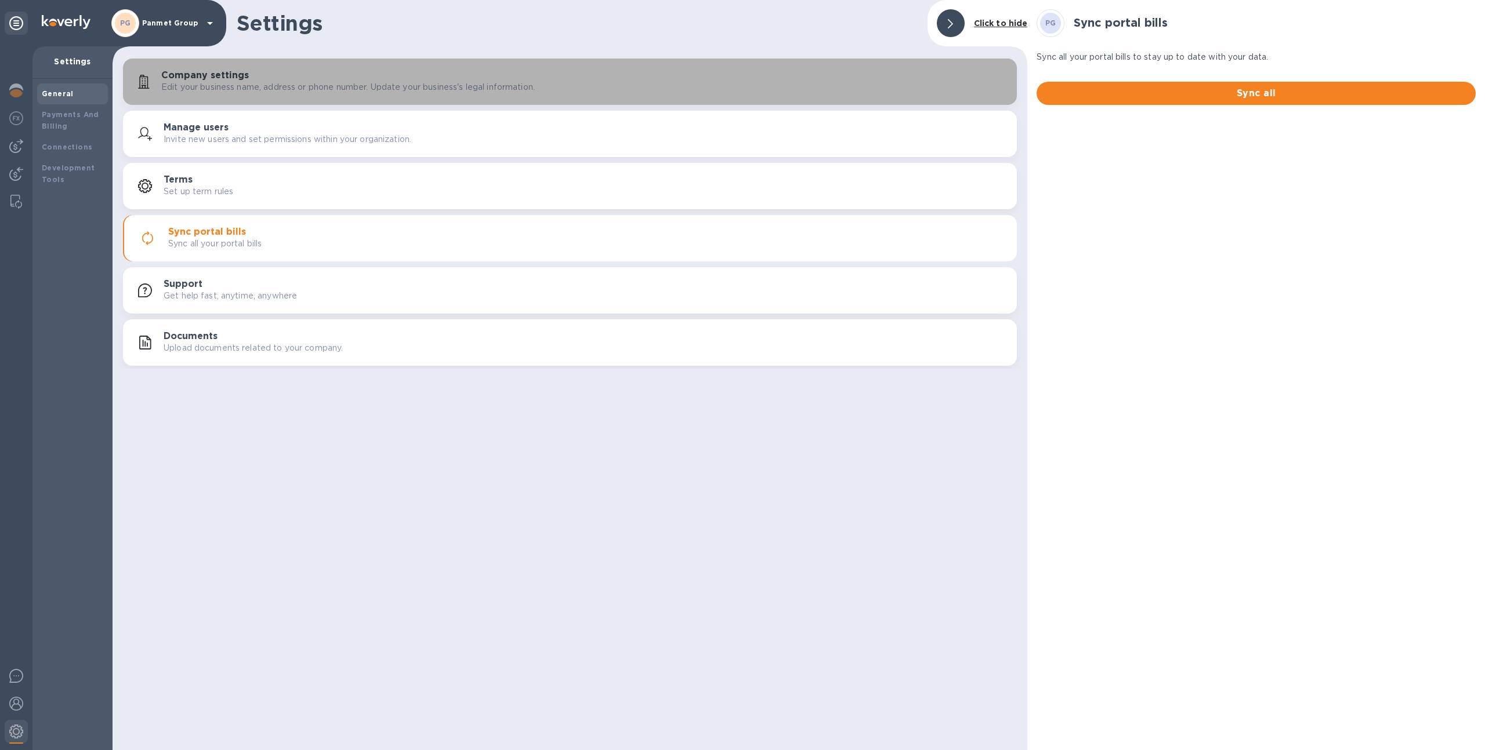
click at [234, 84] on p "Edit your business name, address or phone number. Update your business's legal …" at bounding box center [347, 87] width 373 height 12
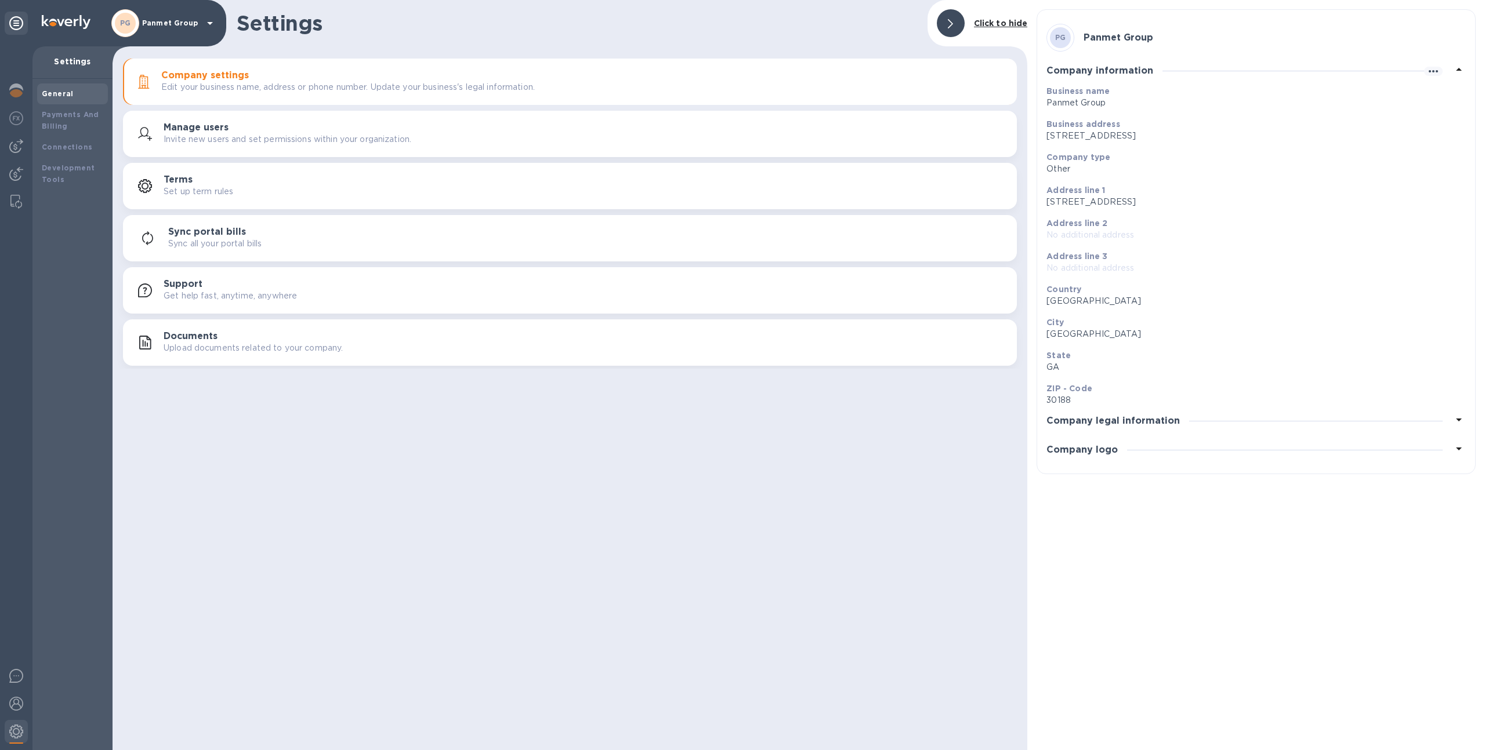
click at [677, 136] on div "Manage users Invite new users and set permissions within your organization." at bounding box center [586, 133] width 844 height 23
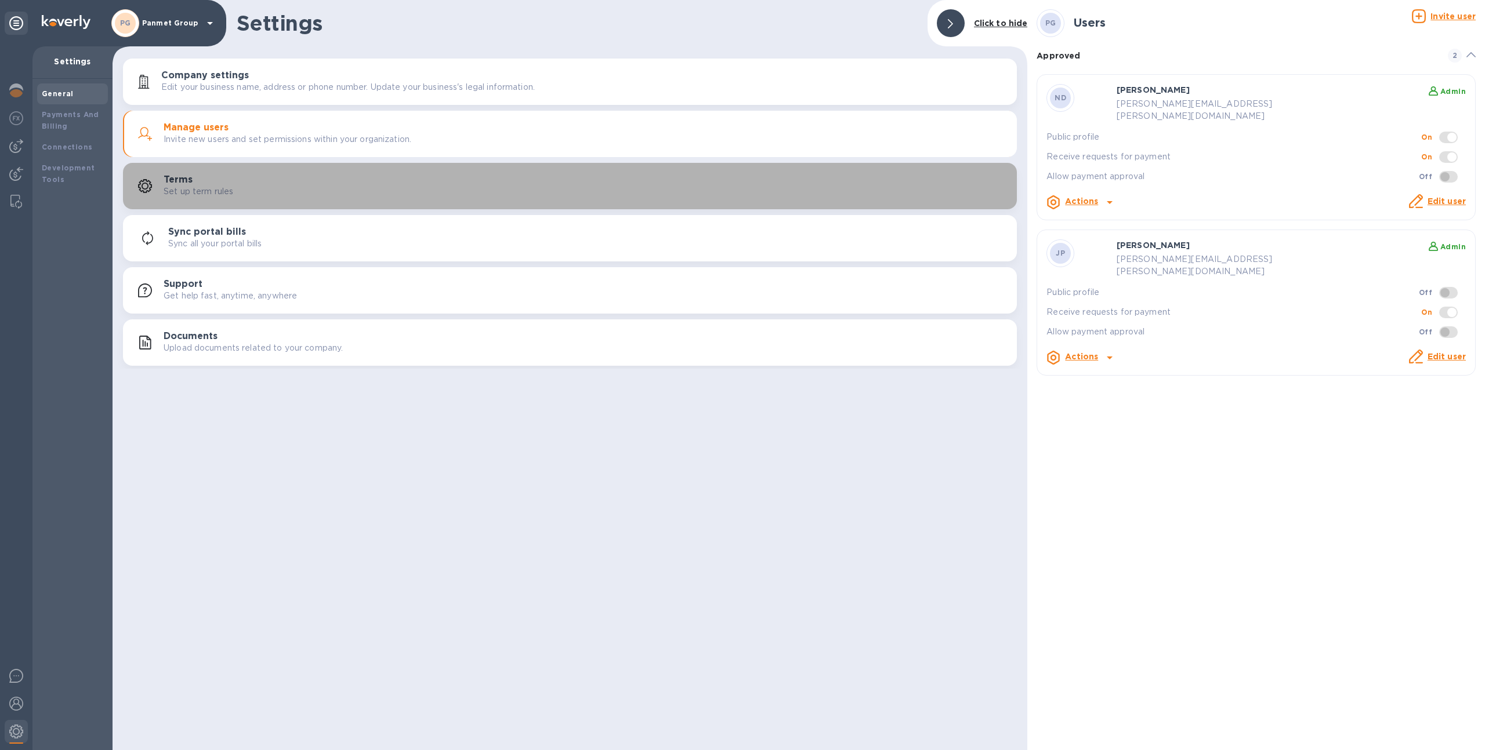
click at [695, 208] on button "Terms Set up term rules" at bounding box center [570, 186] width 894 height 46
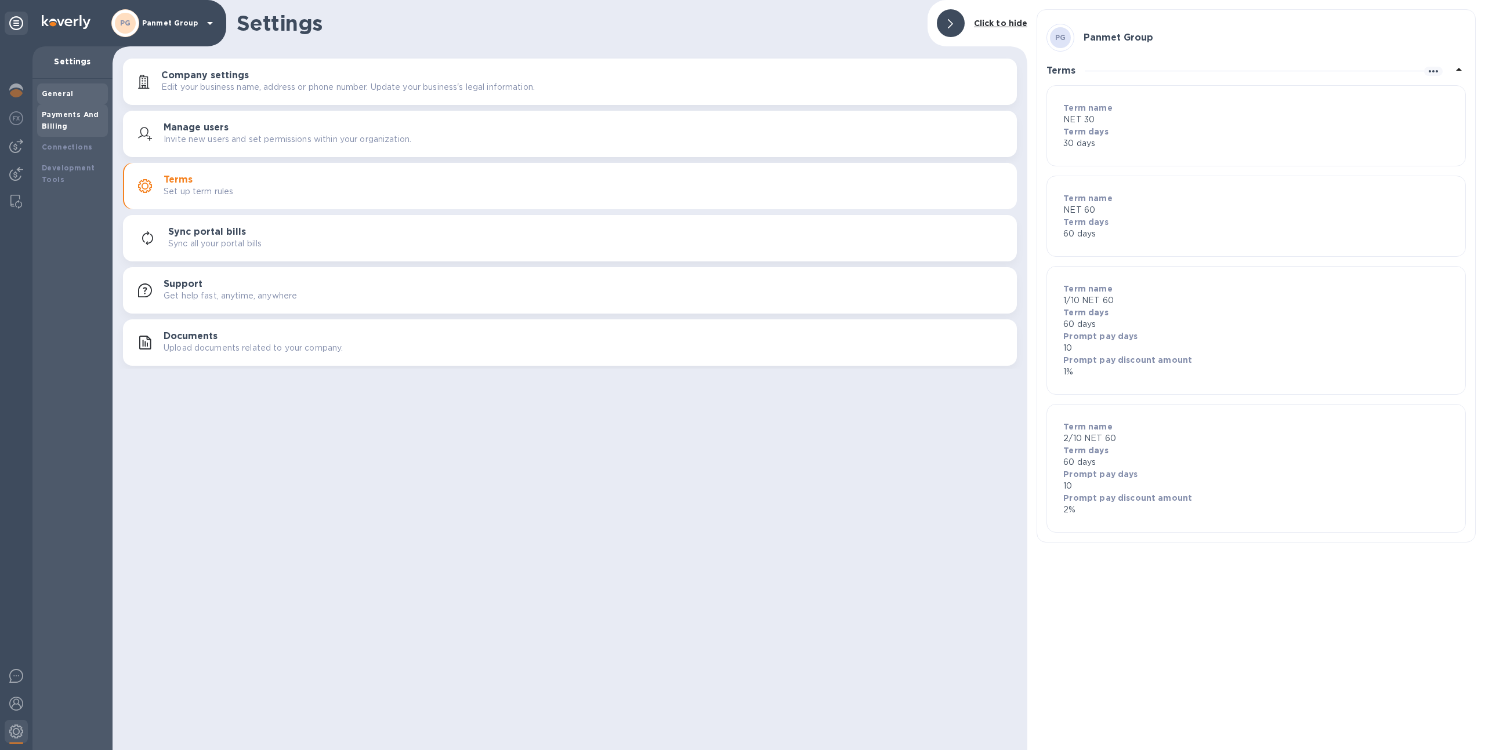
click at [99, 130] on div "Payments And Billing" at bounding box center [72, 120] width 61 height 23
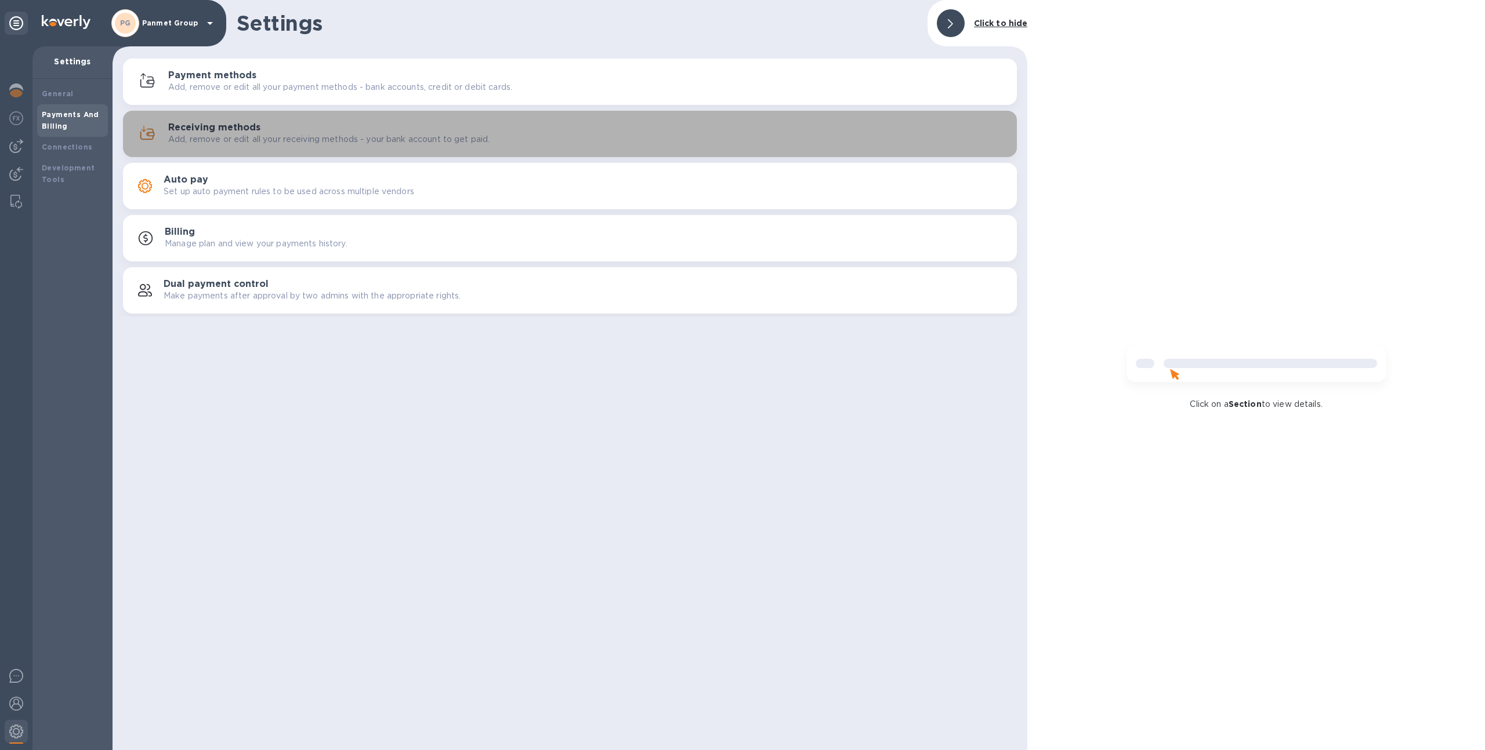
click at [222, 122] on h3 "Receiving methods" at bounding box center [214, 127] width 92 height 11
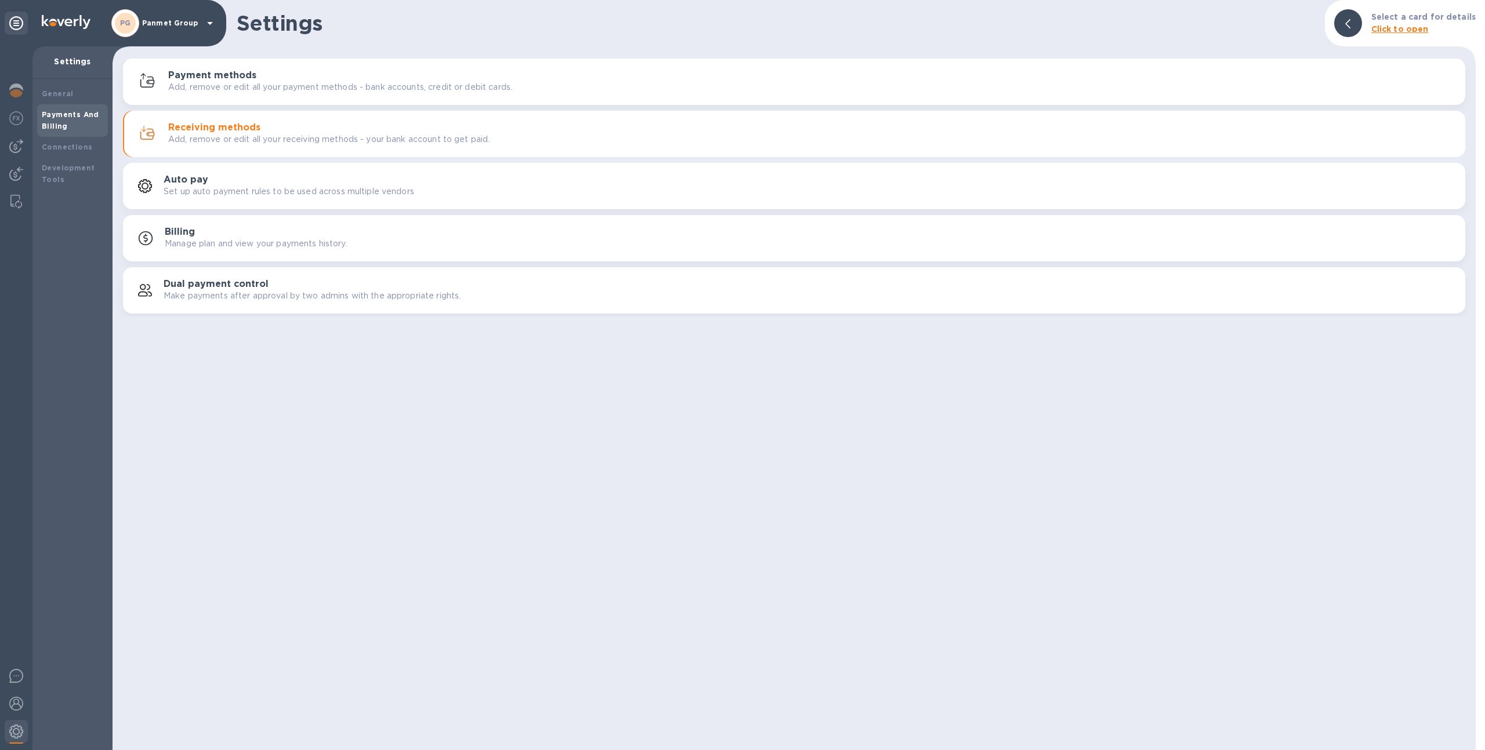
click at [476, 124] on div "Receiving methods Add, remove or edit all your receiving methods - your bank ac…" at bounding box center [811, 133] width 1287 height 23
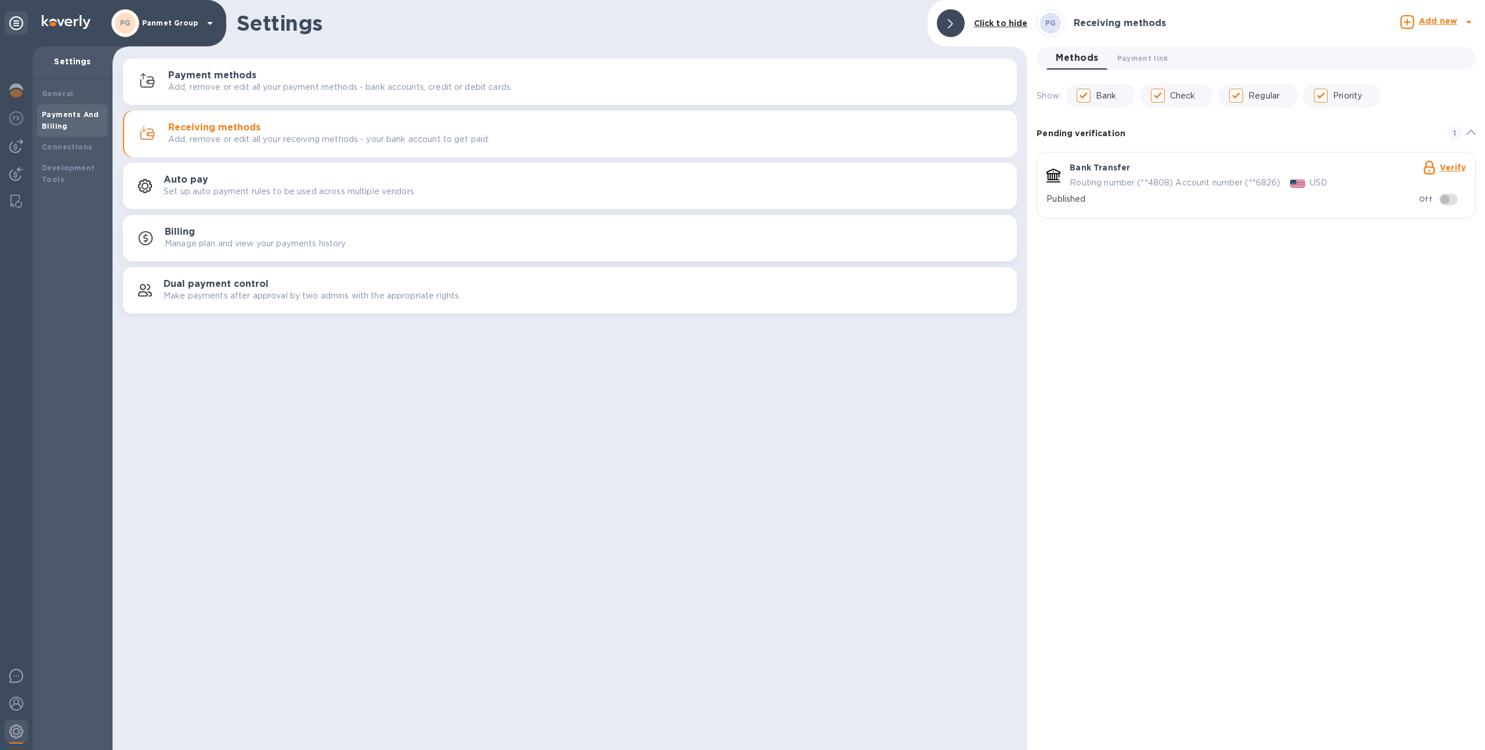
click at [1312, 193] on p "Published" at bounding box center [1232, 199] width 372 height 12
click at [1470, 130] on icon "default-method" at bounding box center [1470, 132] width 9 height 5
click at [1470, 122] on span "default-method" at bounding box center [1470, 129] width 9 height 14
click at [1118, 65] on button "Payment link 0" at bounding box center [1143, 57] width 70 height 23
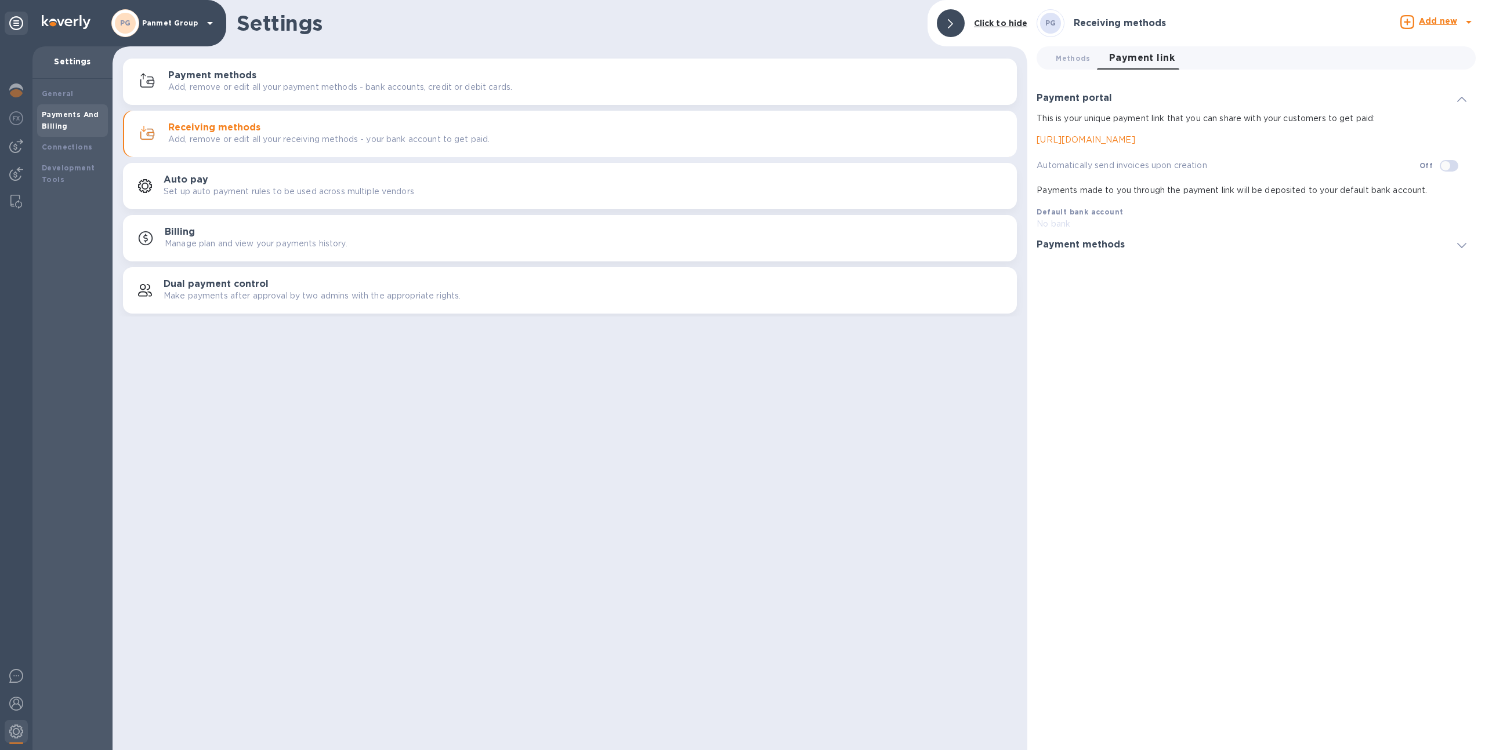
click at [1120, 241] on h3 "Payment methods" at bounding box center [1080, 245] width 88 height 11
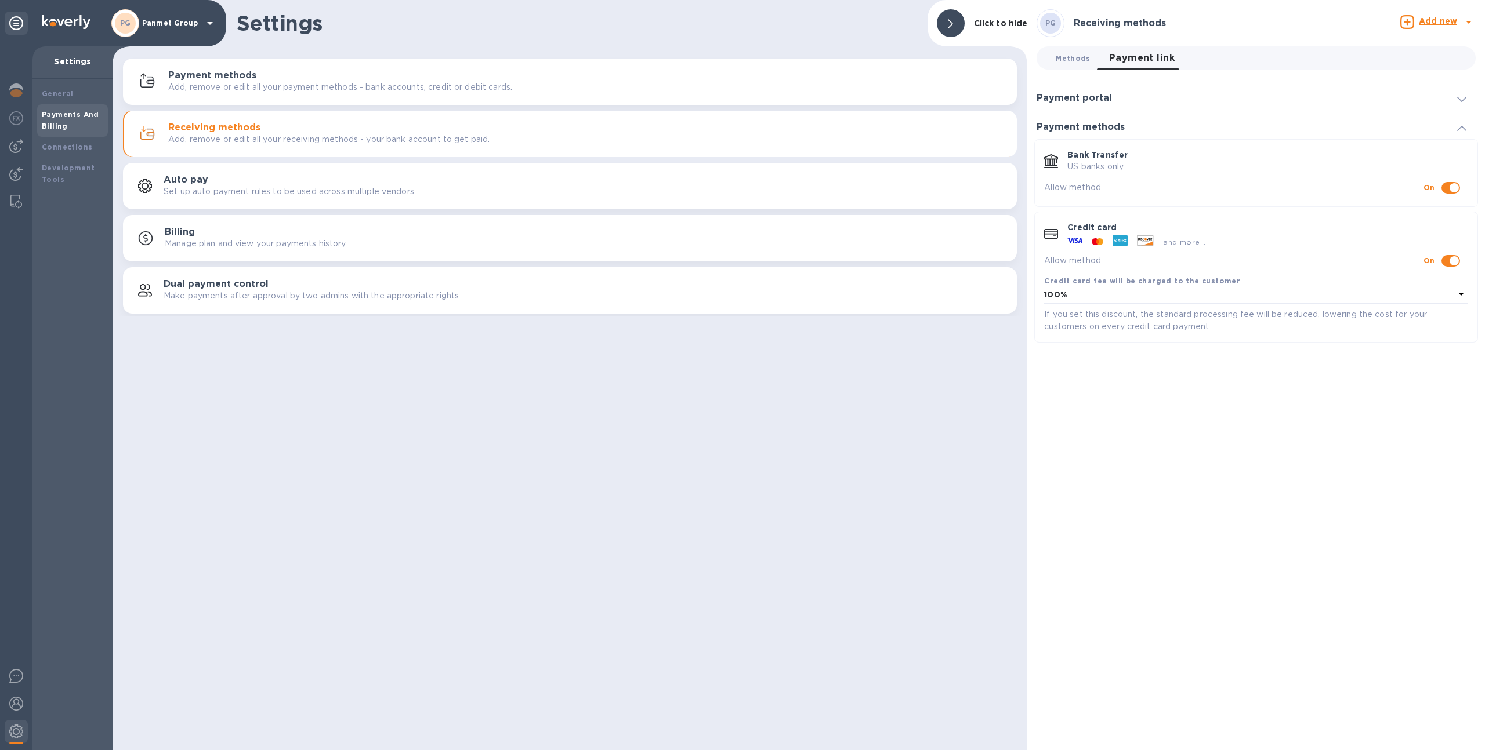
click at [1058, 50] on button "Methods 0" at bounding box center [1072, 57] width 53 height 23
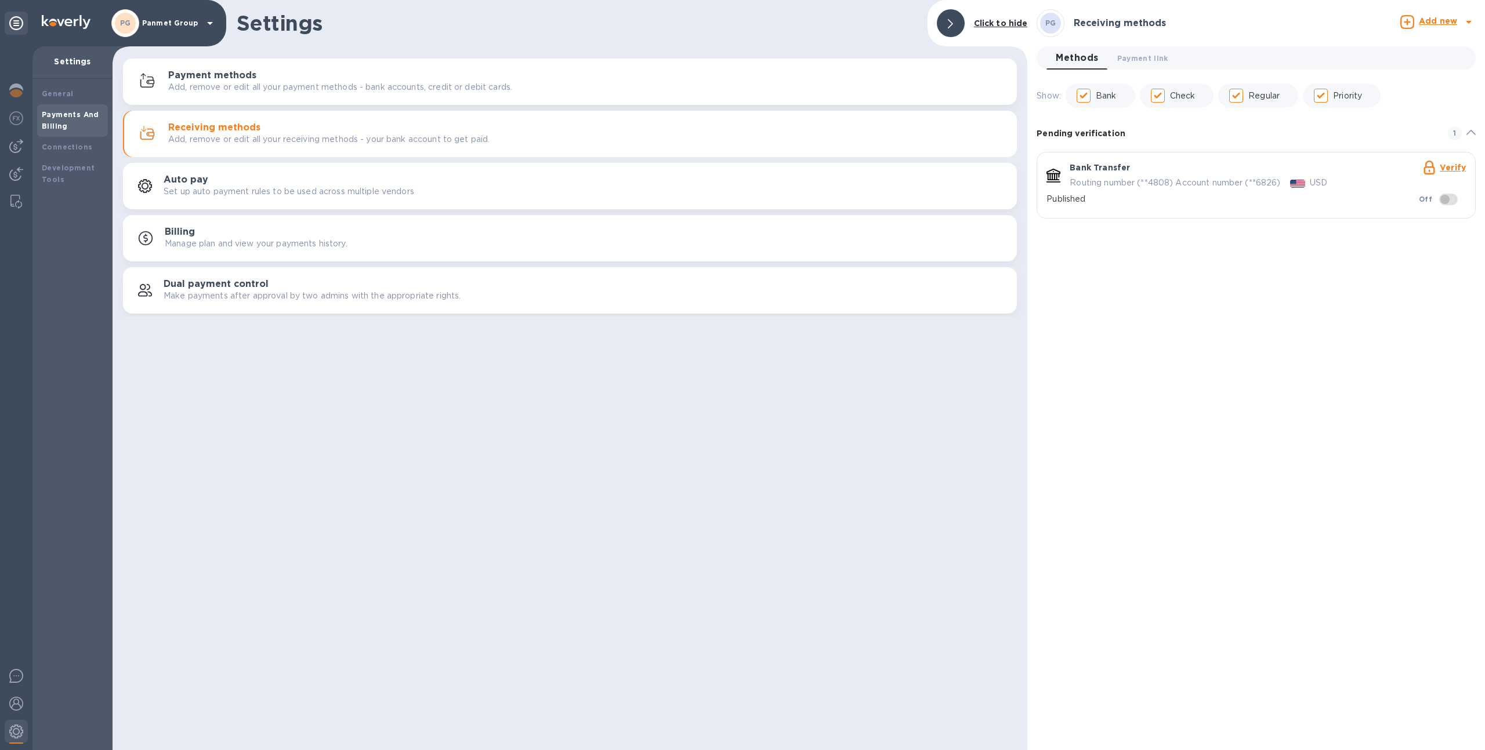
click at [1069, 202] on p "Published" at bounding box center [1232, 199] width 372 height 12
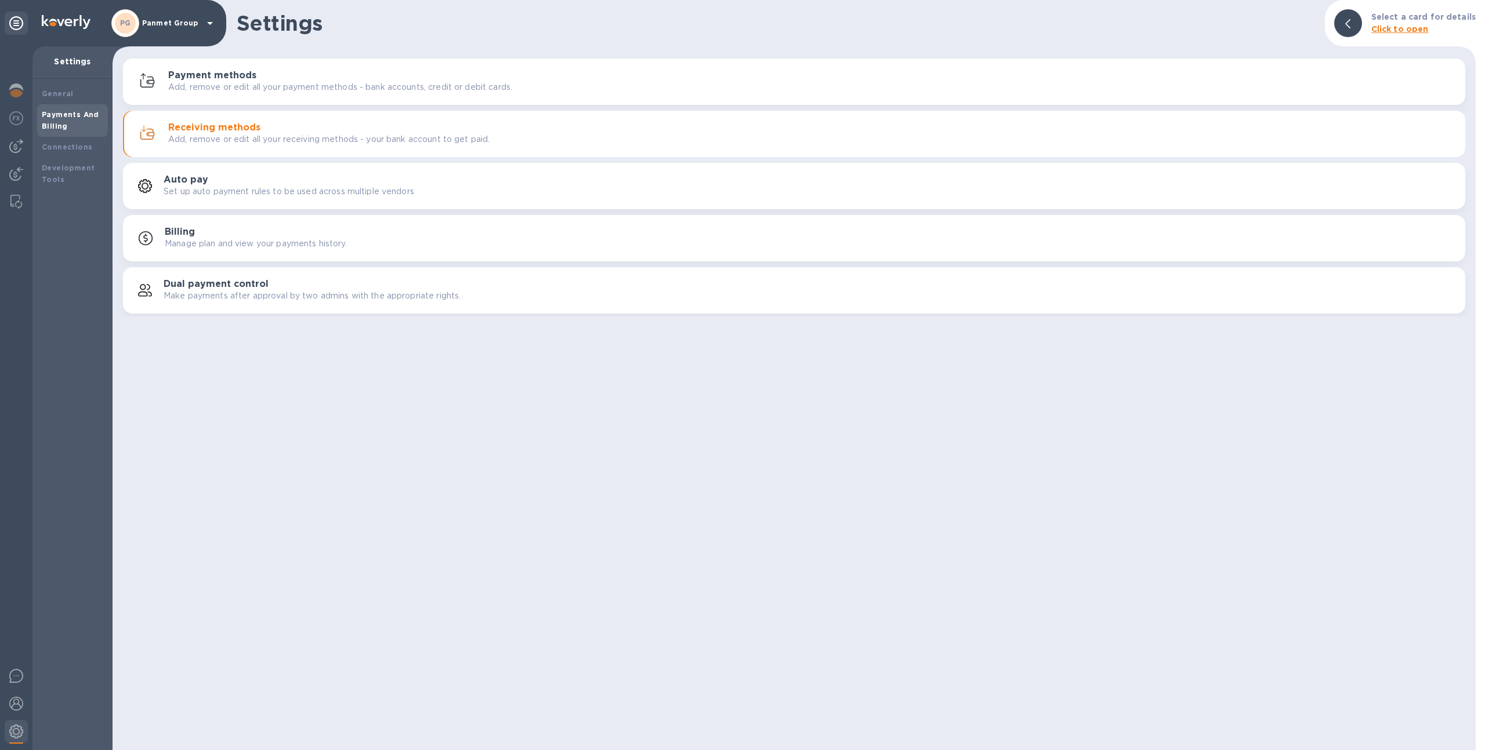
click at [195, 133] on p "Add, remove or edit all your receiving methods - your bank account to get paid." at bounding box center [328, 139] width 321 height 12
click at [229, 135] on p "Add, remove or edit all your receiving methods - your bank account to get paid." at bounding box center [328, 139] width 321 height 12
click at [233, 135] on p "Add, remove or edit all your receiving methods - your bank account to get paid." at bounding box center [328, 139] width 321 height 12
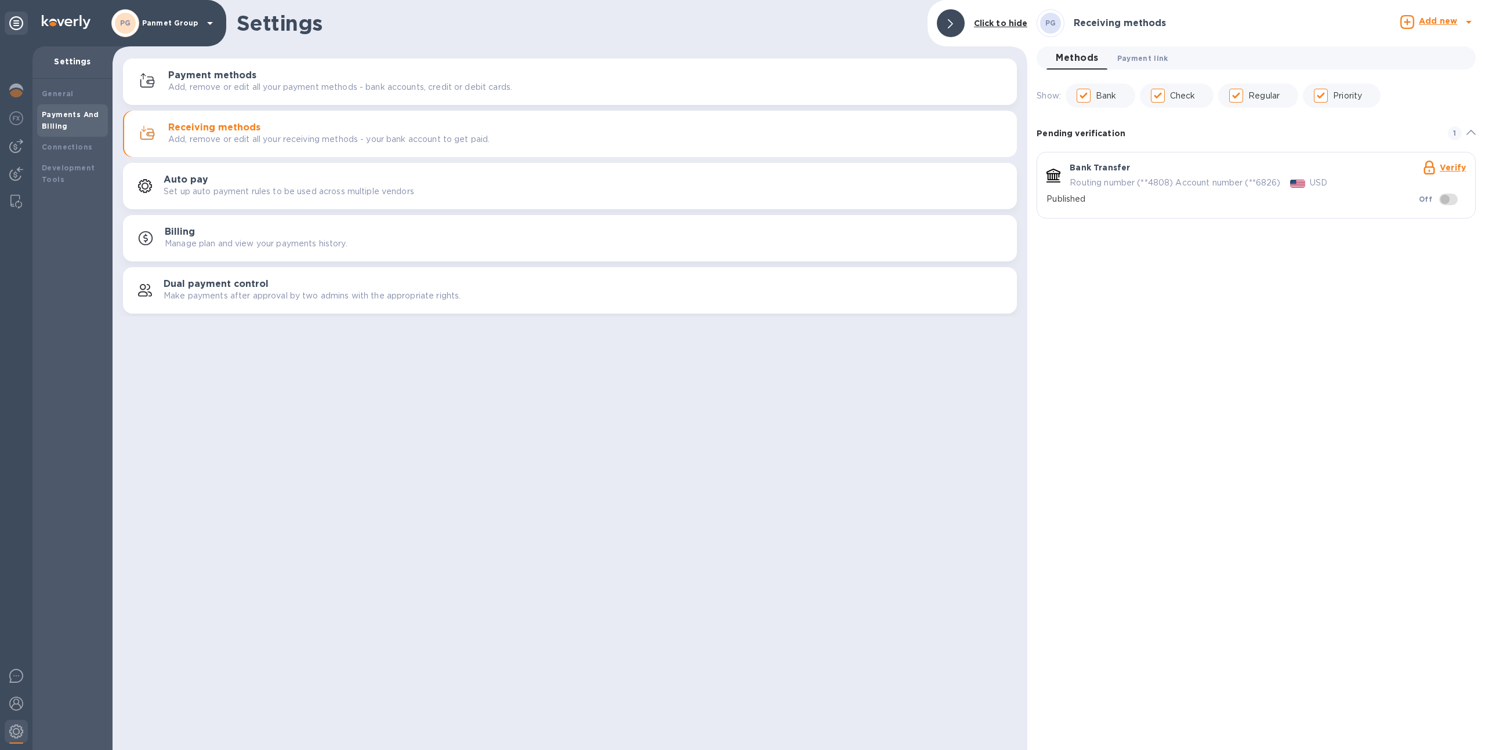
click at [1124, 61] on span "Payment link 0" at bounding box center [1142, 58] width 51 height 12
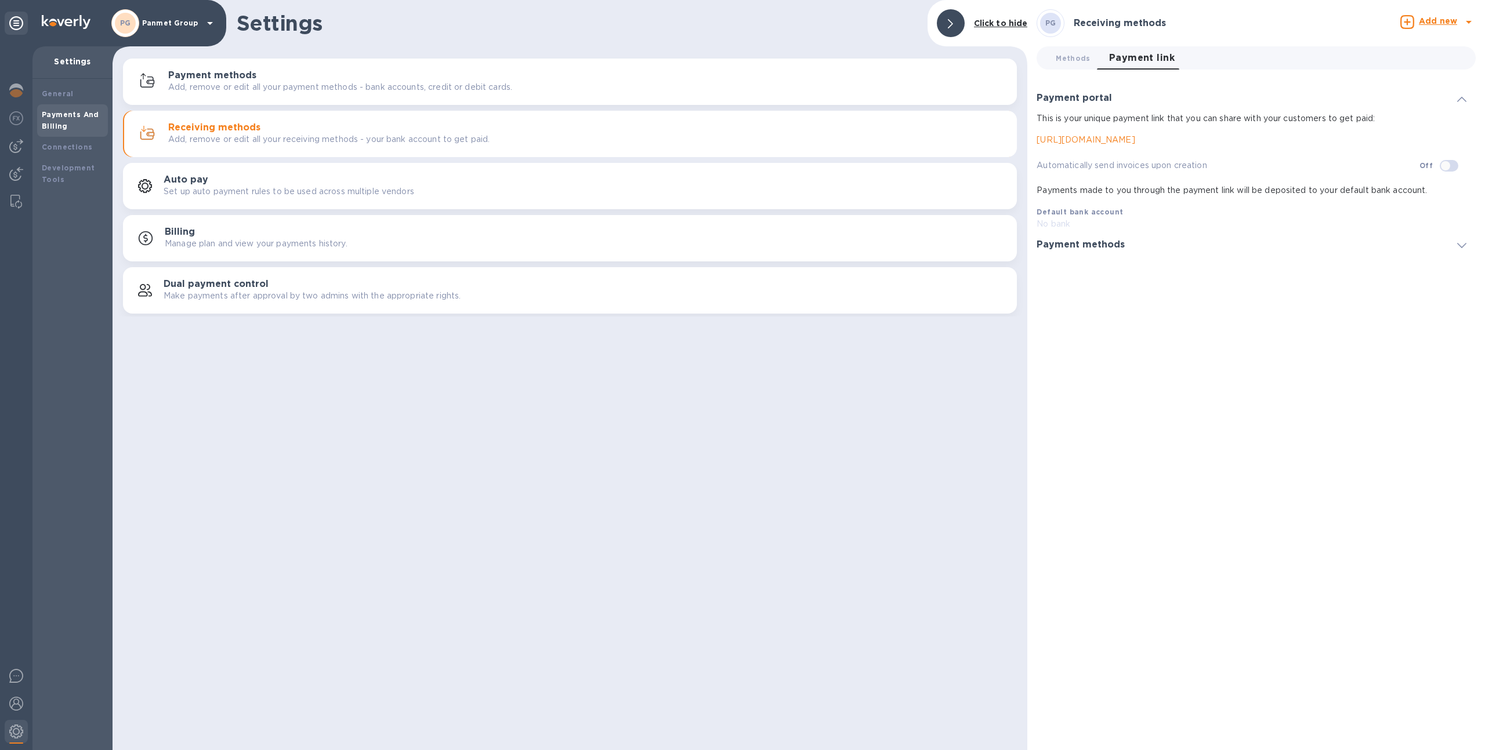
click at [1078, 244] on h3 "Payment methods" at bounding box center [1080, 245] width 88 height 11
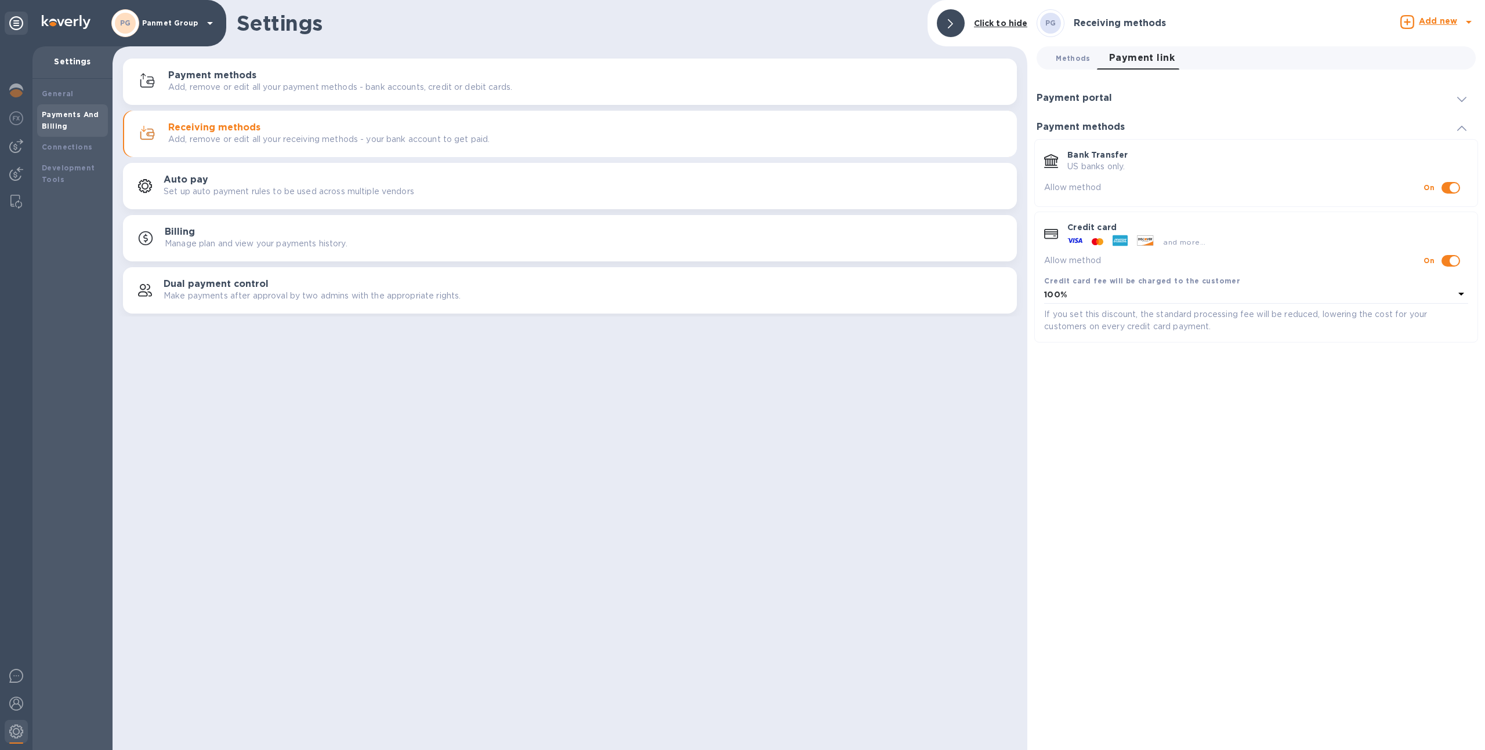
click at [1068, 59] on span "Methods 0" at bounding box center [1072, 58] width 34 height 12
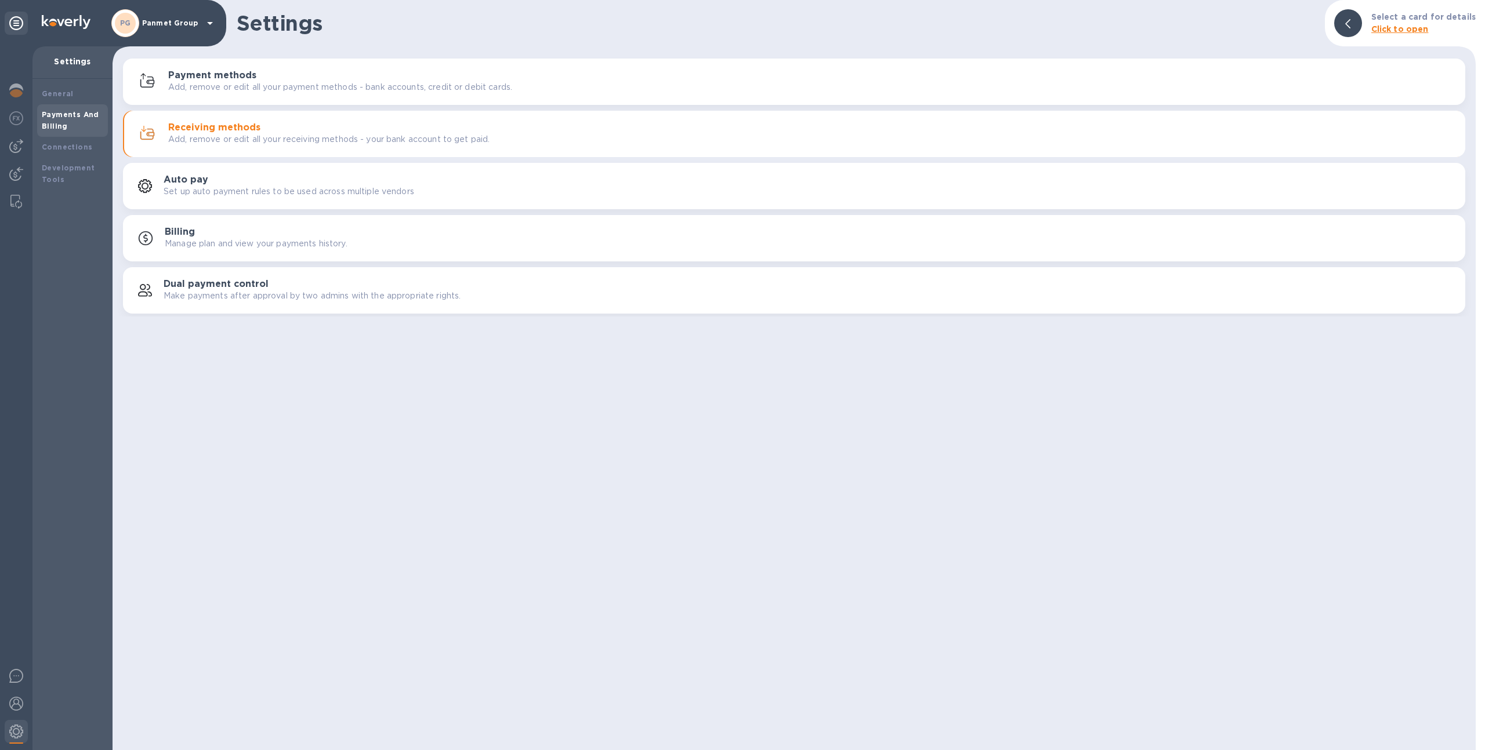
click at [344, 132] on div "Receiving methods Add, remove or edit all your receiving methods - your bank ac…" at bounding box center [811, 133] width 1287 height 23
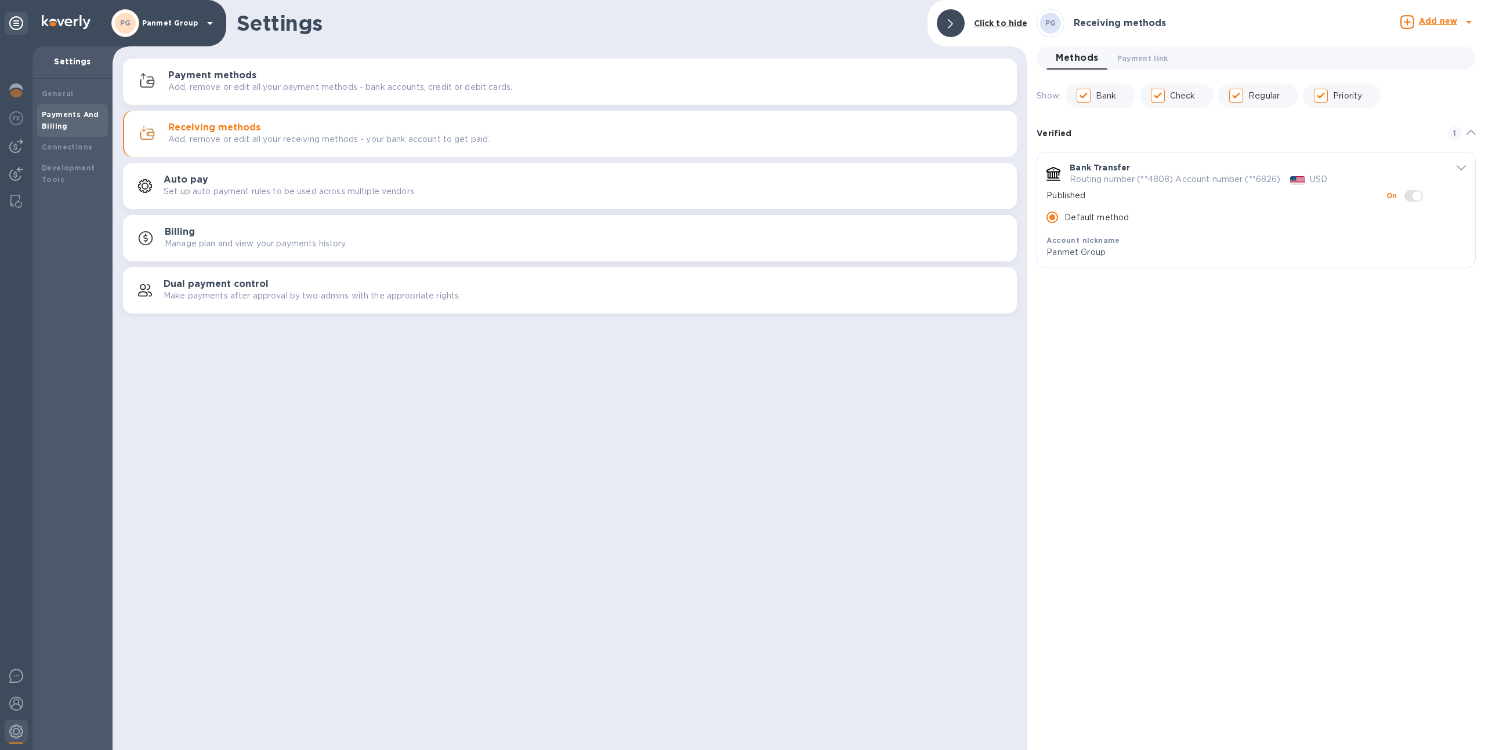
click at [1460, 167] on icon "default-method" at bounding box center [1460, 167] width 9 height 5
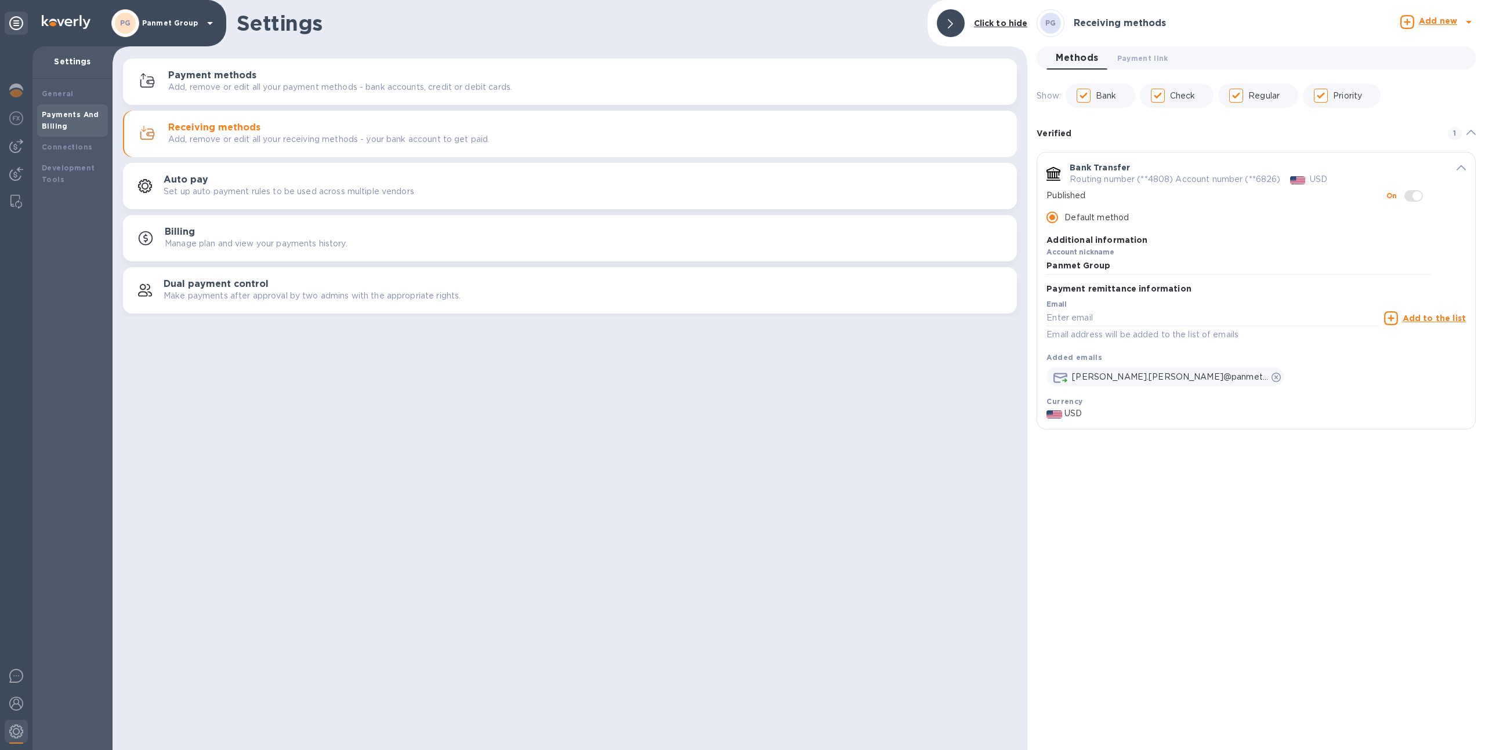
click at [1140, 329] on p "Email address will be added to the list of emails" at bounding box center [1212, 334] width 332 height 13
click at [1130, 323] on input "default-method" at bounding box center [1212, 318] width 332 height 17
paste input "[EMAIL_ADDRESS][DOMAIN_NAME]"
type input "[EMAIL_ADDRESS][DOMAIN_NAME]"
click at [1419, 320] on u "Add to the list" at bounding box center [1433, 318] width 63 height 9
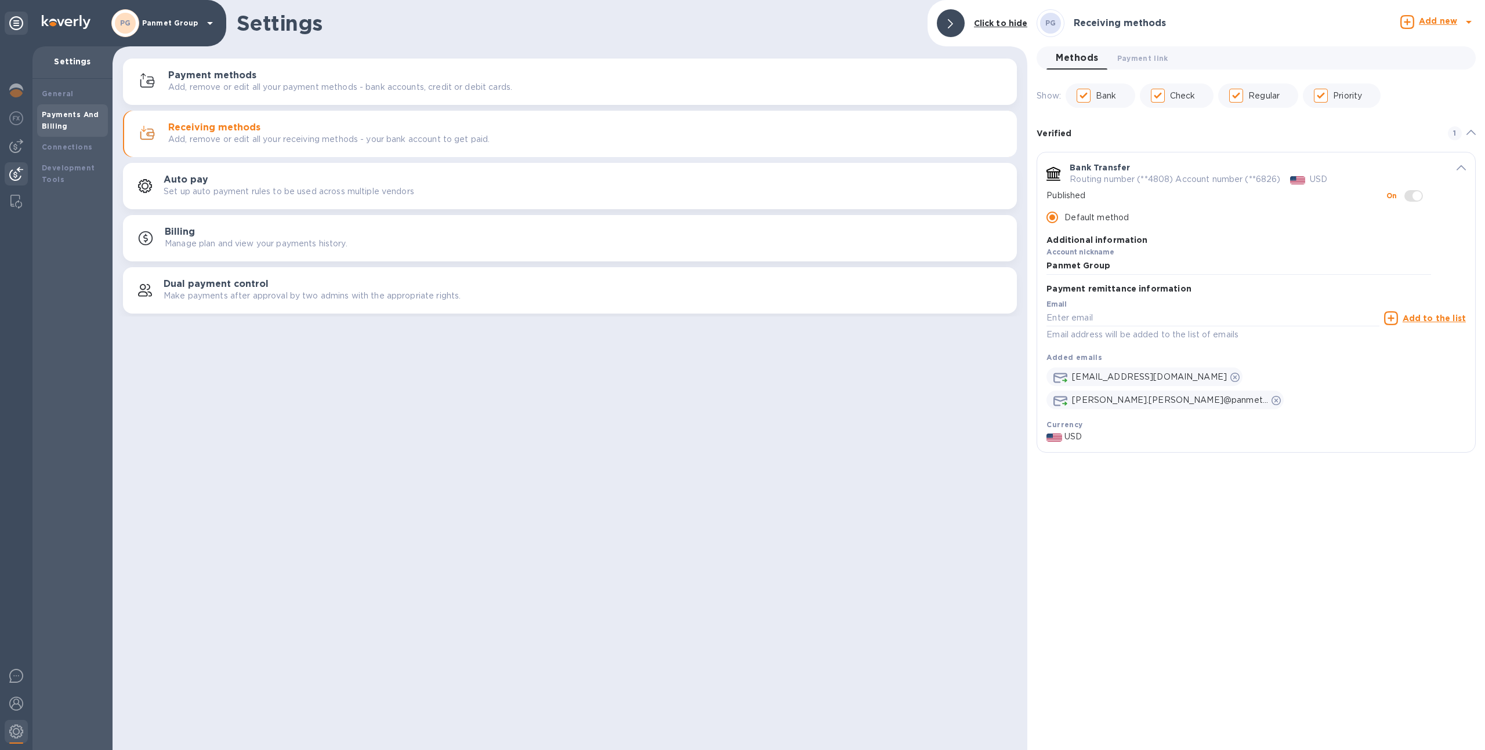
click at [15, 169] on img at bounding box center [16, 174] width 14 height 14
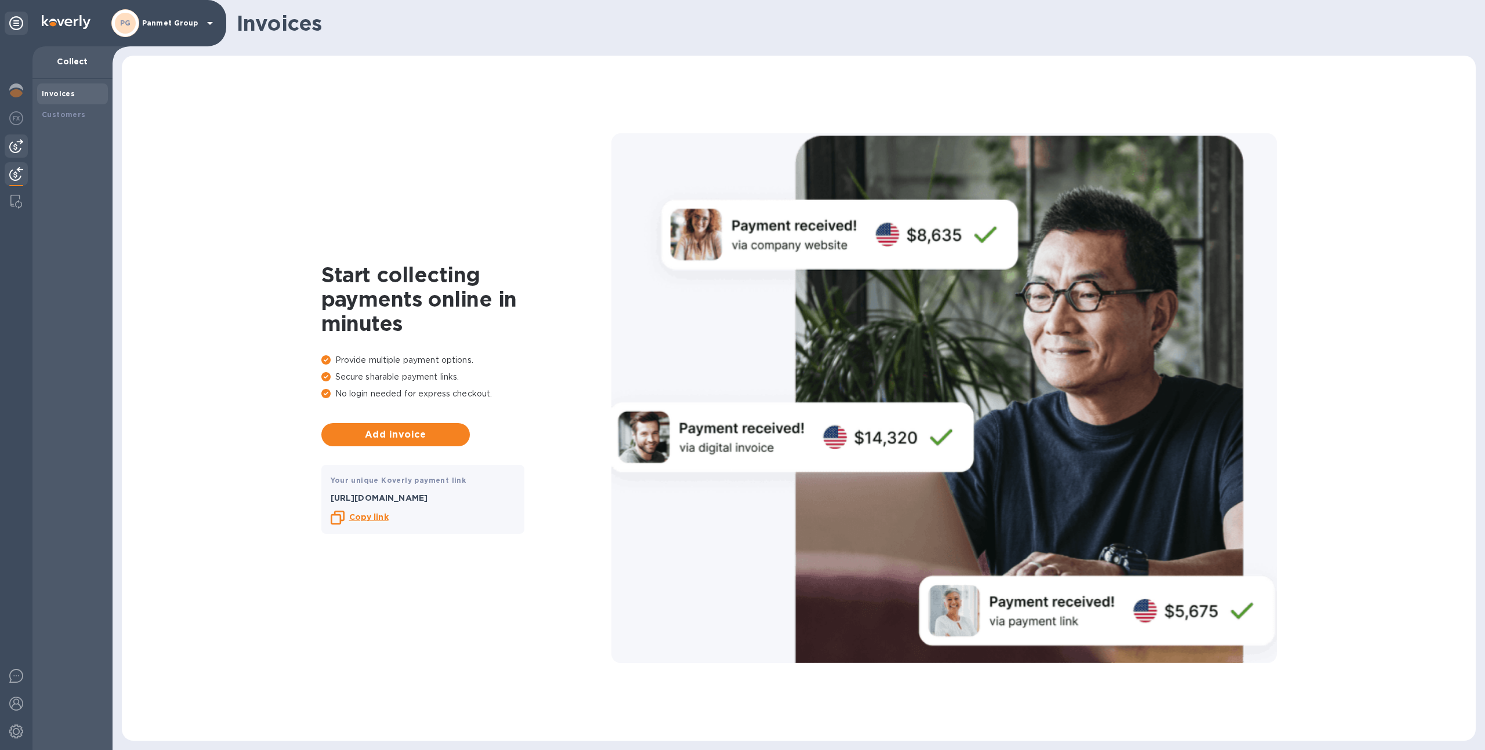
click at [12, 138] on div at bounding box center [16, 146] width 23 height 23
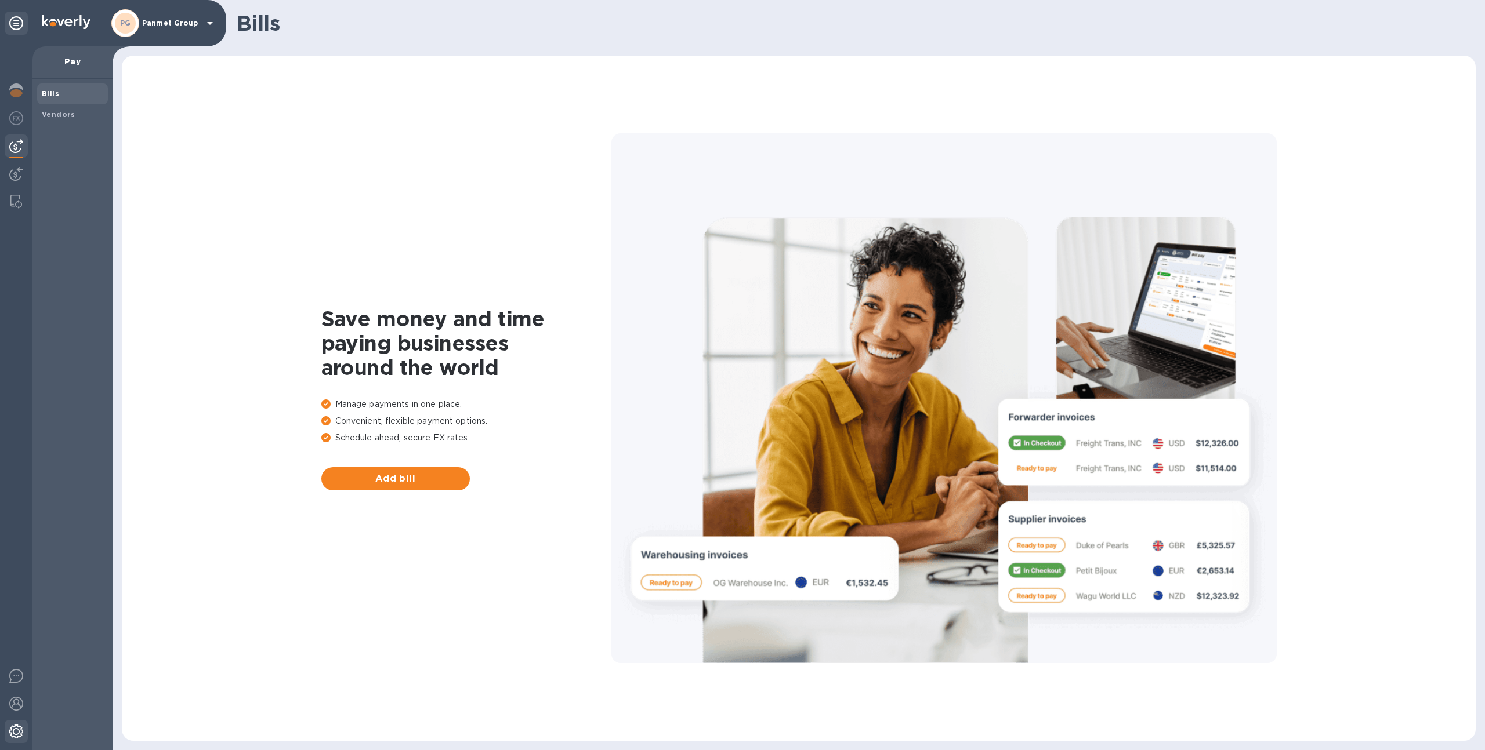
click at [12, 720] on div at bounding box center [16, 733] width 23 height 26
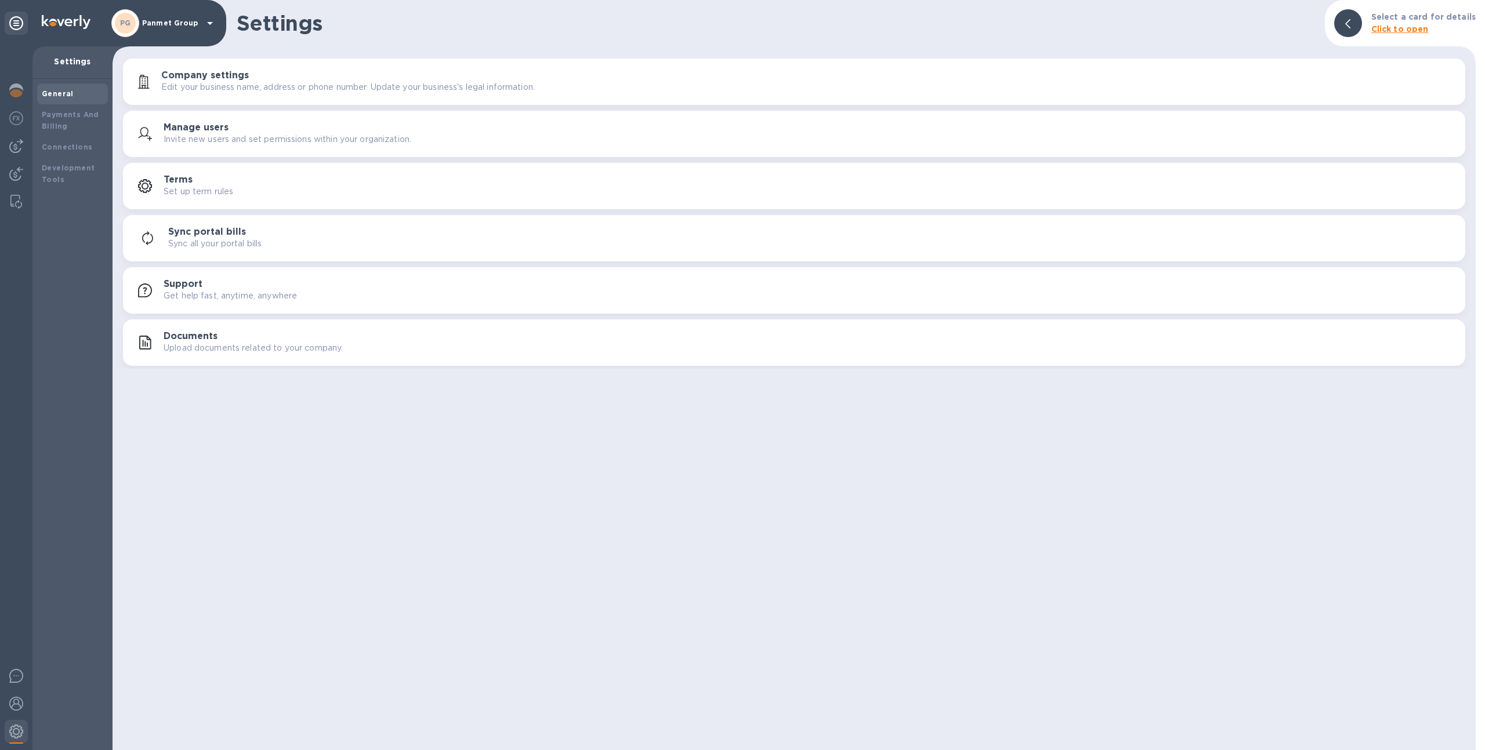
click at [204, 93] on div "Company settings Edit your business name, address or phone number. Update your …" at bounding box center [794, 82] width 1328 height 28
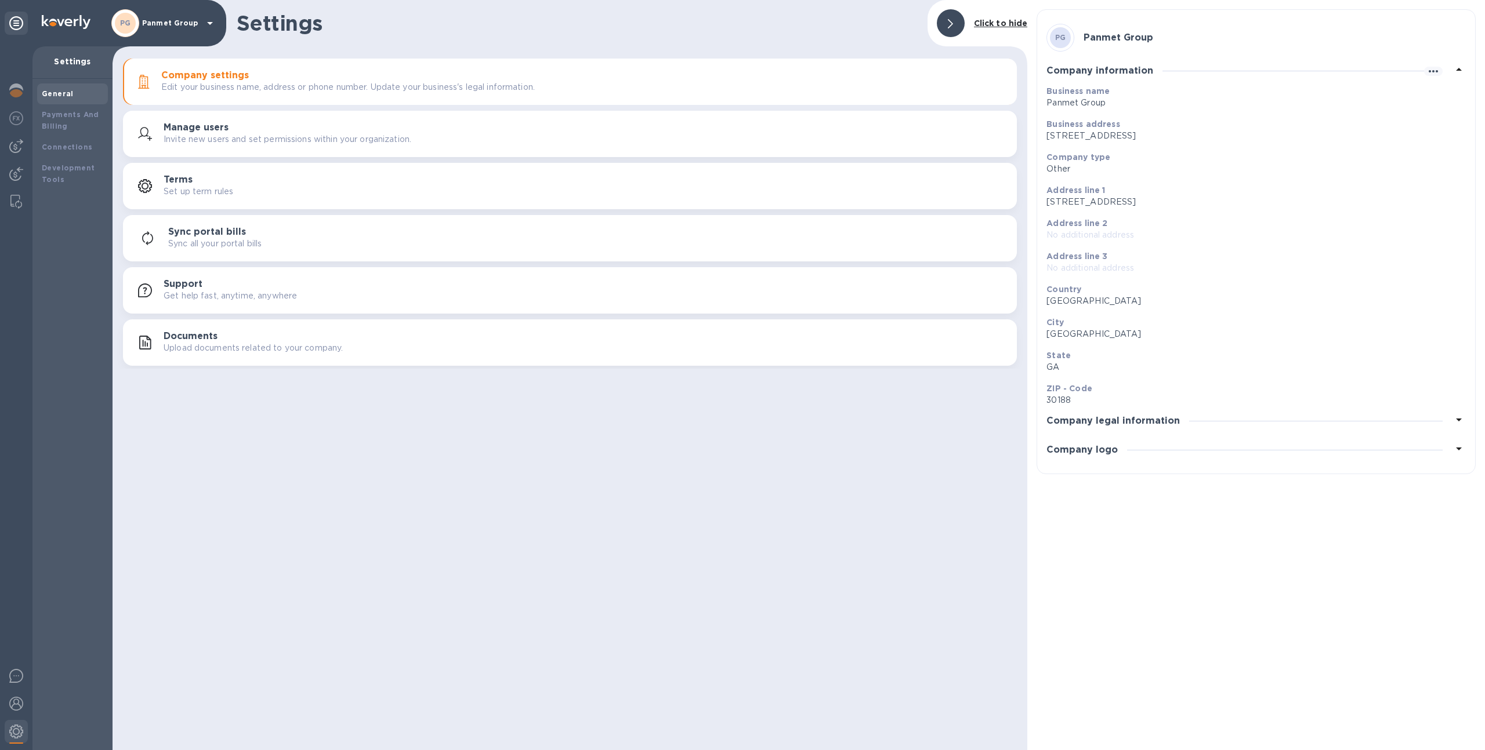
click at [1210, 442] on div "Company logo" at bounding box center [1255, 450] width 419 height 29
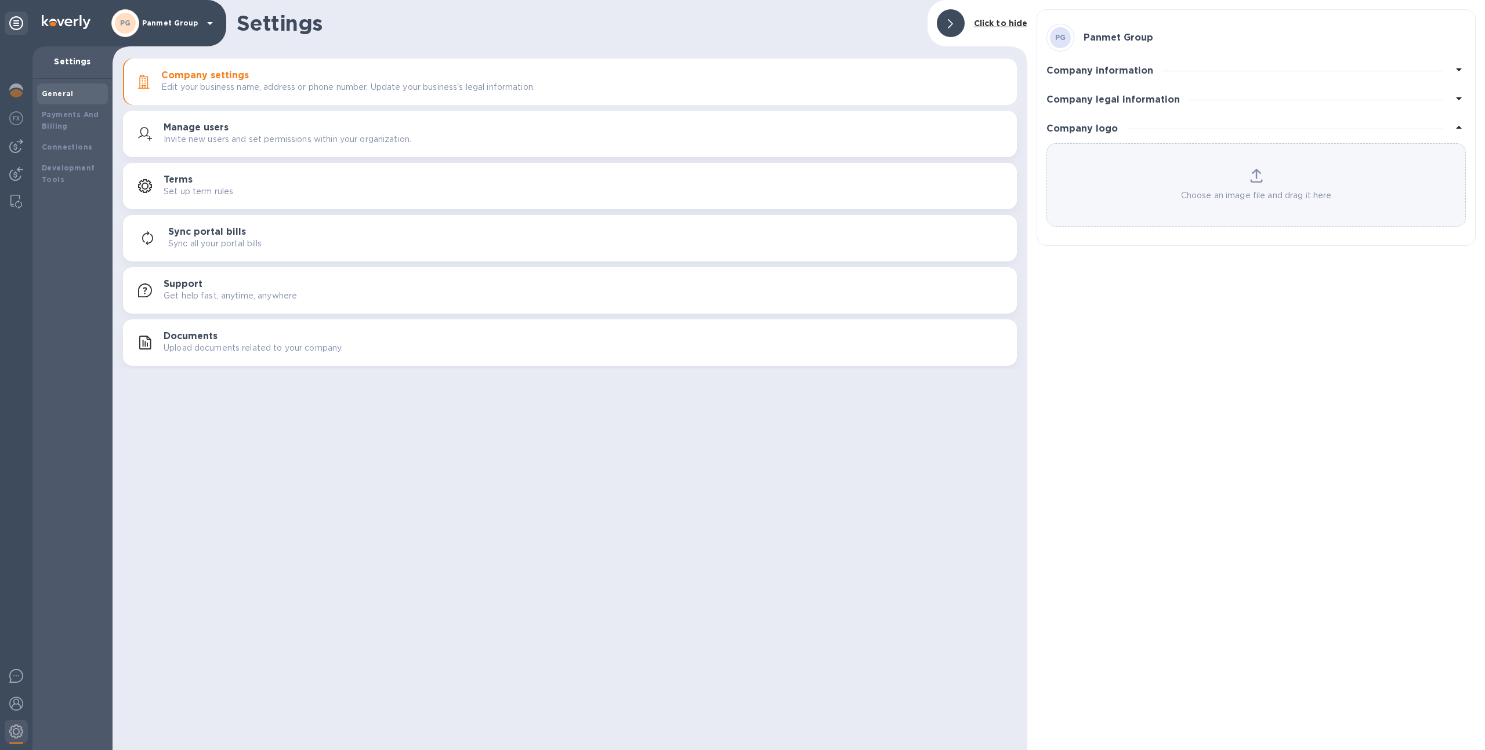
click at [1188, 177] on div "Choose an image file and drag it here" at bounding box center [1256, 185] width 418 height 33
